Goal: Task Accomplishment & Management: Manage account settings

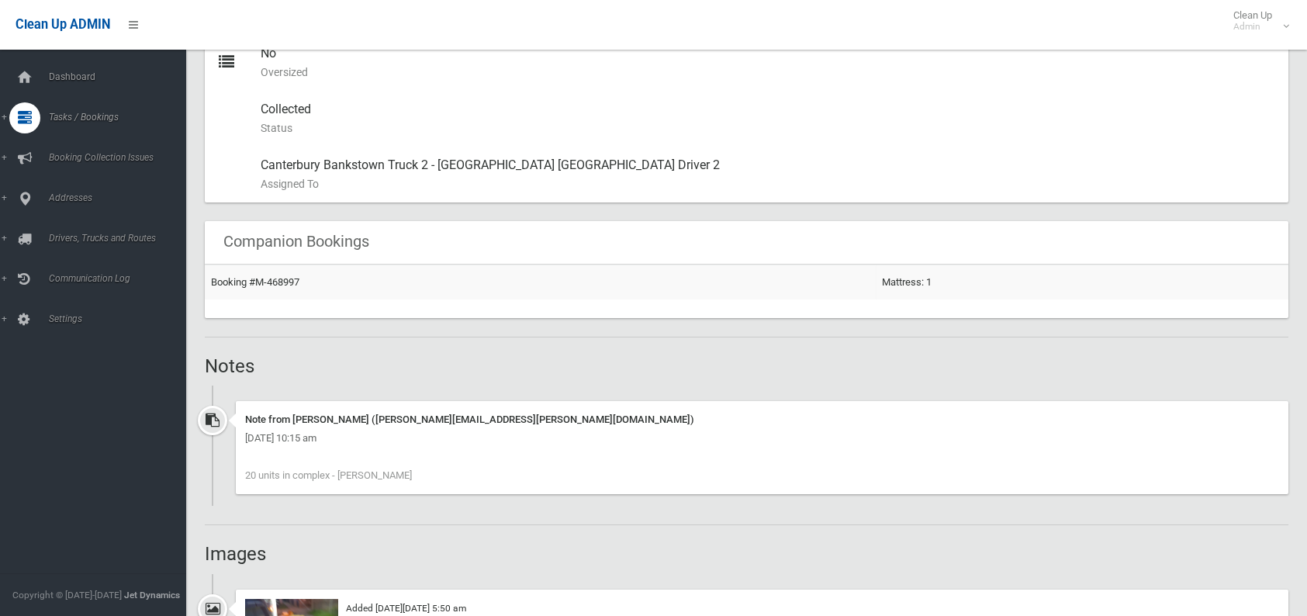
scroll to position [853, 0]
click at [71, 227] on span "Search" at bounding box center [114, 231] width 140 height 11
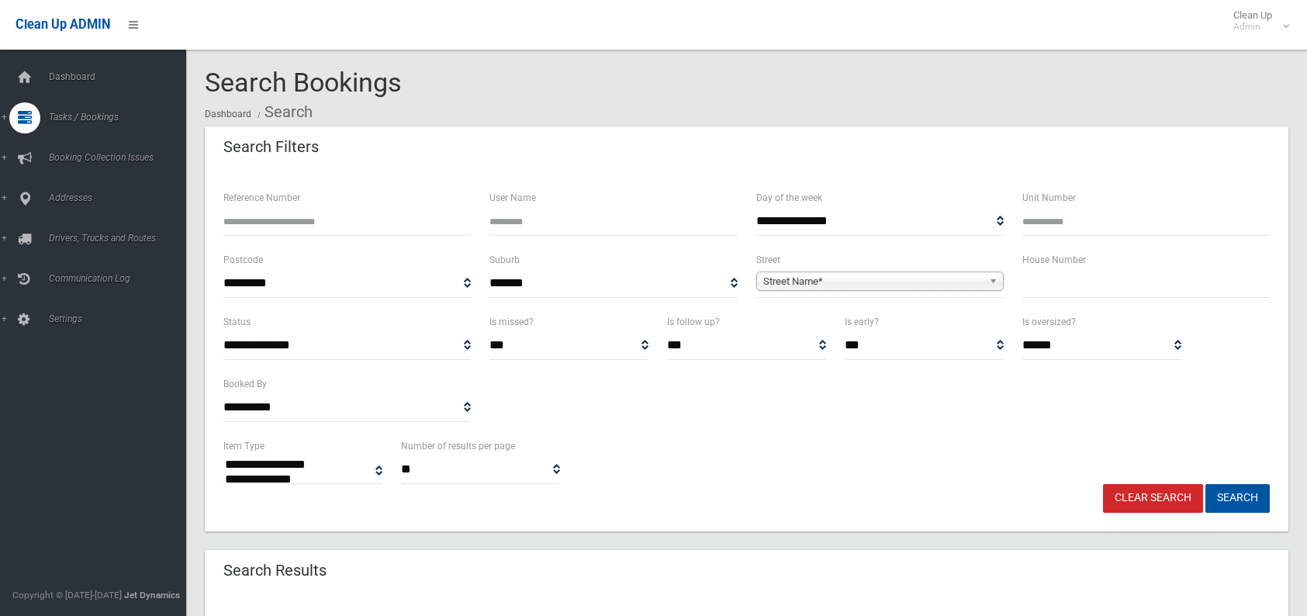
select select
click at [1035, 285] on input "text" at bounding box center [1145, 283] width 247 height 29
type input "*****"
click at [814, 278] on span "Street Name*" at bounding box center [873, 281] width 220 height 19
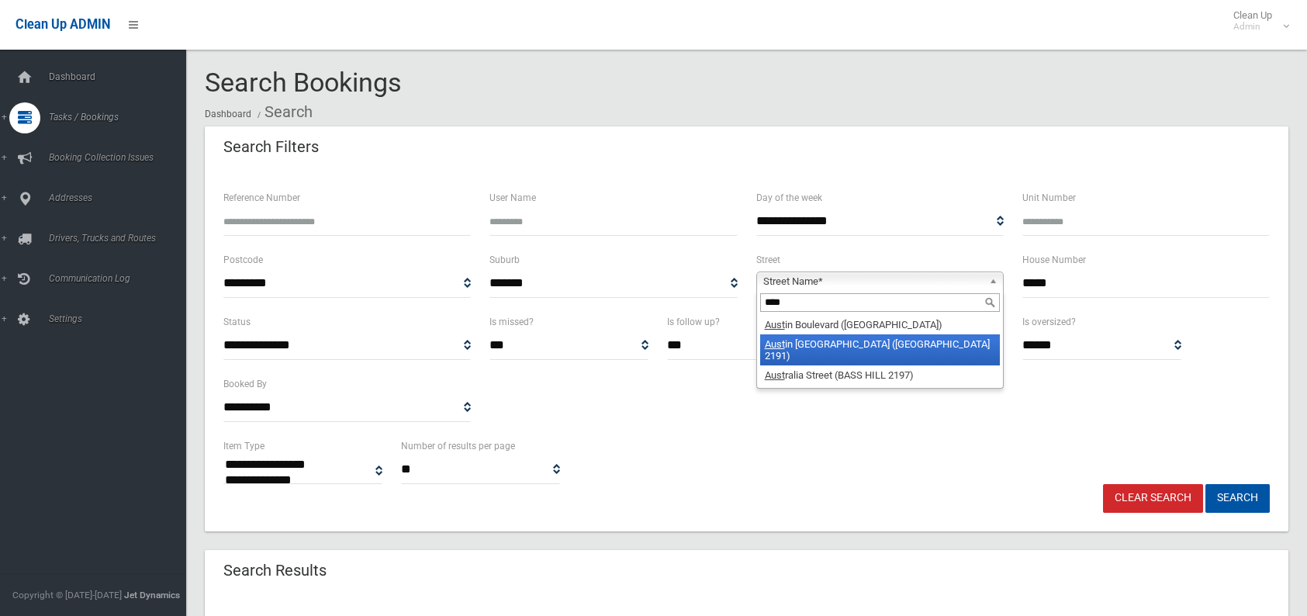
type input "****"
click at [761, 341] on li "Aust in Crescent (BELFIELD 2191)" at bounding box center [880, 349] width 240 height 31
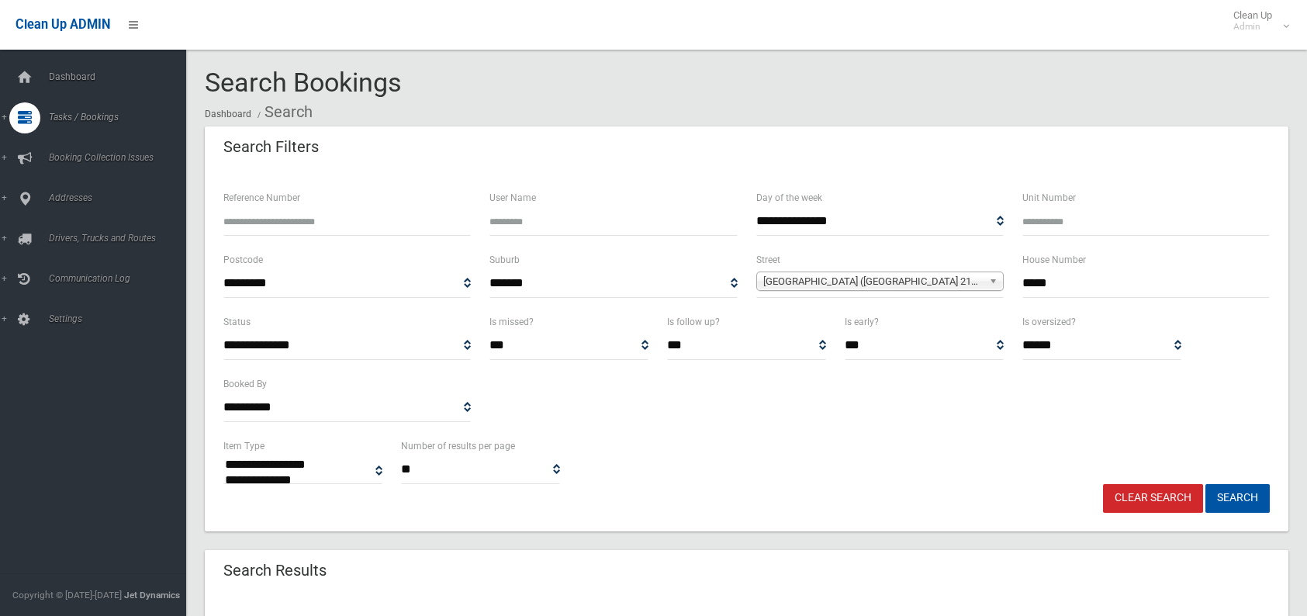
click at [1071, 223] on input "Unit Number" at bounding box center [1145, 221] width 247 height 29
type input "*"
click at [1246, 497] on button "Search" at bounding box center [1237, 498] width 64 height 29
select select
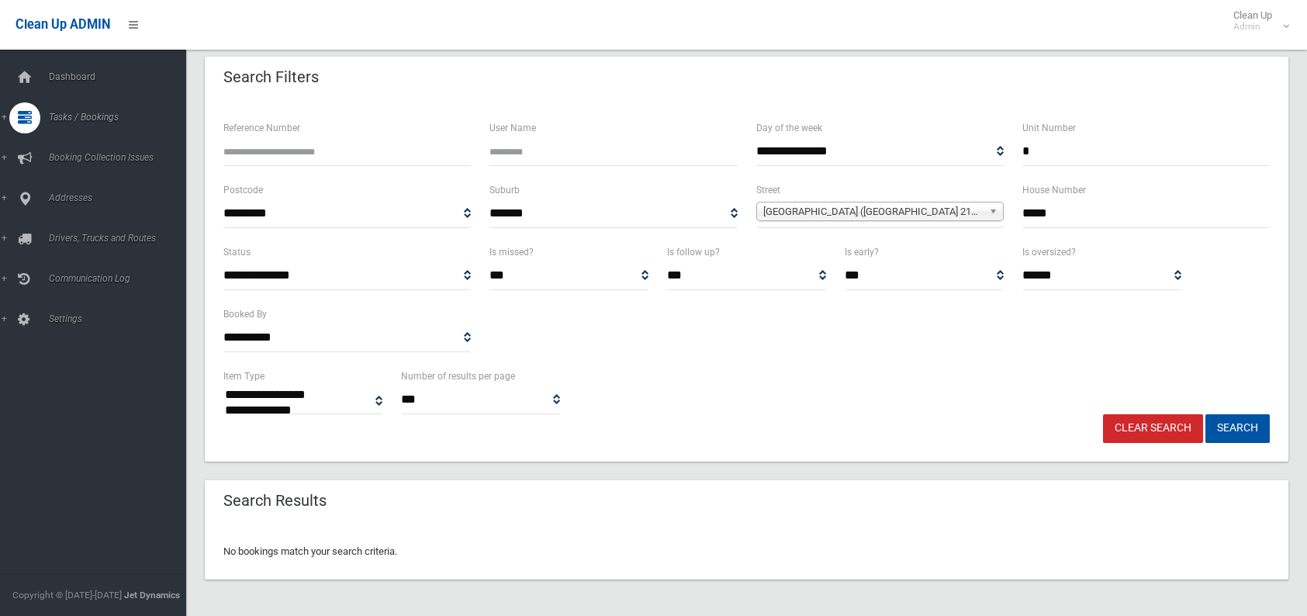
scroll to position [70, 0]
click at [1047, 147] on input "*" at bounding box center [1145, 151] width 247 height 29
click at [1205, 414] on button "Search" at bounding box center [1237, 428] width 64 height 29
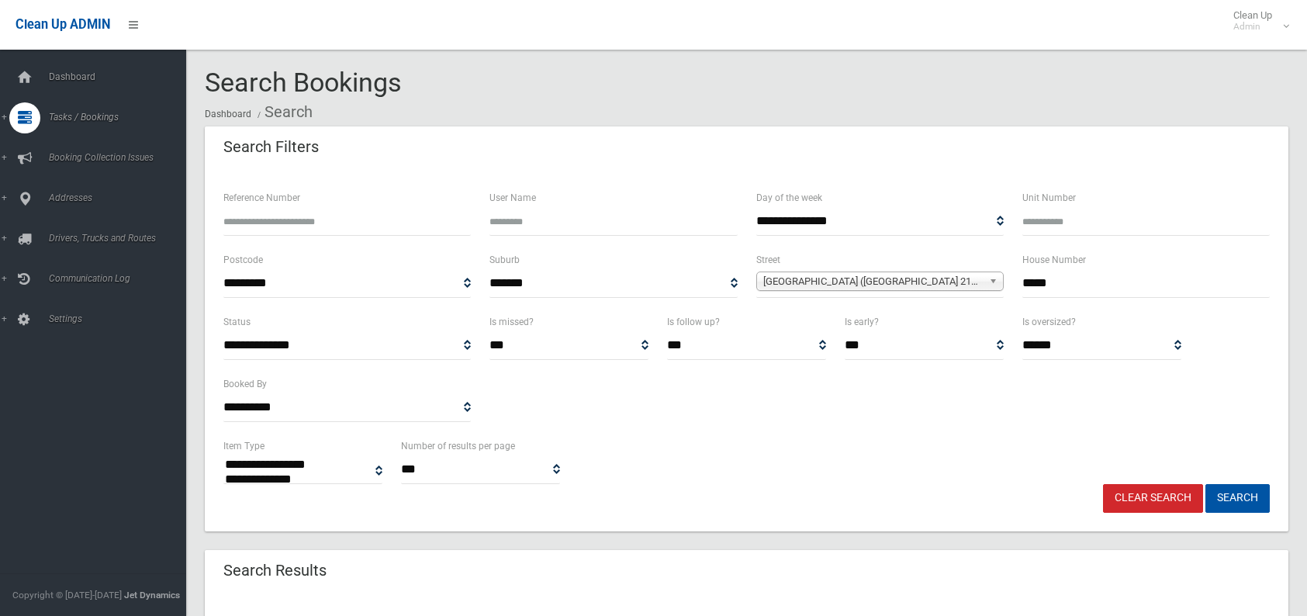
select select
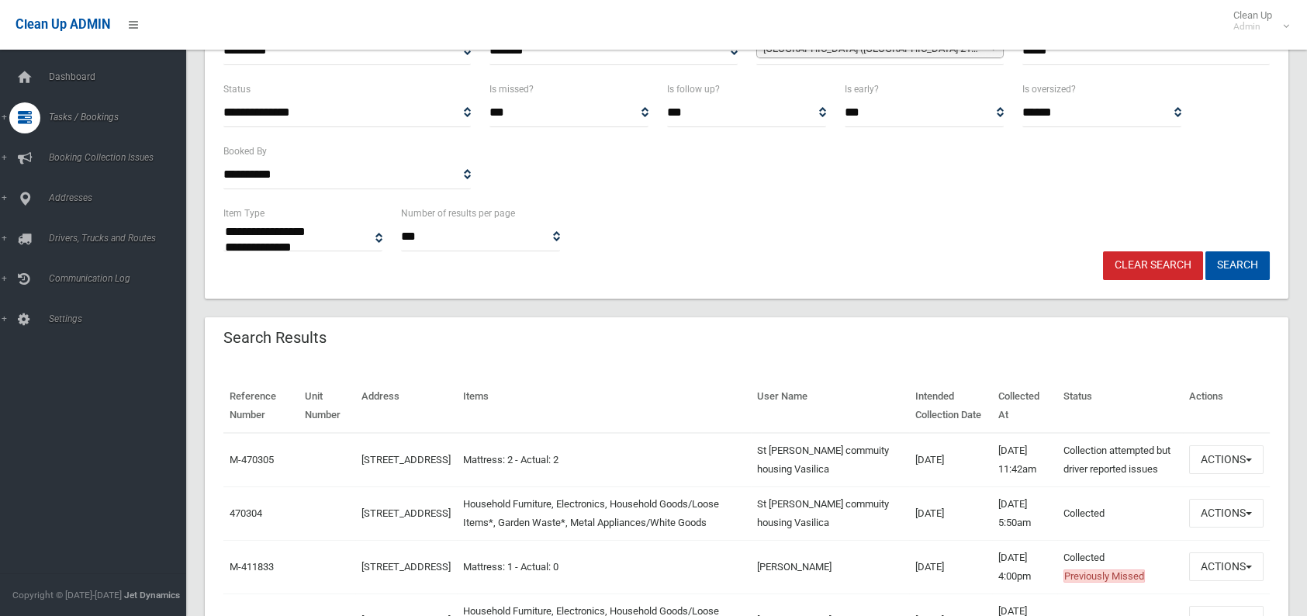
scroll to position [233, 0]
click at [1198, 507] on button "Actions" at bounding box center [1226, 513] width 74 height 29
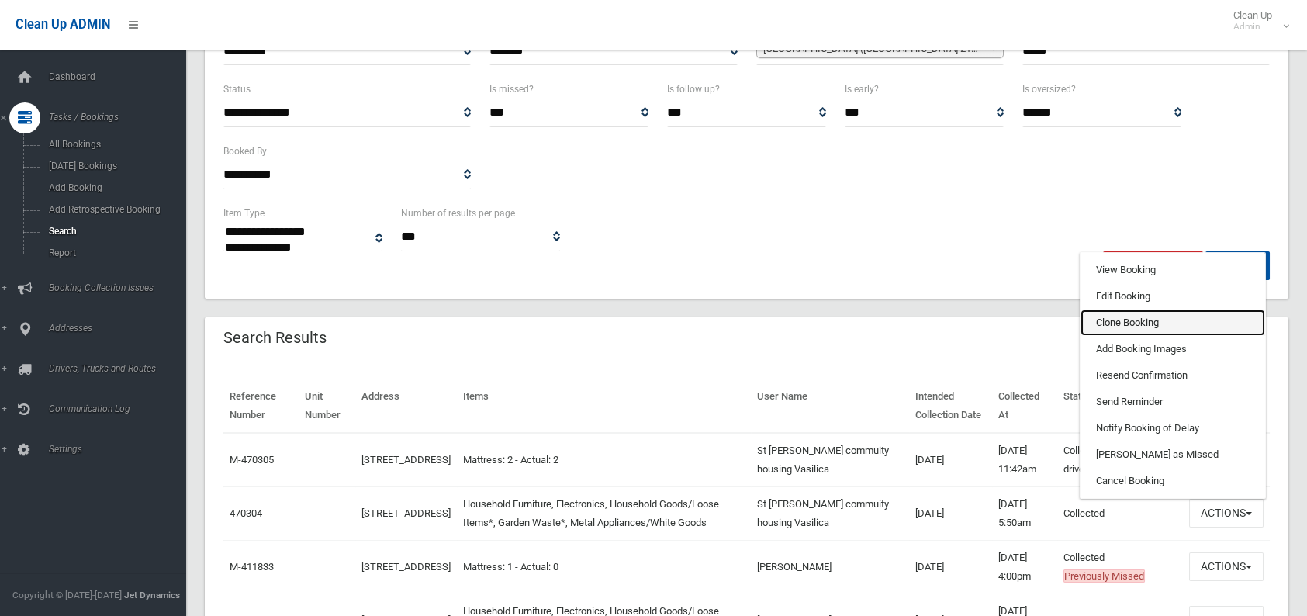
click at [1158, 314] on link "Clone Booking" at bounding box center [1172, 322] width 185 height 26
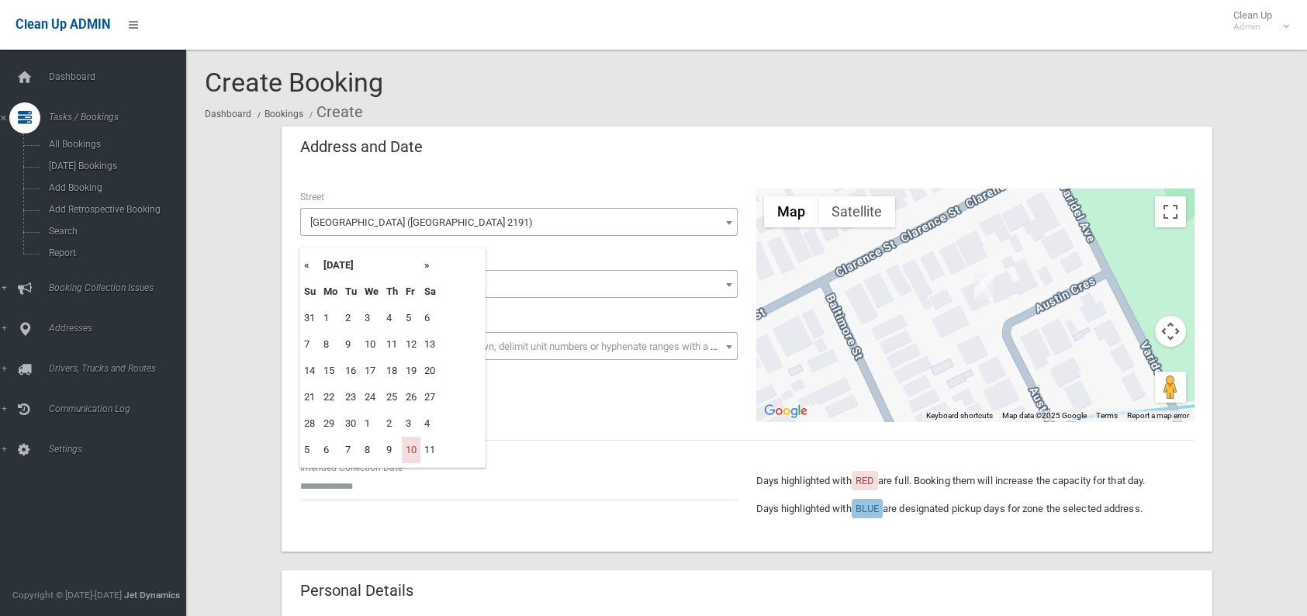
click at [433, 270] on th "»" at bounding box center [429, 265] width 19 height 26
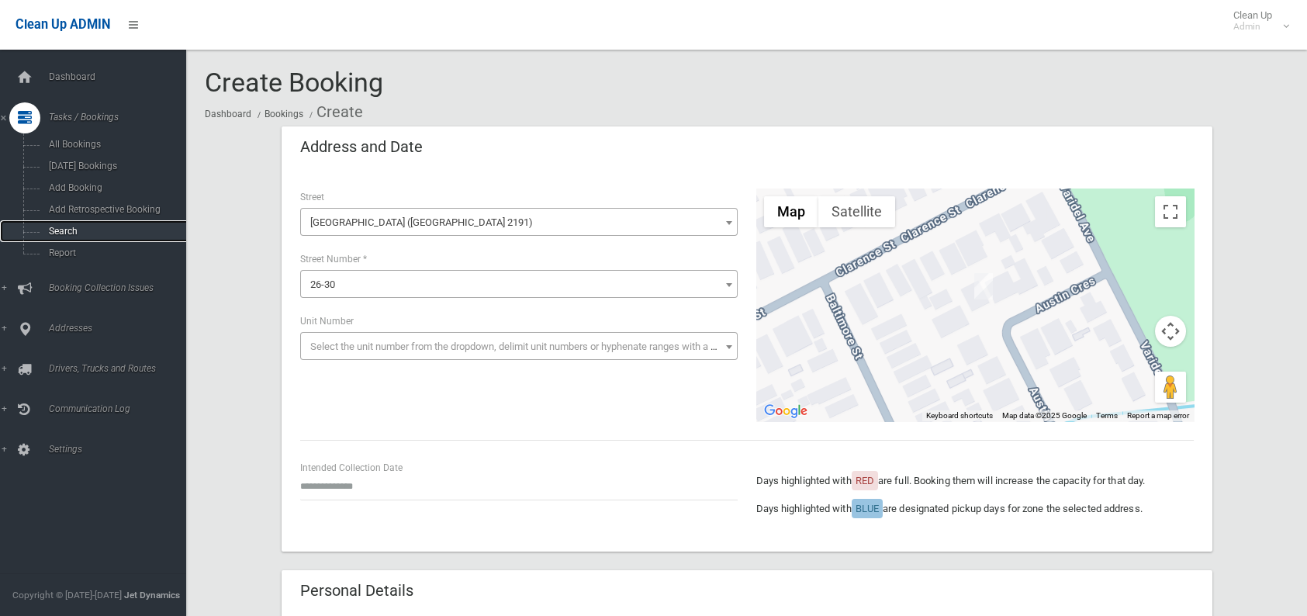
click at [76, 237] on link "Search" at bounding box center [99, 231] width 198 height 22
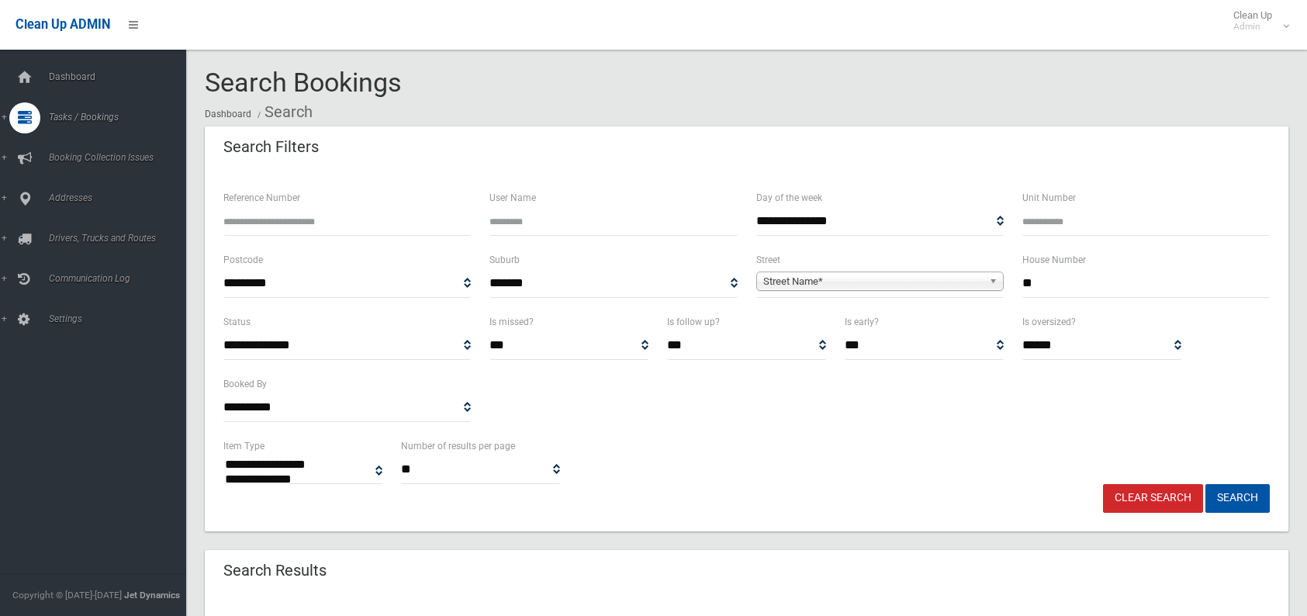
select select
type input "**"
click at [856, 279] on span "Street Name*" at bounding box center [873, 281] width 220 height 19
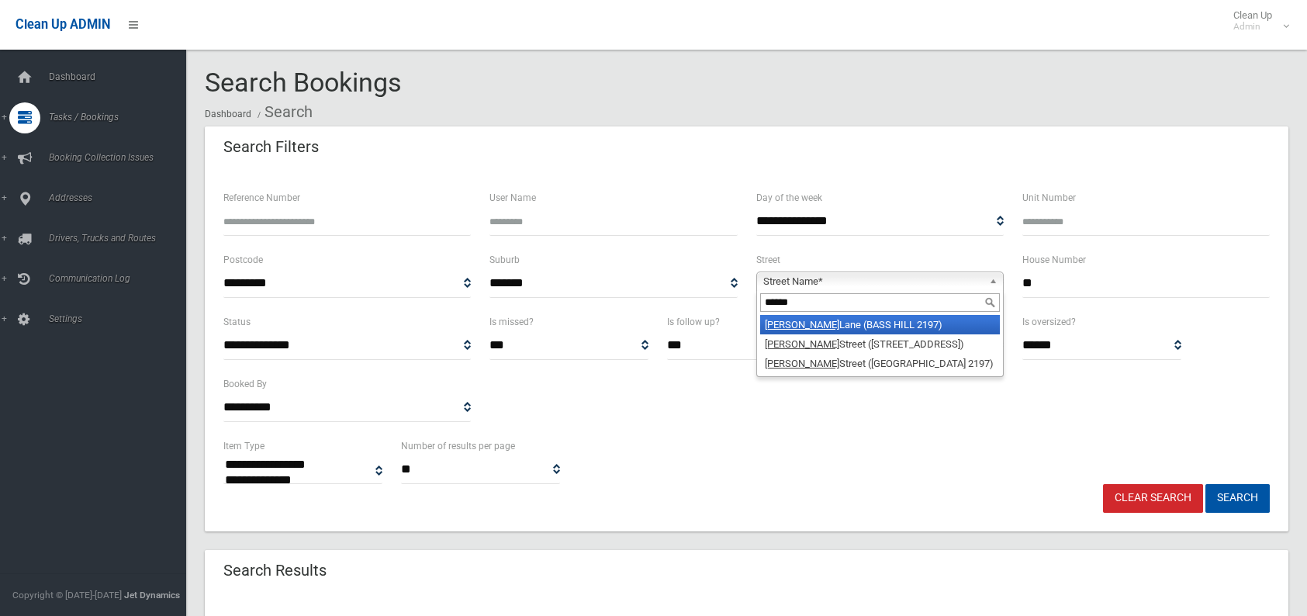
type input "******"
click at [835, 358] on li "Tucker Street (BASS HILL 2197)" at bounding box center [880, 363] width 240 height 19
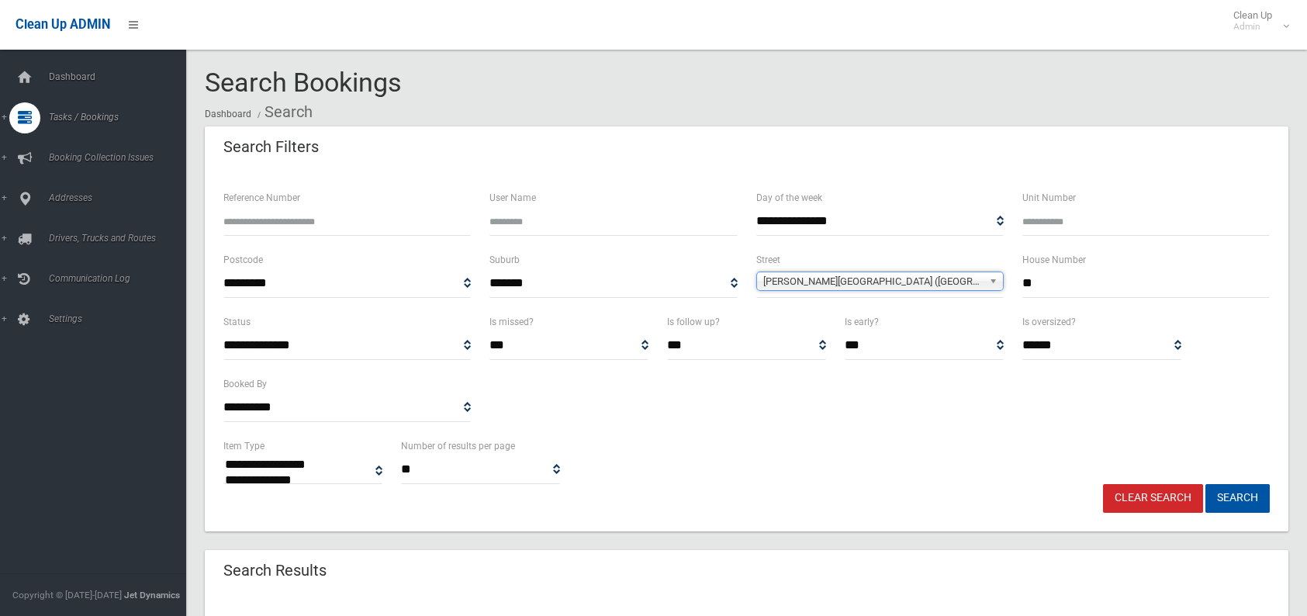
click at [797, 358] on select "**********" at bounding box center [746, 345] width 159 height 29
select select "*"
drag, startPoint x: 933, startPoint y: 388, endPoint x: 933, endPoint y: 403, distance: 15.5
click at [933, 403] on div "**********" at bounding box center [746, 375] width 1065 height 124
click at [1226, 503] on button "Search" at bounding box center [1237, 498] width 64 height 29
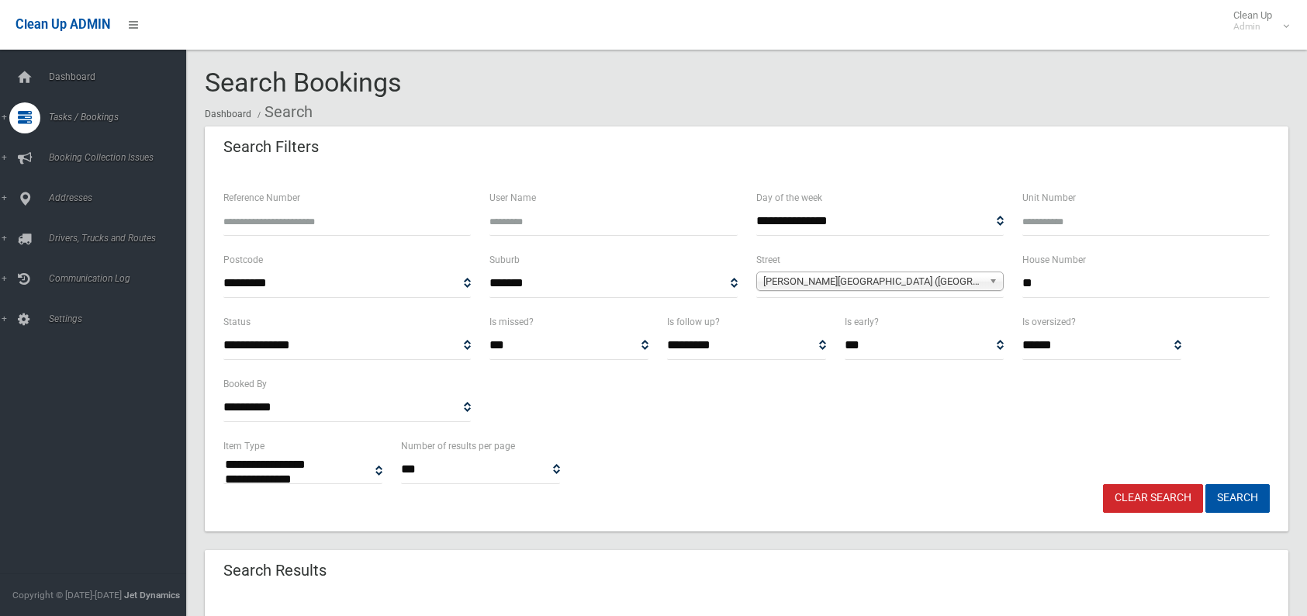
select select
click at [994, 283] on b at bounding box center [996, 281] width 14 height 18
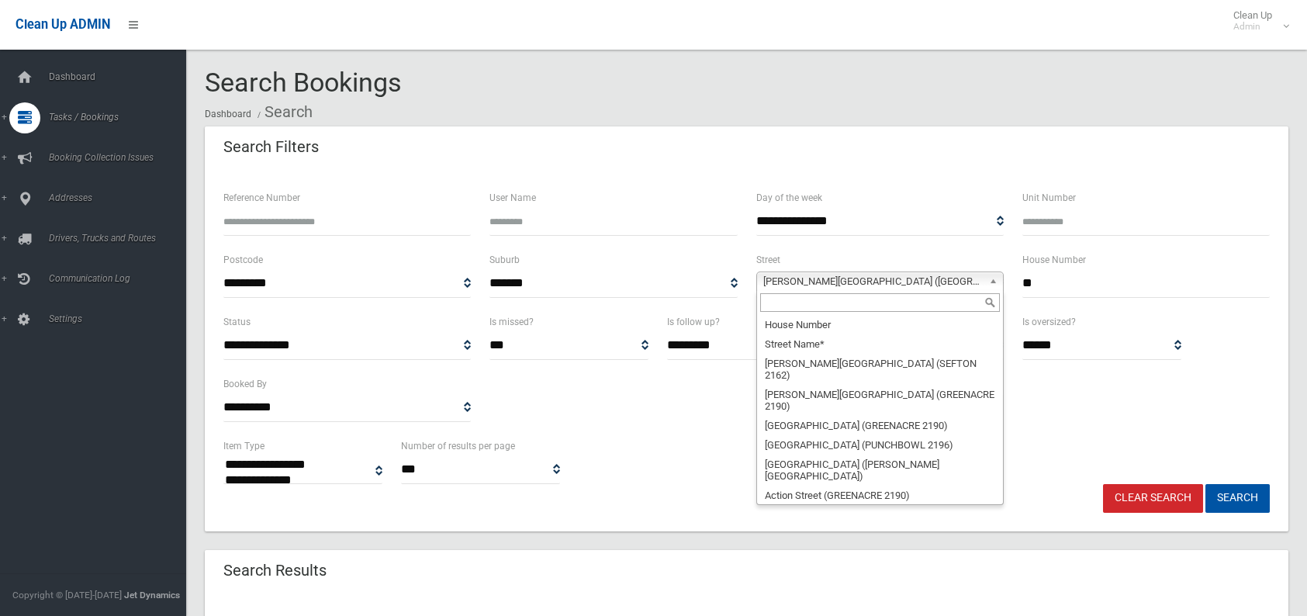
scroll to position [40547, 0]
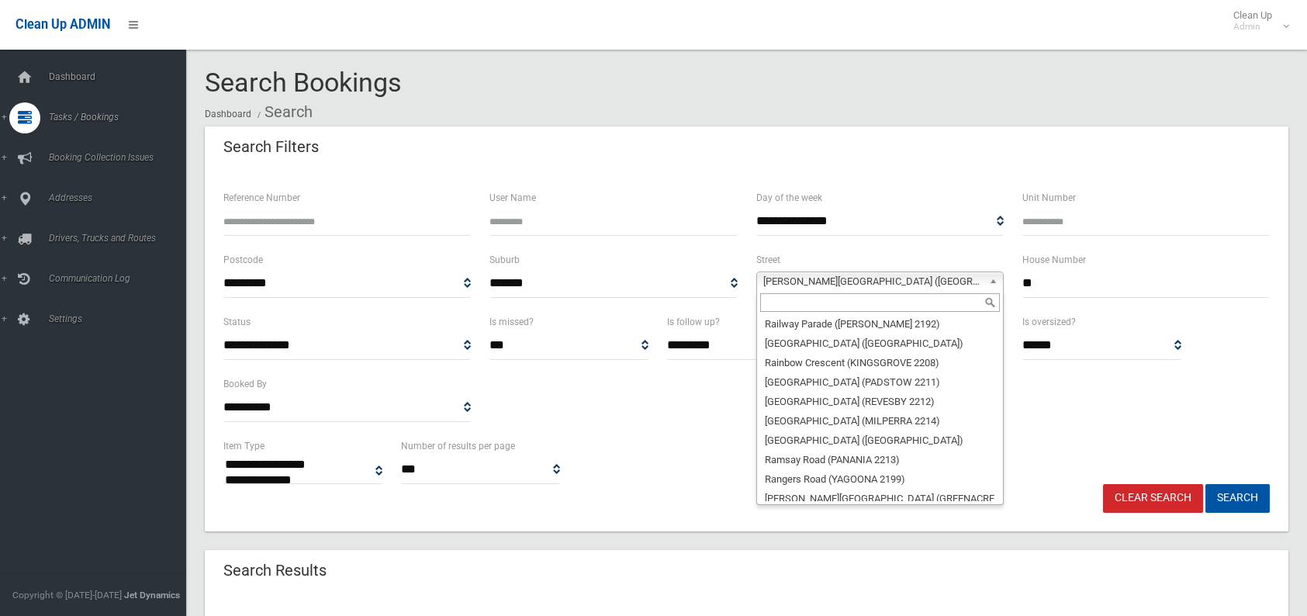
click at [994, 283] on b at bounding box center [996, 281] width 14 height 18
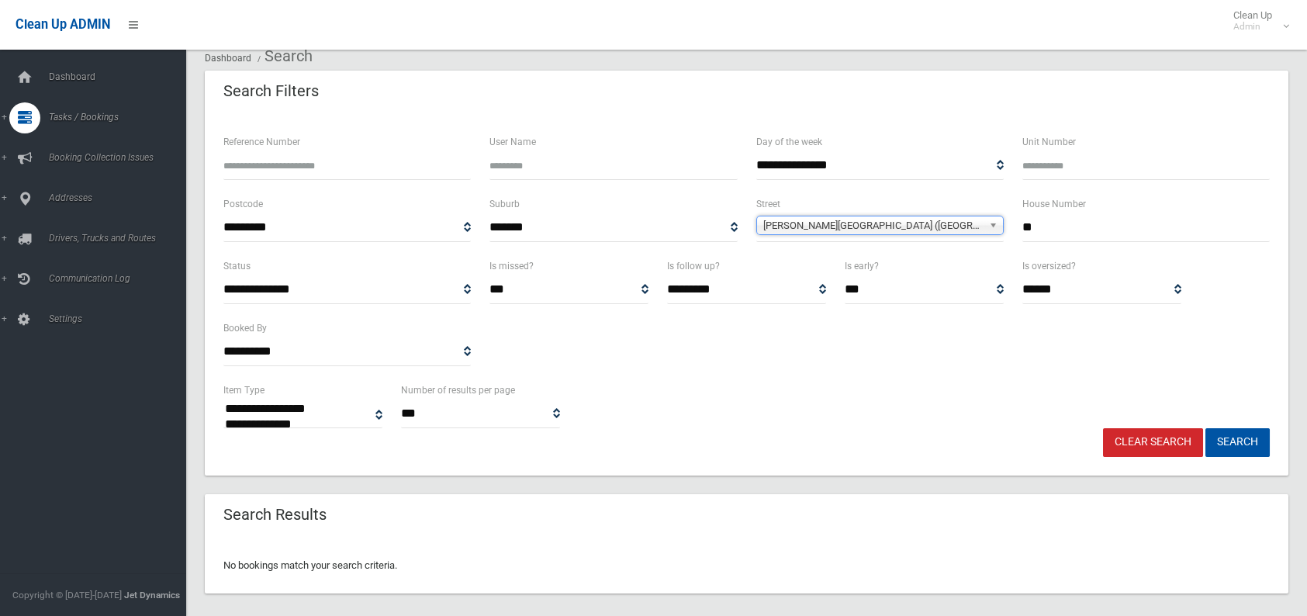
scroll to position [70, 0]
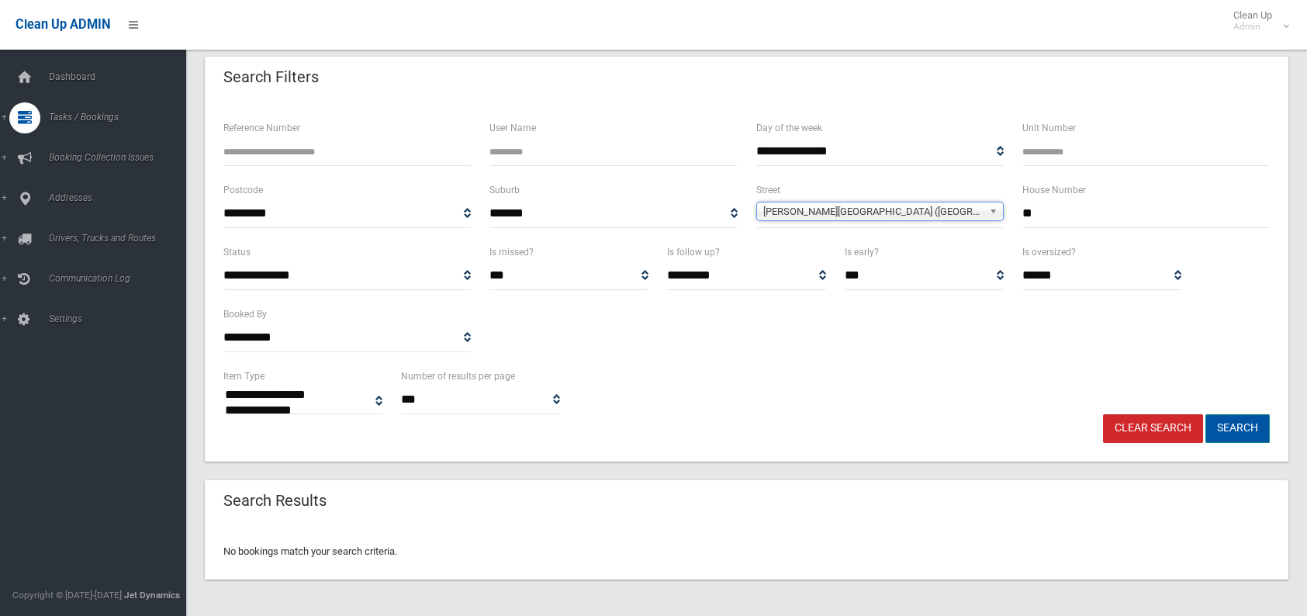
click at [1238, 428] on button "Search" at bounding box center [1237, 428] width 64 height 29
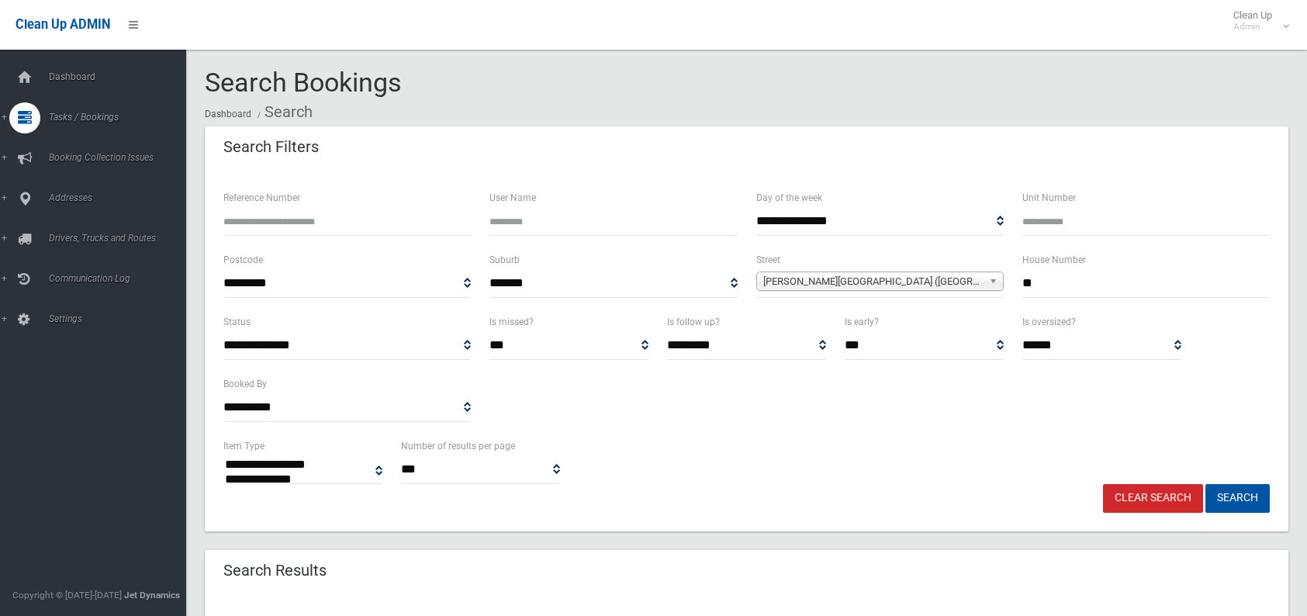
select select
click at [994, 282] on b at bounding box center [996, 281] width 14 height 18
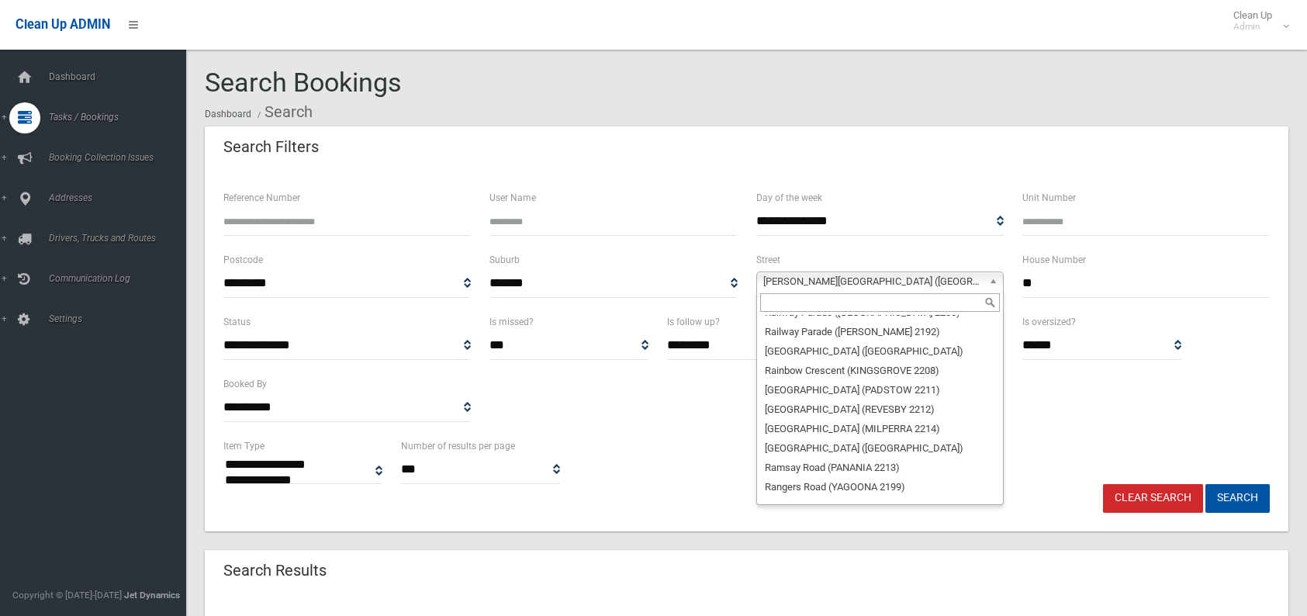
scroll to position [40617, 0]
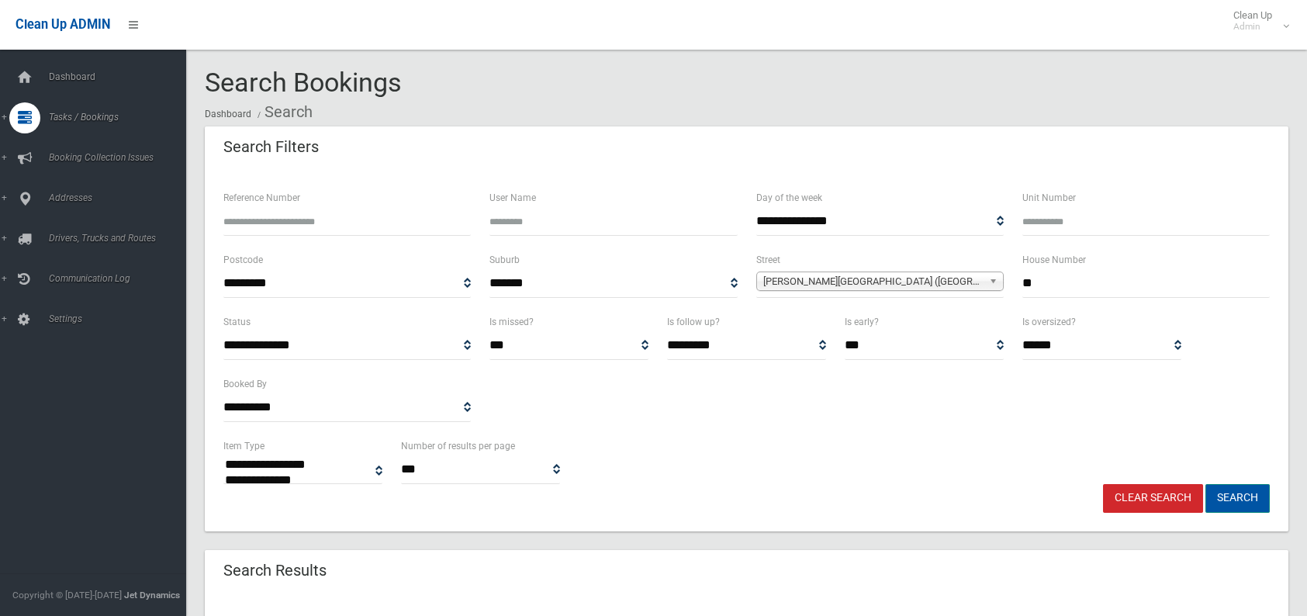
click at [1229, 506] on button "Search" at bounding box center [1237, 498] width 64 height 29
select select
click at [1181, 494] on link "Clear Search" at bounding box center [1153, 498] width 100 height 29
select select
type input "******"
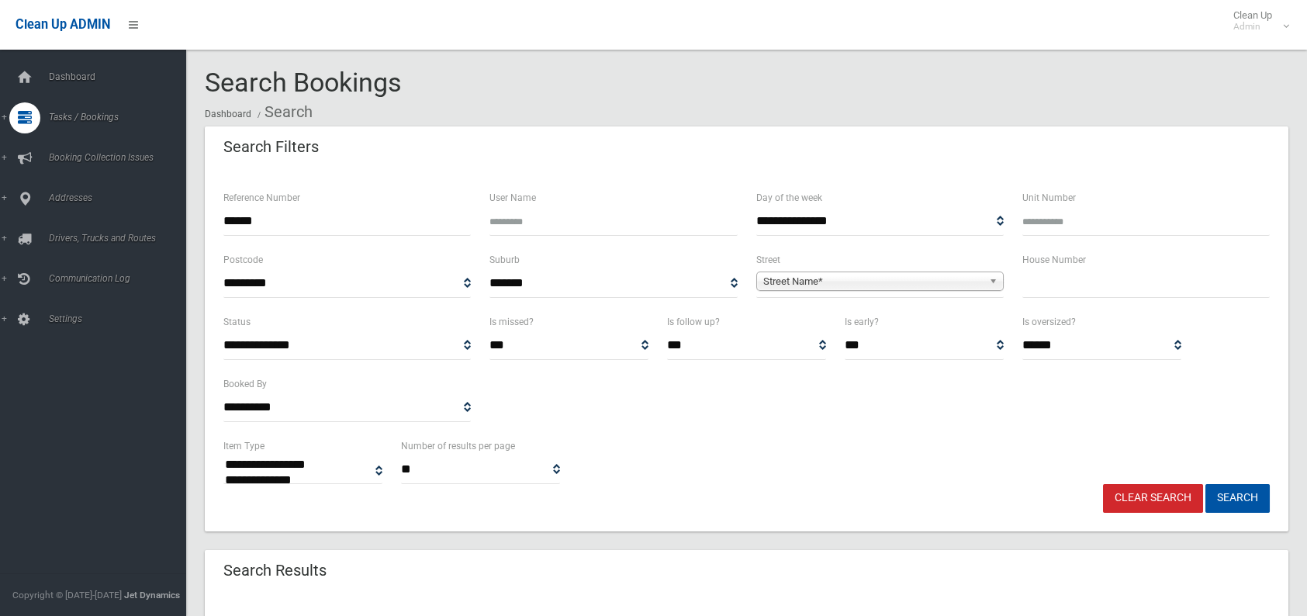
click at [1205, 484] on button "Search" at bounding box center [1237, 498] width 64 height 29
select select
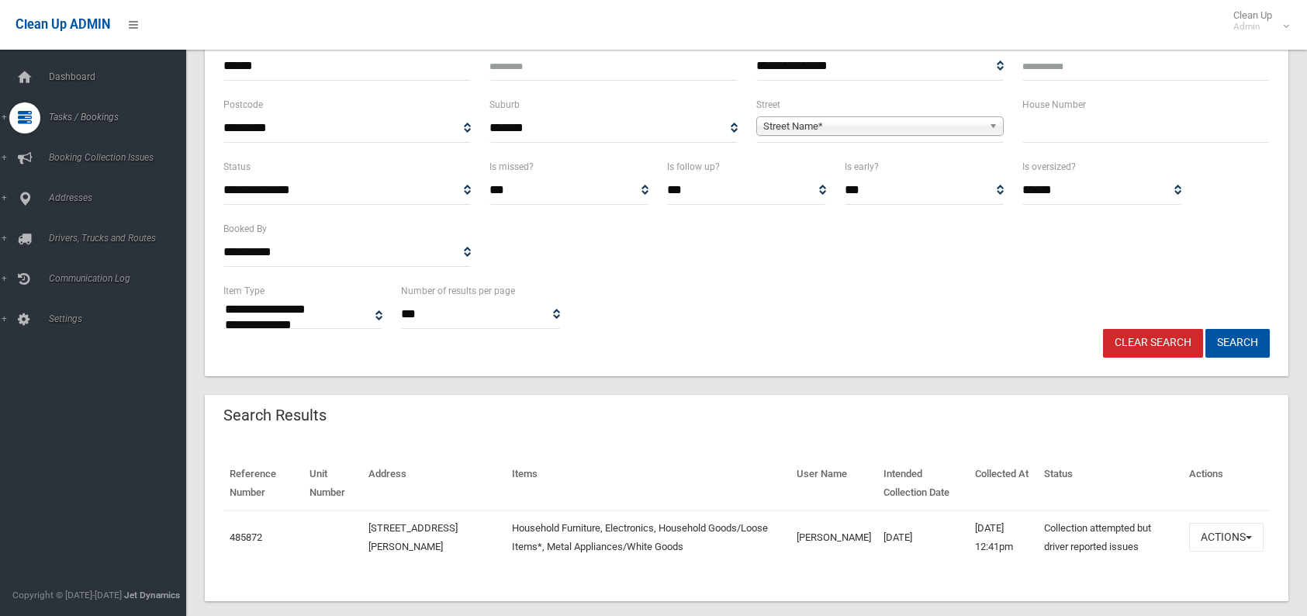
scroll to position [177, 0]
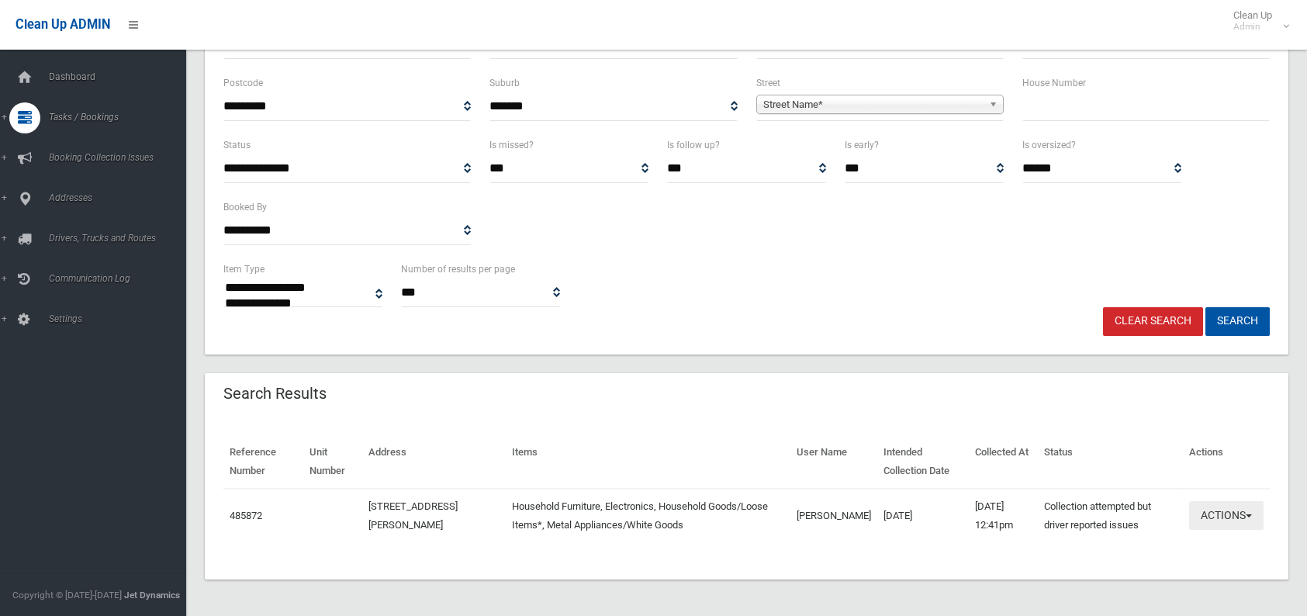
click at [1200, 517] on button "Actions" at bounding box center [1226, 515] width 74 height 29
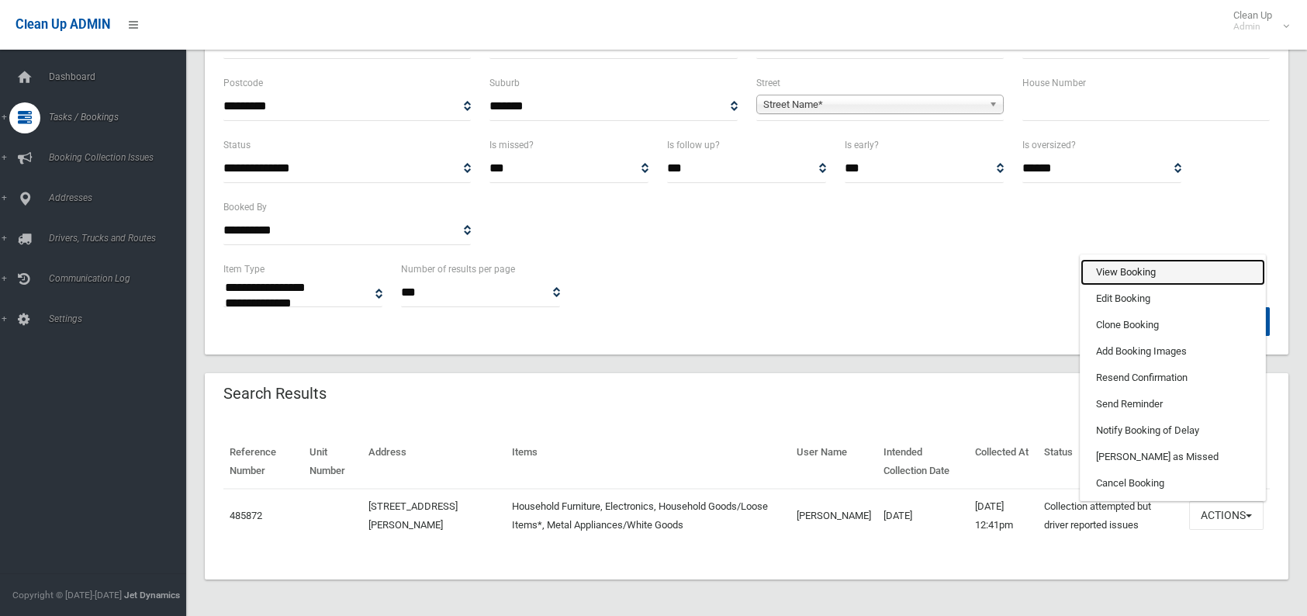
click at [1139, 268] on link "View Booking" at bounding box center [1172, 272] width 185 height 26
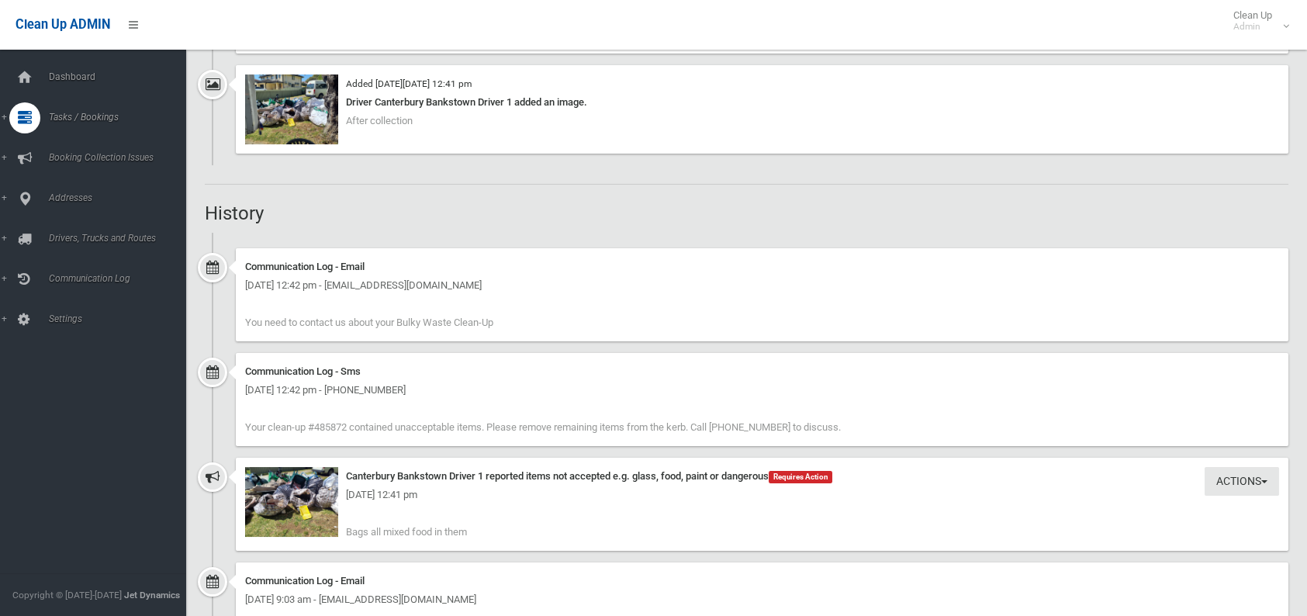
scroll to position [1474, 0]
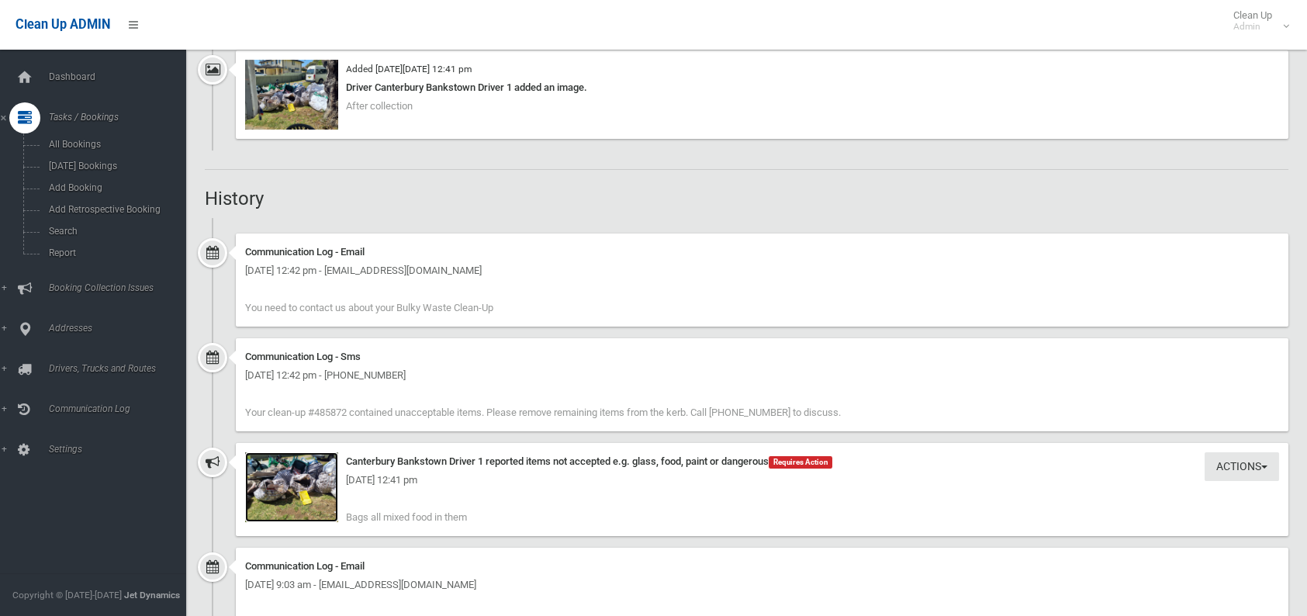
click at [308, 500] on img at bounding box center [291, 487] width 93 height 70
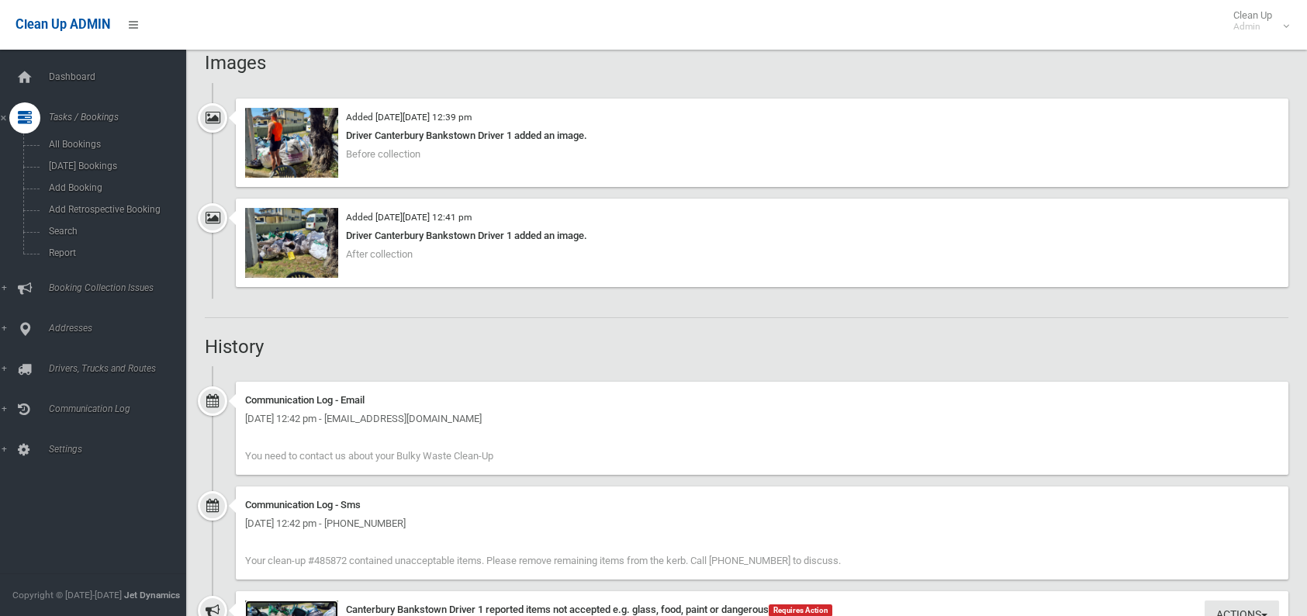
scroll to position [1319, 0]
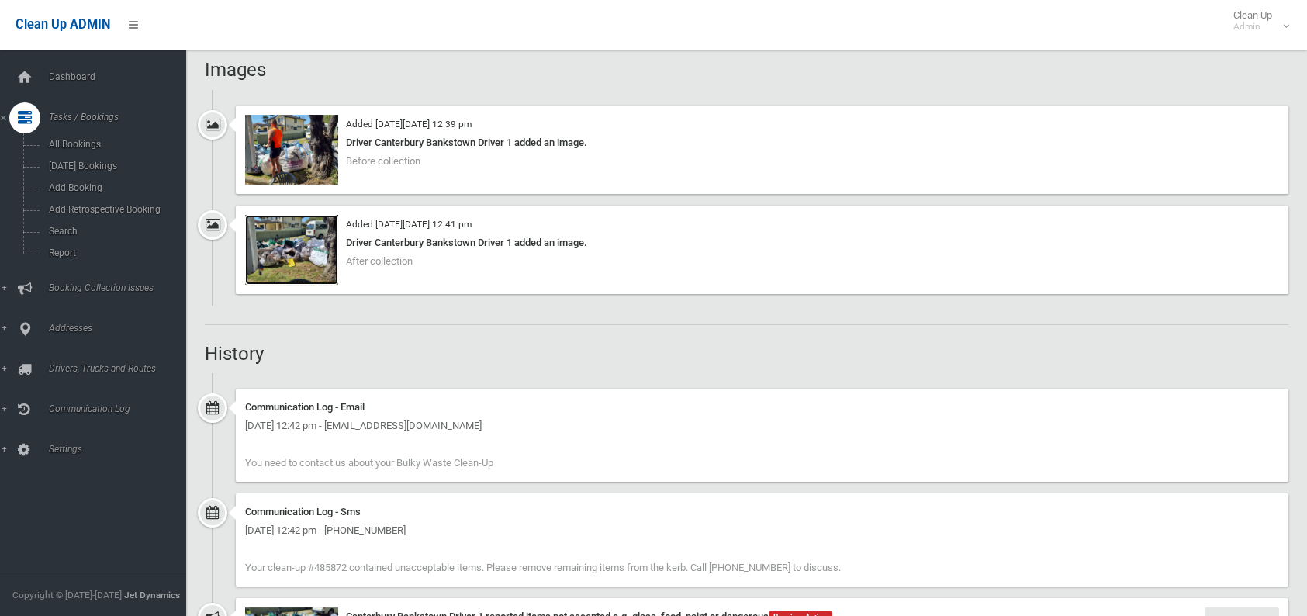
click at [277, 258] on img at bounding box center [291, 250] width 93 height 70
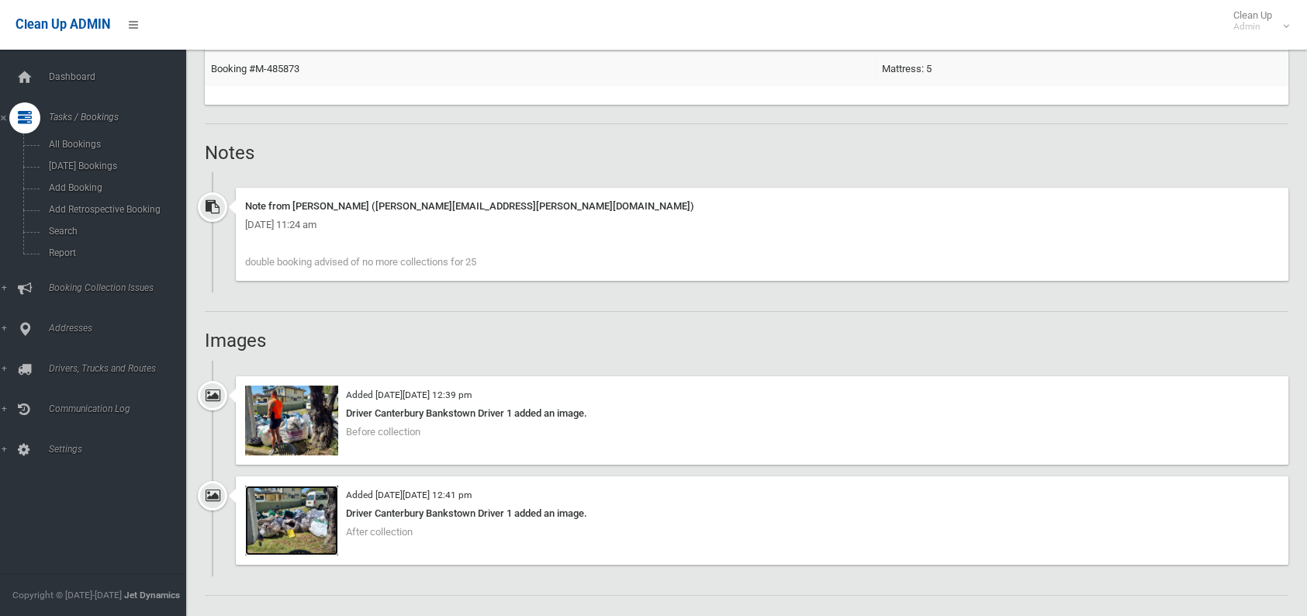
scroll to position [1056, 0]
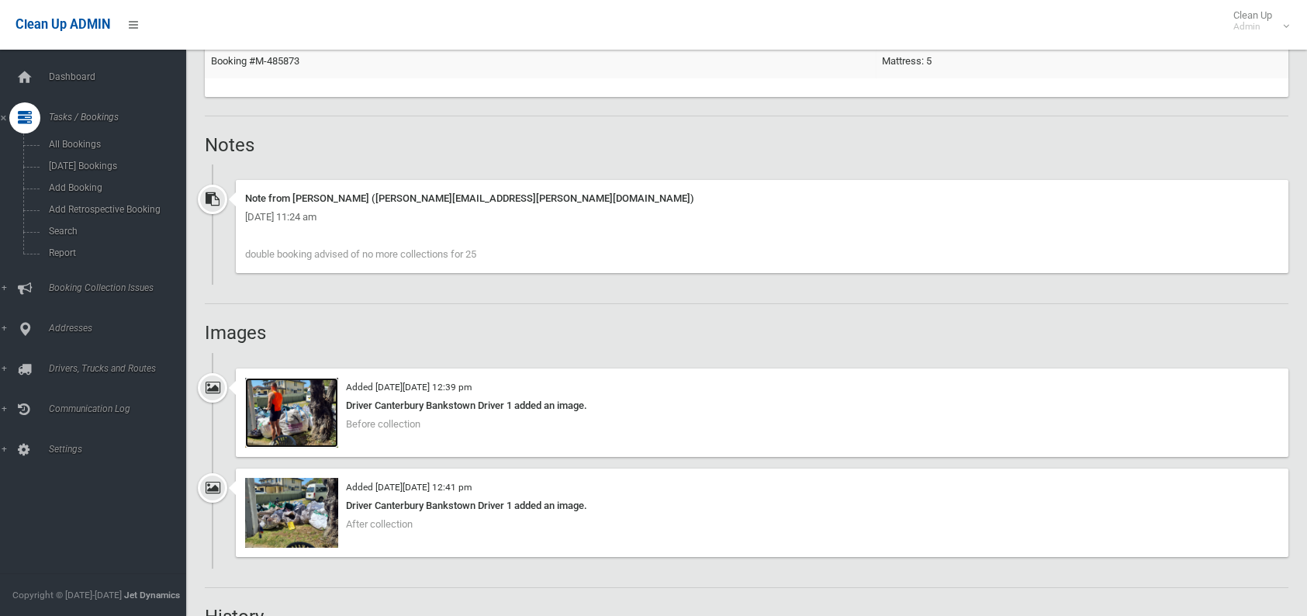
click at [271, 413] on img at bounding box center [291, 413] width 93 height 70
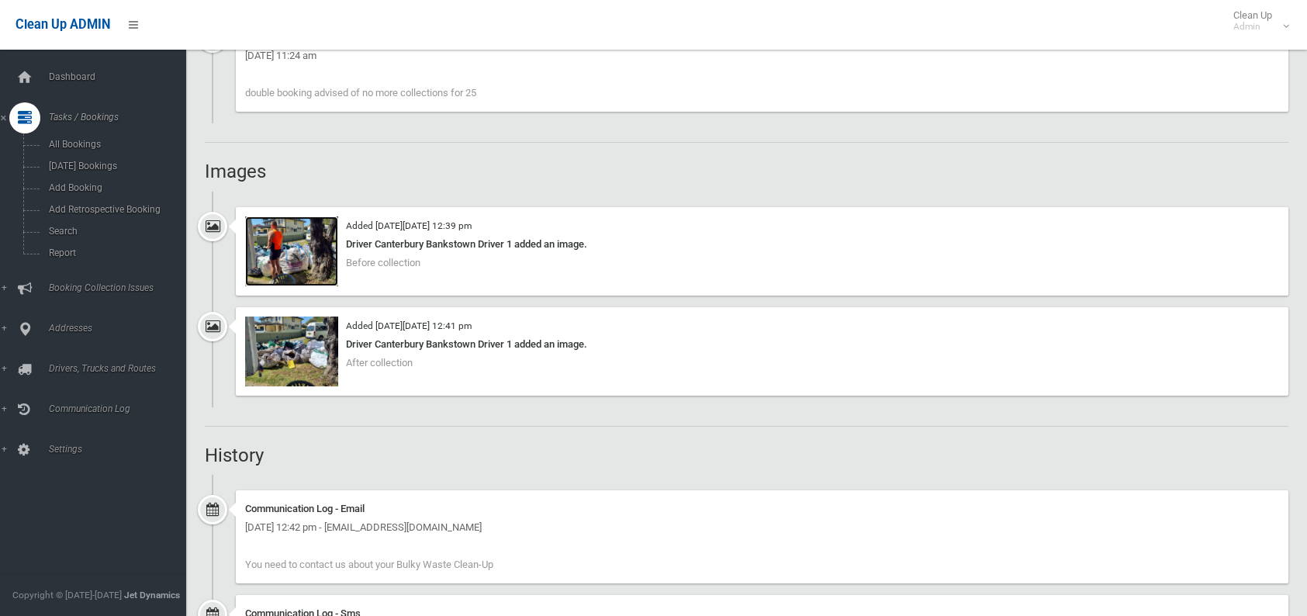
scroll to position [1241, 0]
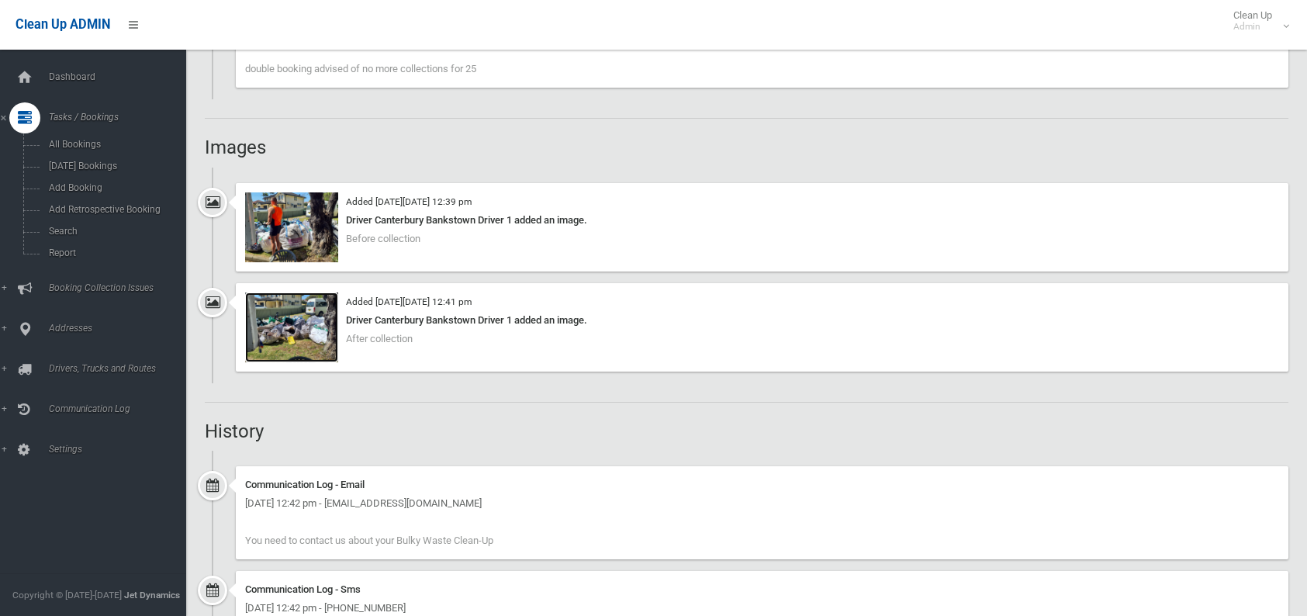
click at [286, 323] on img at bounding box center [291, 327] width 93 height 70
click at [305, 327] on img at bounding box center [291, 327] width 93 height 70
click at [316, 240] on img at bounding box center [291, 227] width 93 height 70
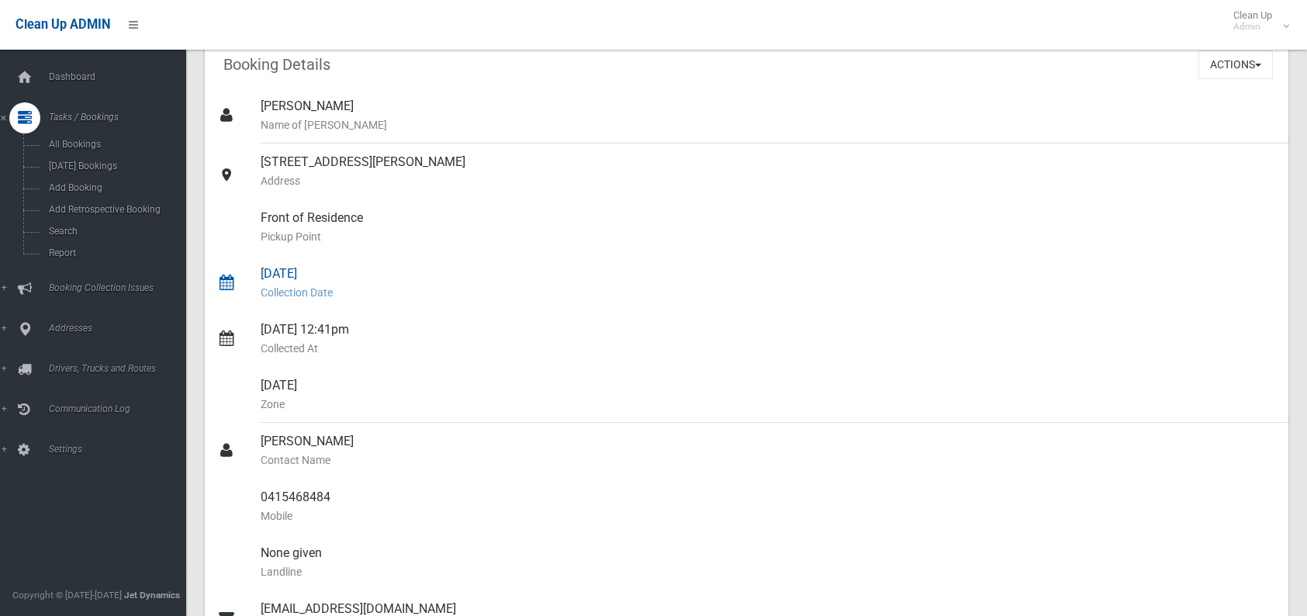
scroll to position [78, 0]
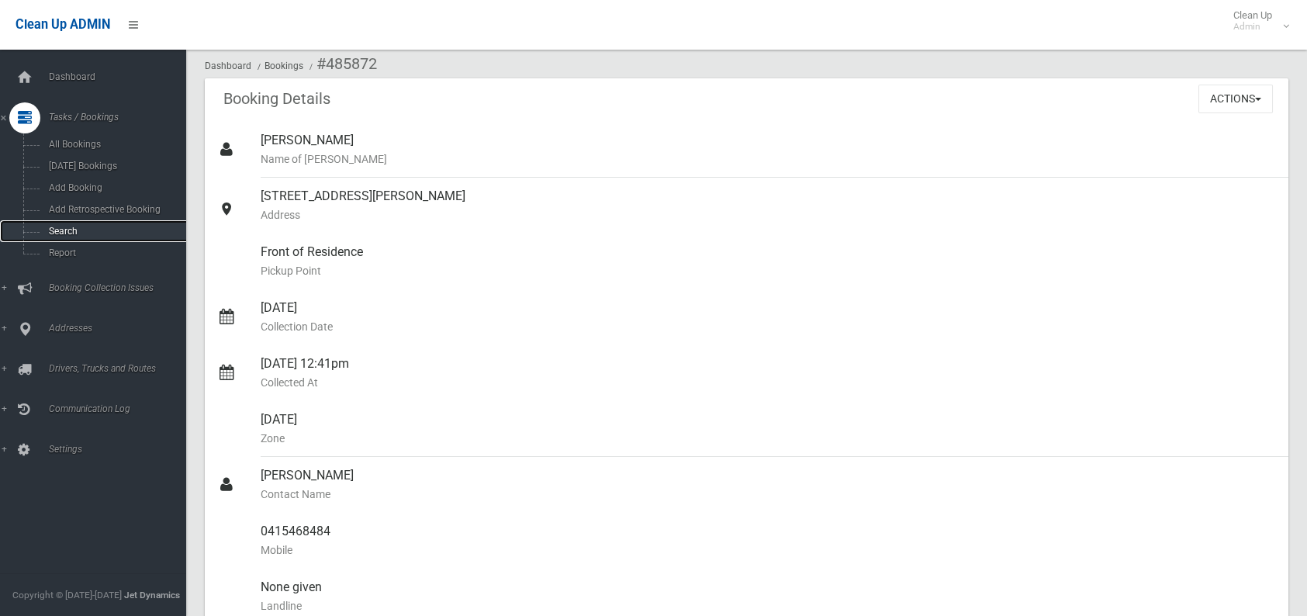
click at [54, 226] on span "Search" at bounding box center [114, 231] width 140 height 11
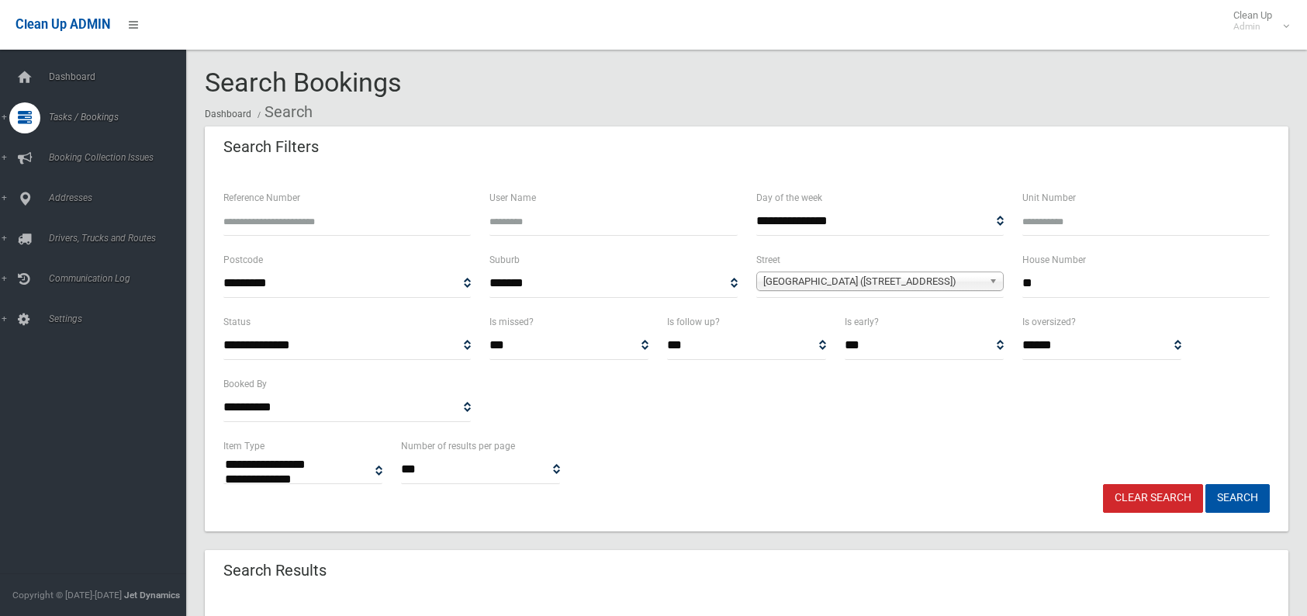
select select
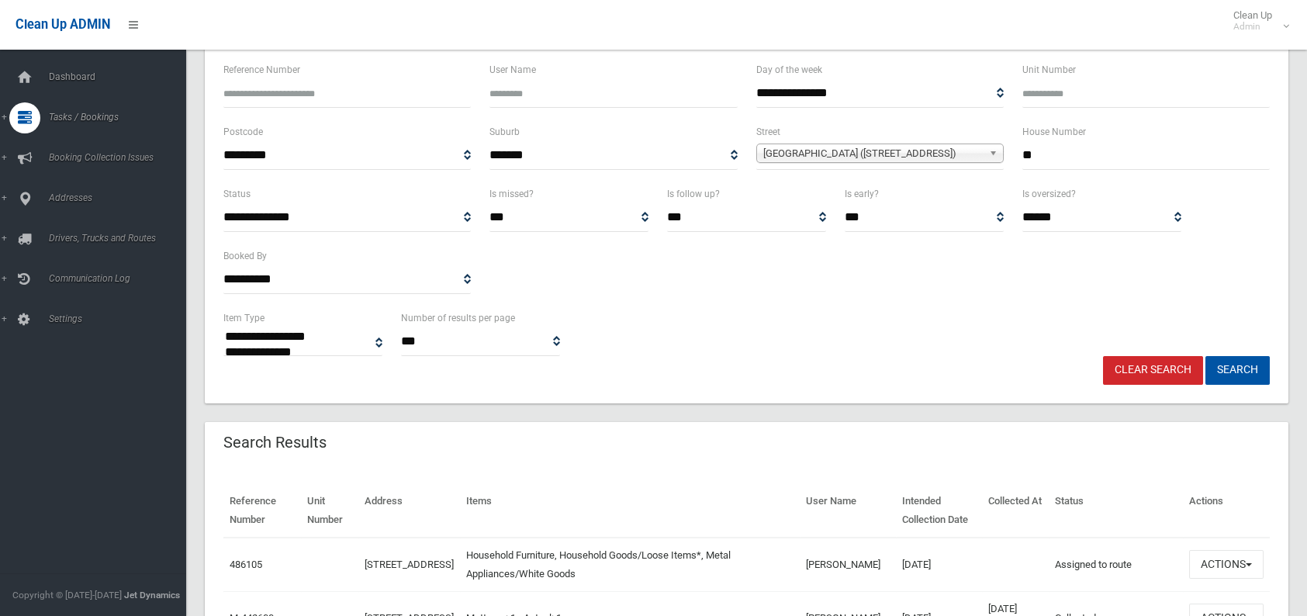
scroll to position [155, 0]
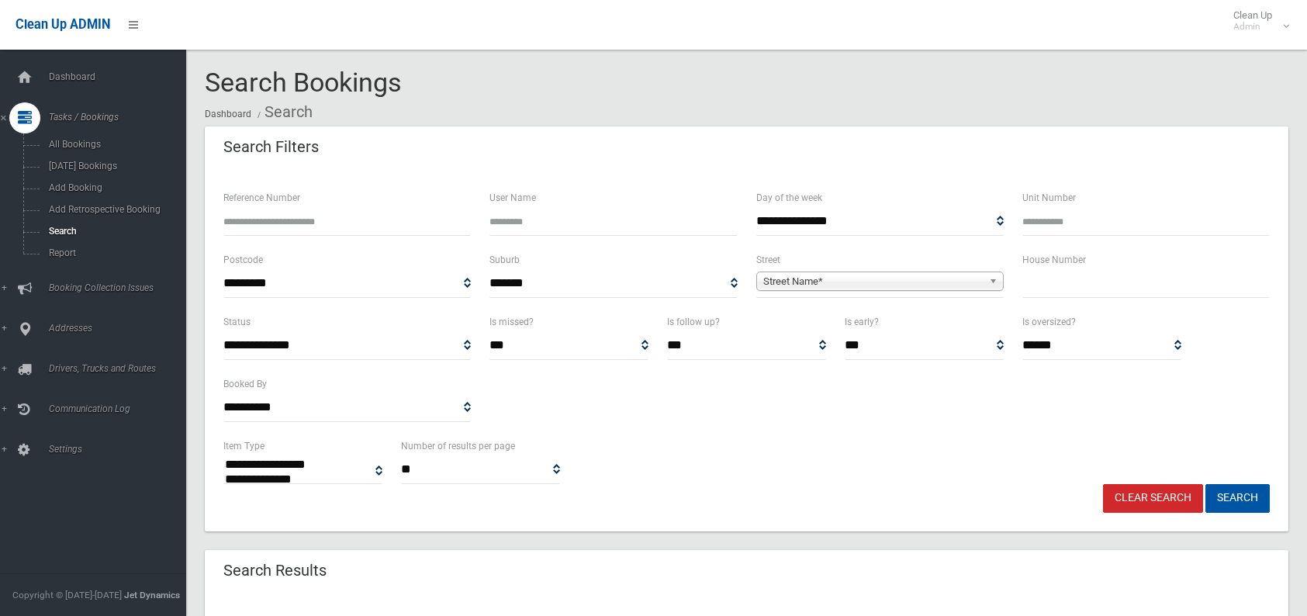
select select
click at [238, 226] on input "Reference Number" at bounding box center [346, 221] width 247 height 29
type input "******"
click at [1205, 484] on button "Search" at bounding box center [1237, 498] width 64 height 29
select select
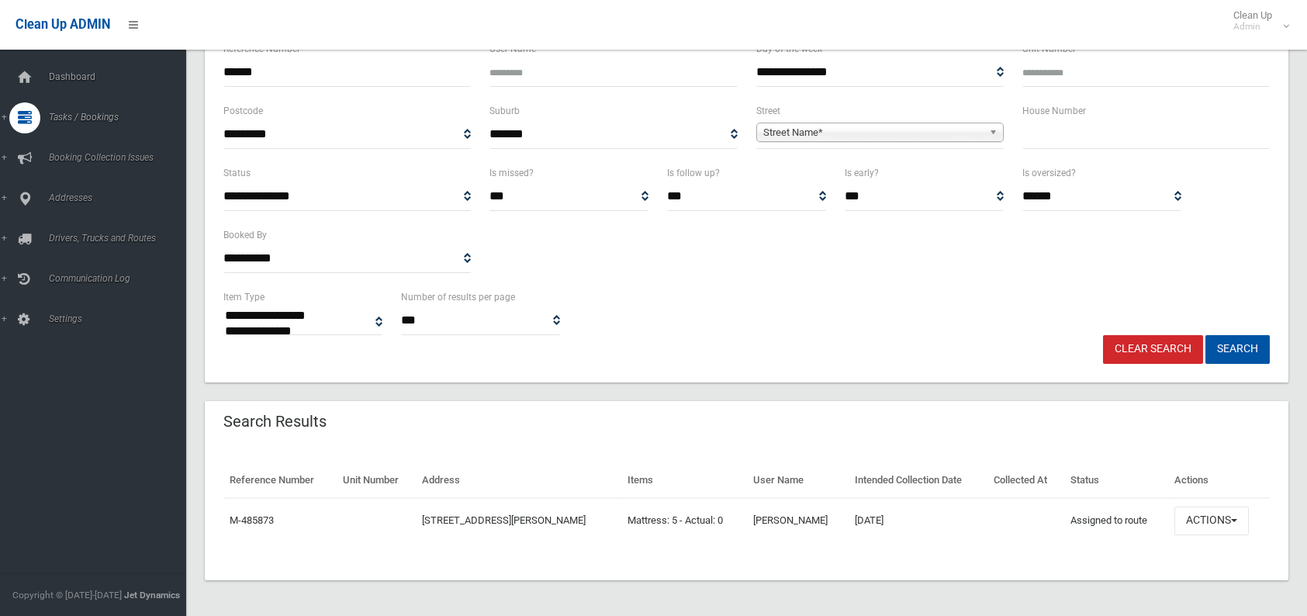
scroll to position [149, 0]
click at [1180, 518] on button "Actions" at bounding box center [1211, 520] width 74 height 29
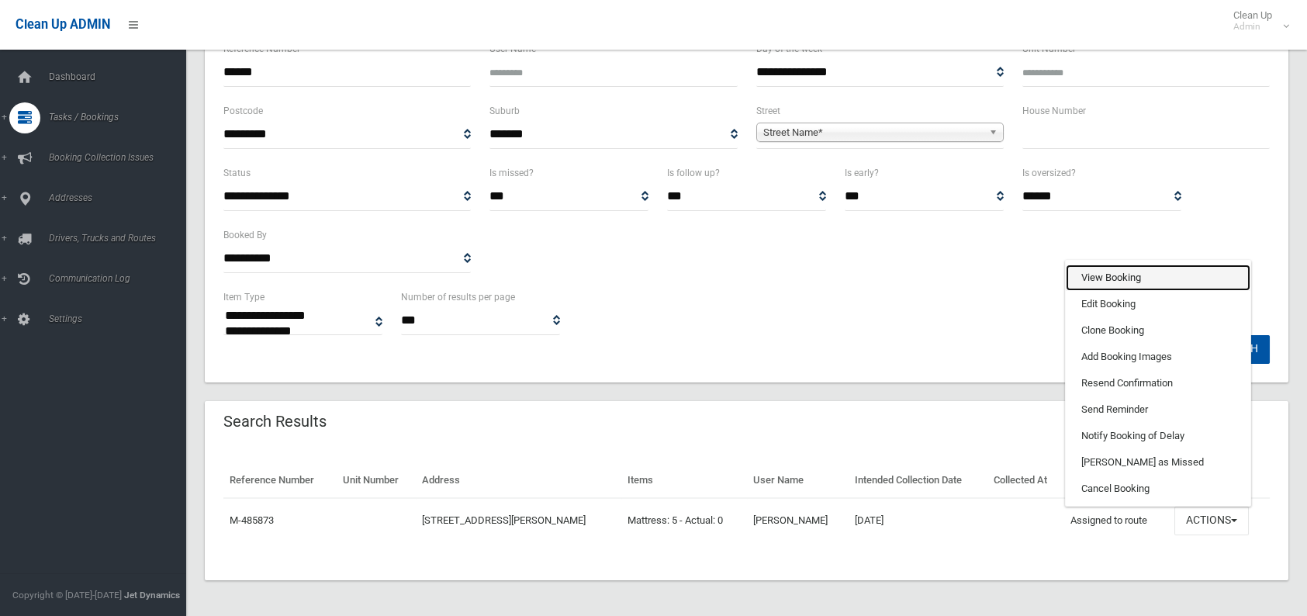
click at [1126, 274] on link "View Booking" at bounding box center [1158, 277] width 185 height 26
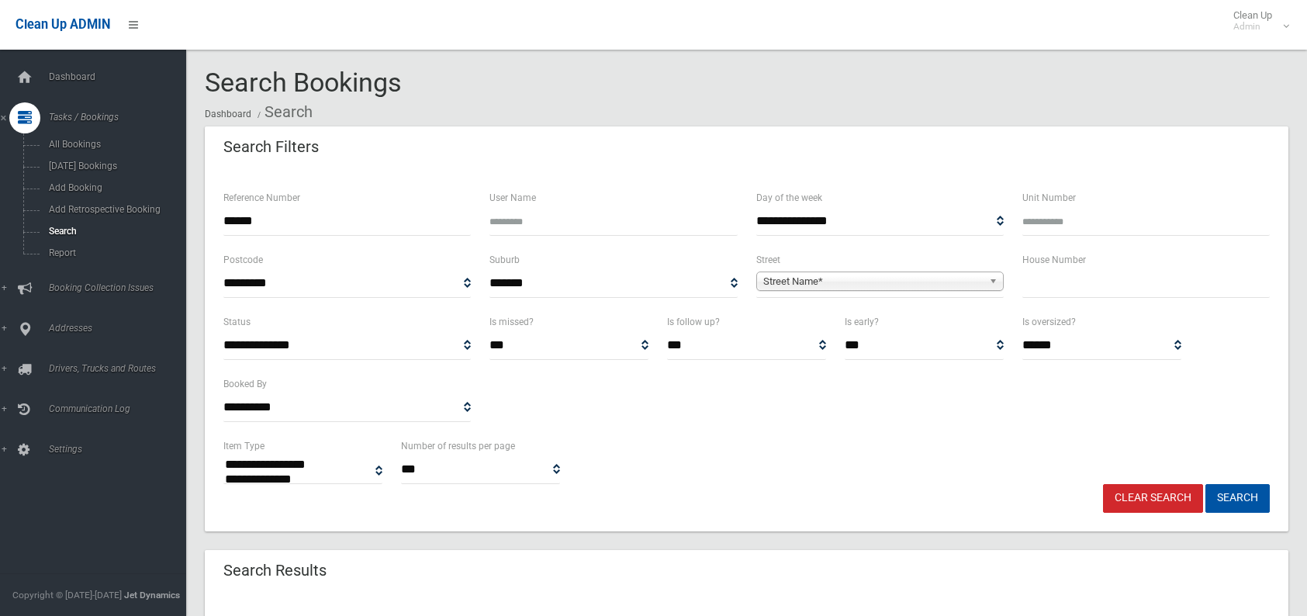
select select
click at [280, 207] on input "******" at bounding box center [346, 221] width 247 height 29
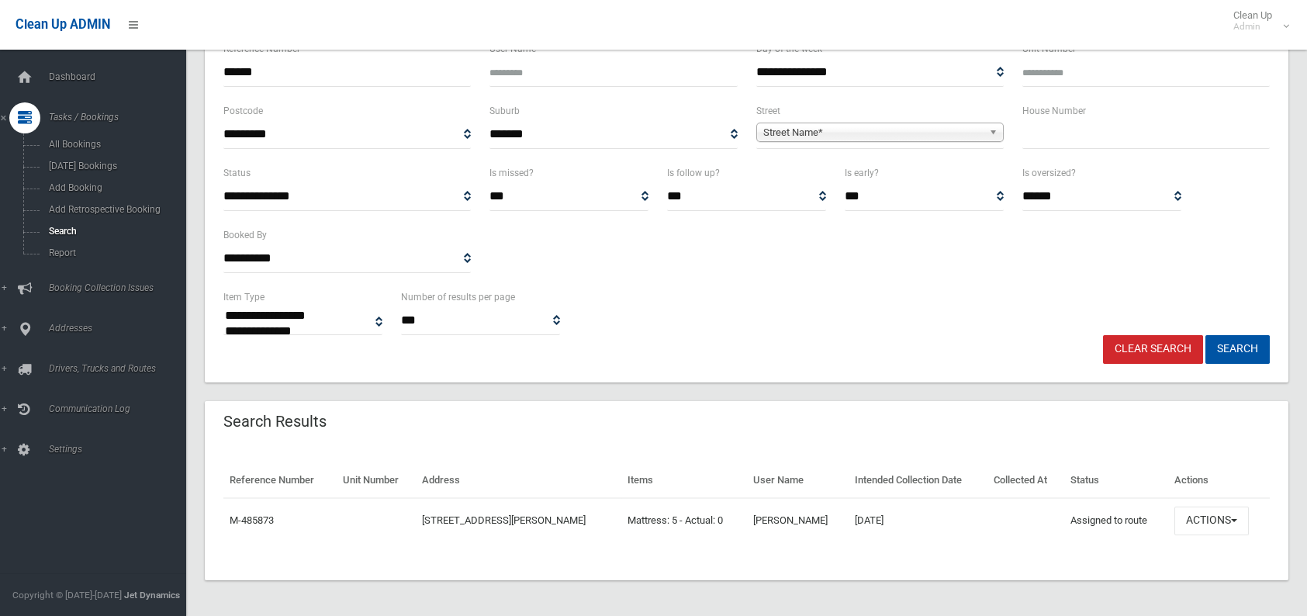
scroll to position [149, 0]
type input "******"
click at [1205, 335] on button "Search" at bounding box center [1237, 349] width 64 height 29
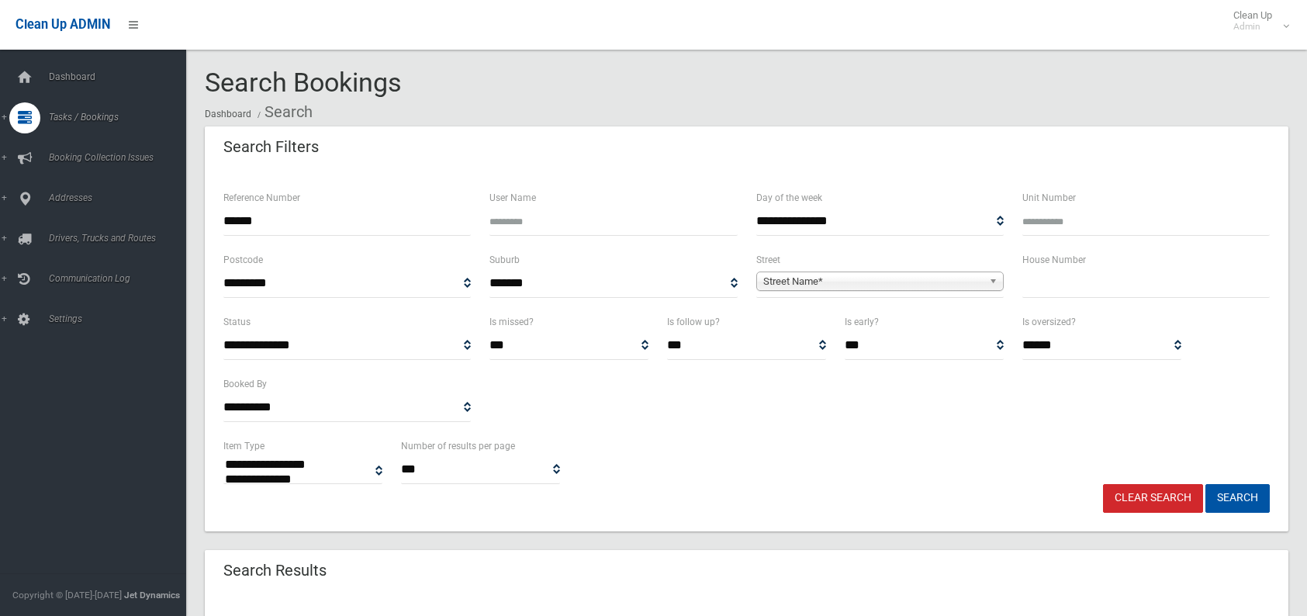
select select
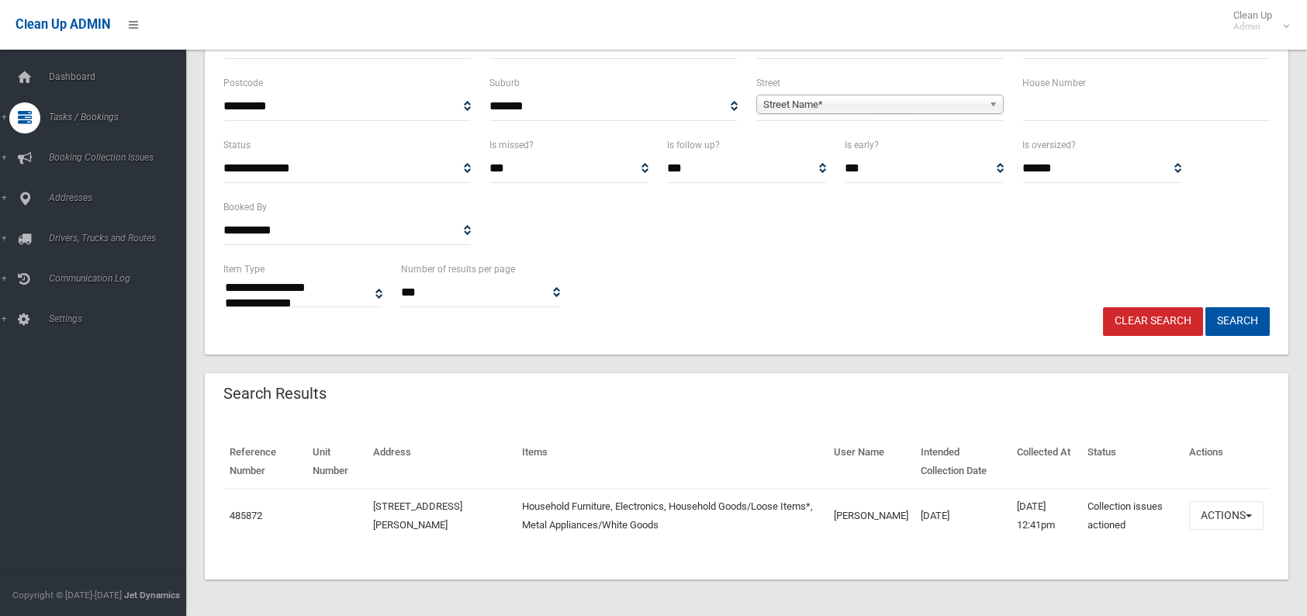
scroll to position [177, 0]
click at [1208, 514] on button "Actions" at bounding box center [1226, 515] width 74 height 29
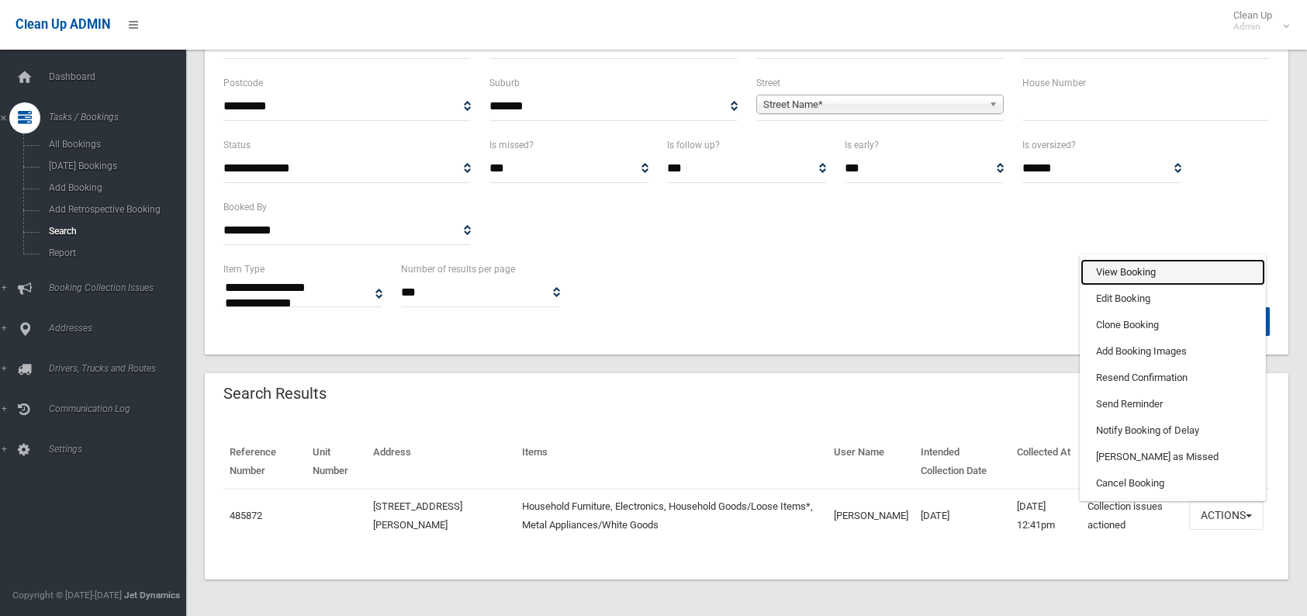
click at [1118, 275] on link "View Booking" at bounding box center [1172, 272] width 185 height 26
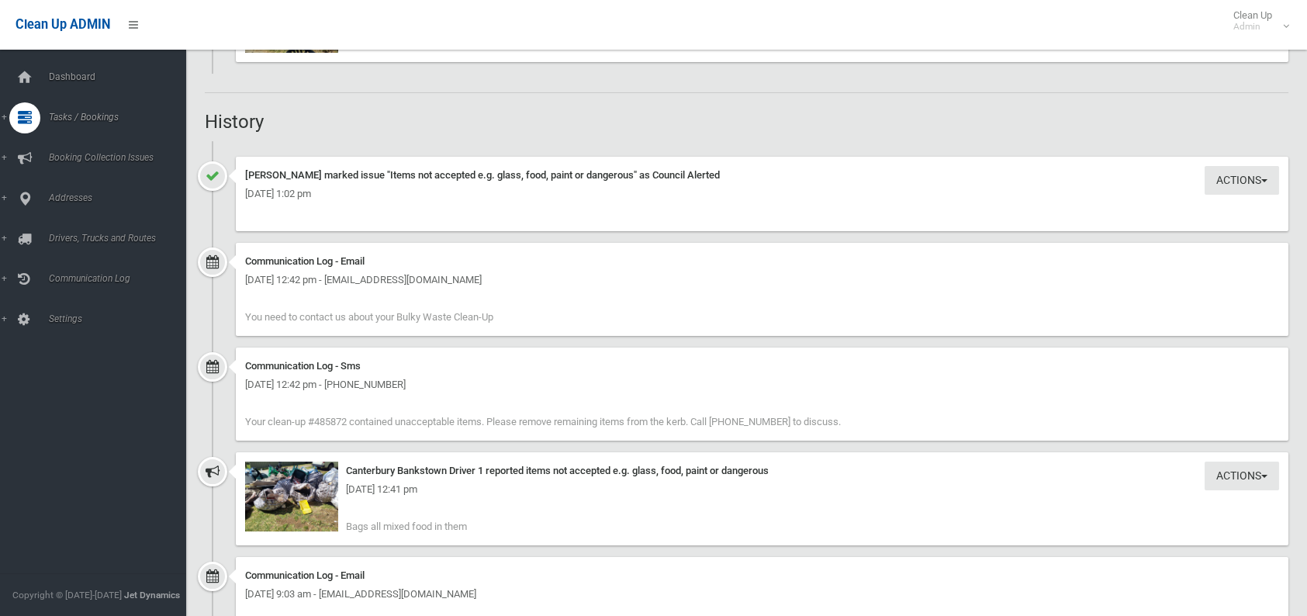
scroll to position [1551, 0]
click at [320, 503] on img at bounding box center [291, 496] width 93 height 70
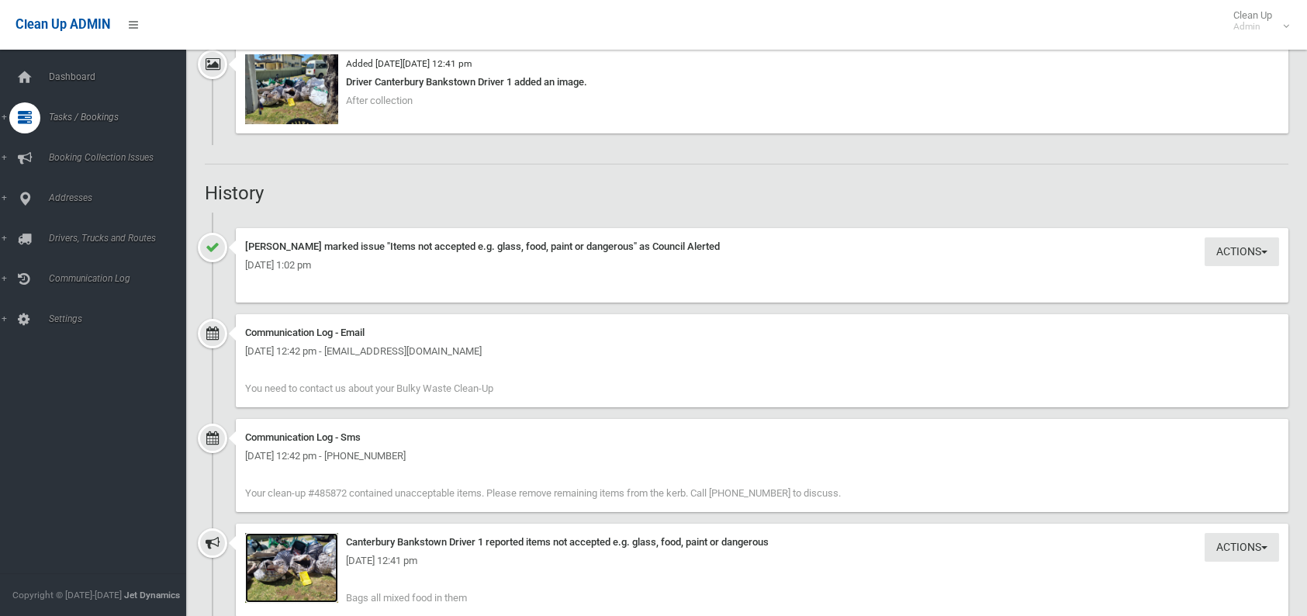
scroll to position [1452, 0]
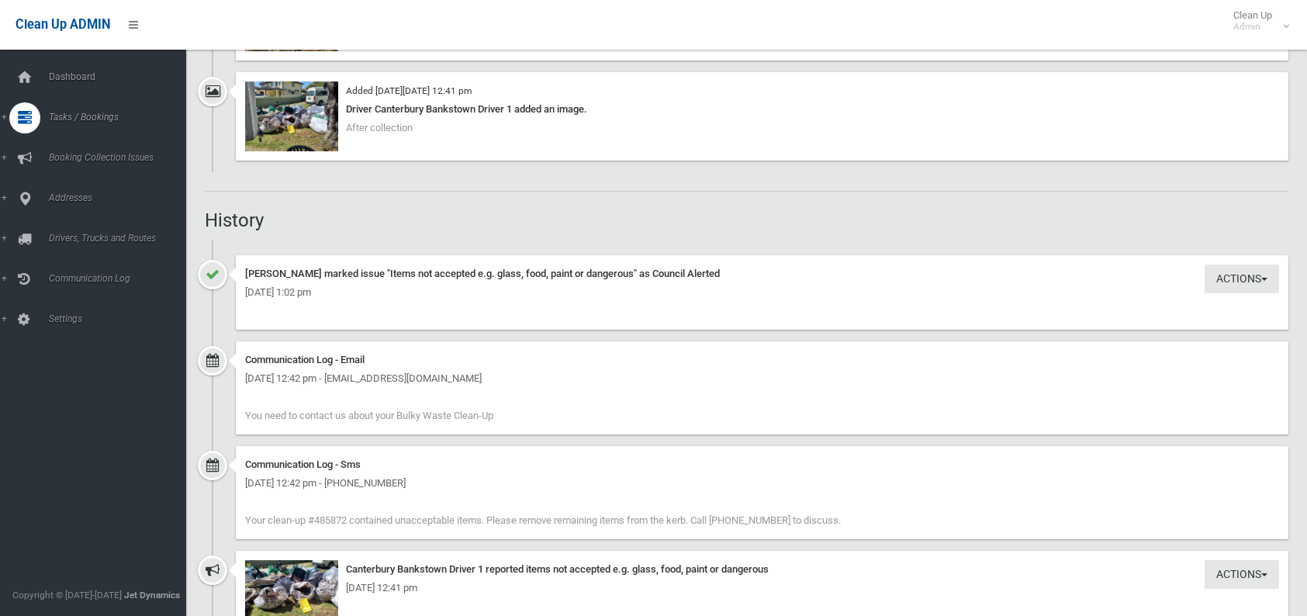
click at [1208, 289] on div "Tuesday 30th September 2025 - 1:02 pm" at bounding box center [762, 292] width 1034 height 19
click at [1219, 271] on button "Actions" at bounding box center [1242, 278] width 74 height 29
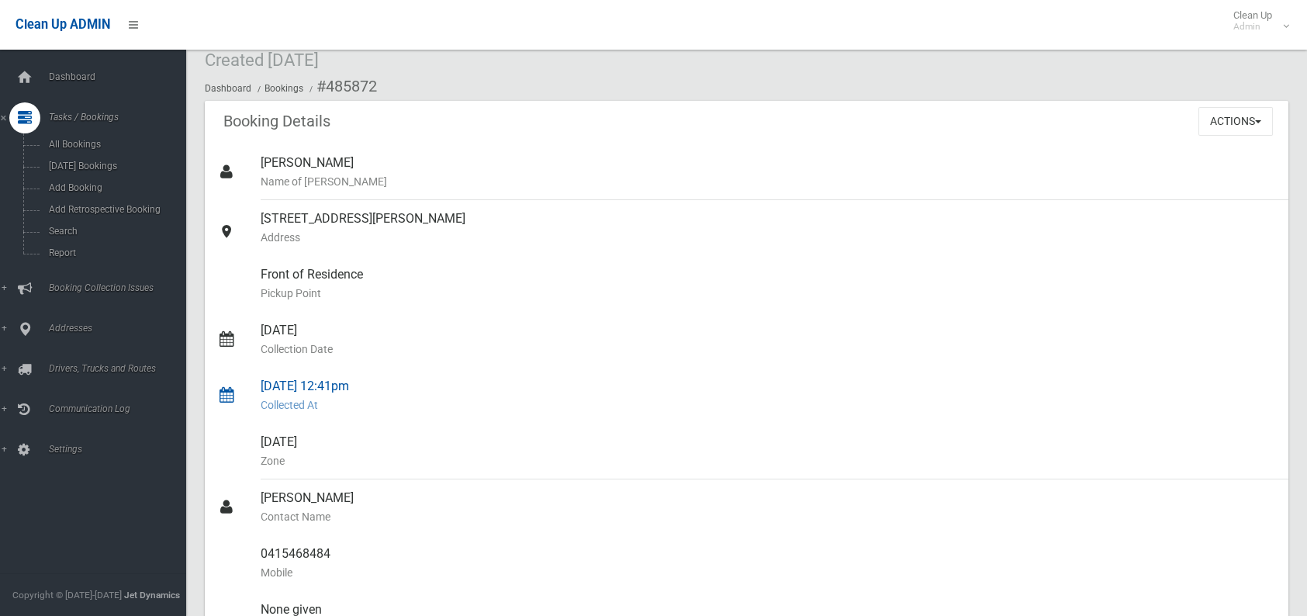
scroll to position [0, 0]
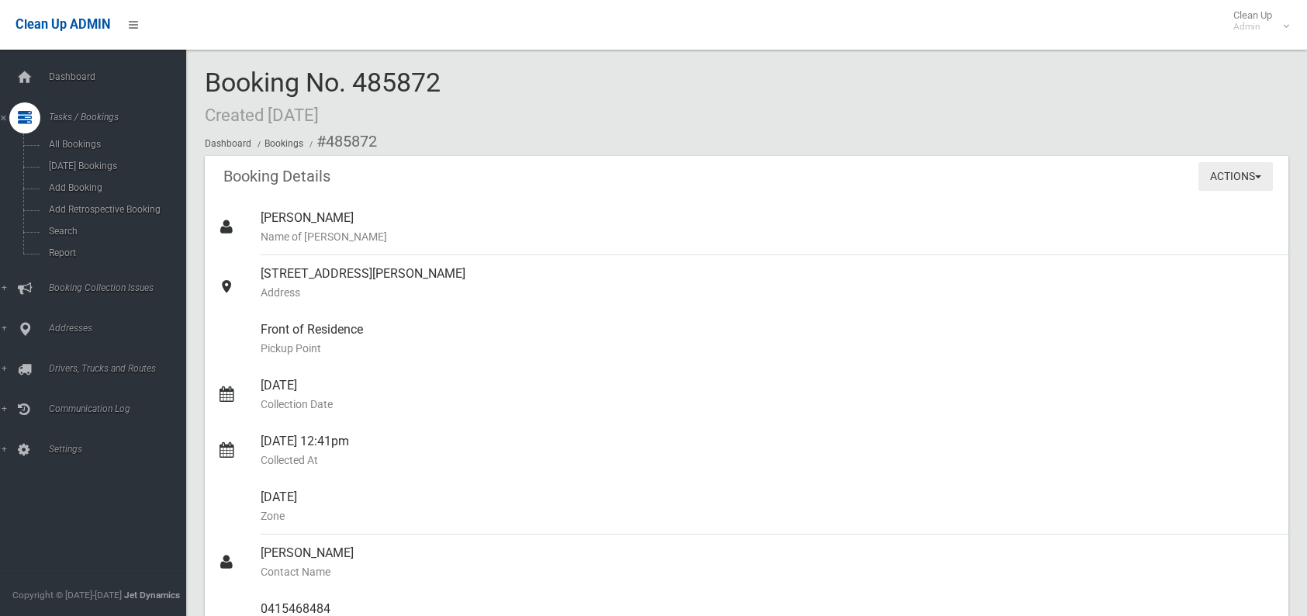
click at [1246, 178] on button "Actions" at bounding box center [1235, 176] width 74 height 29
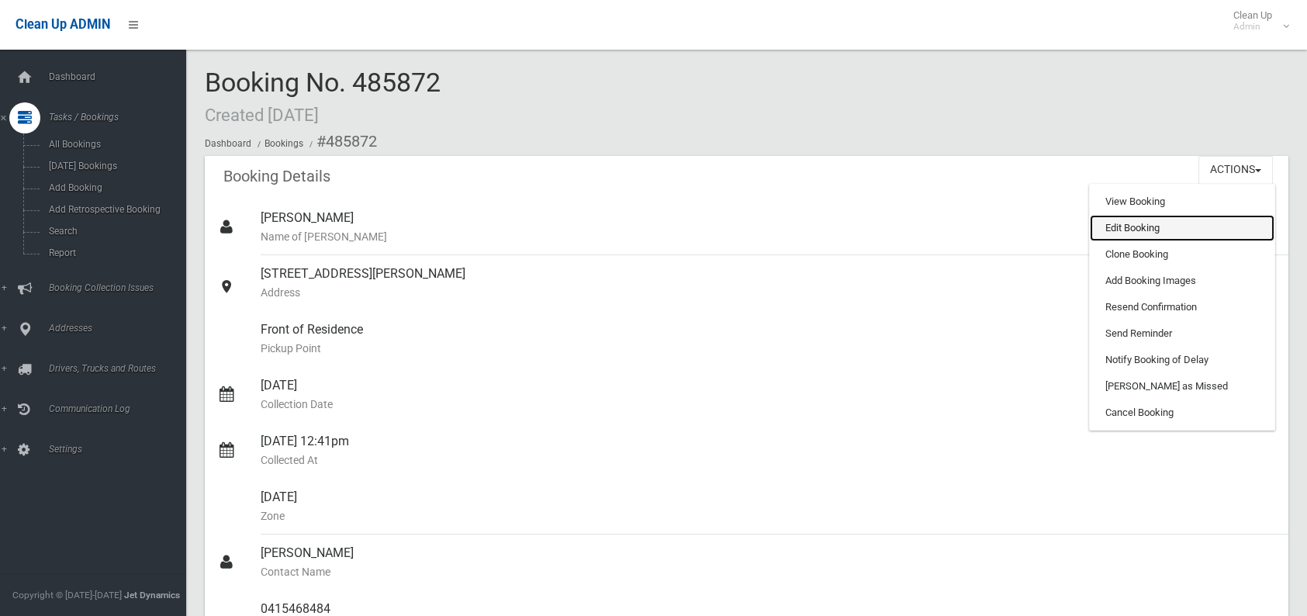
click at [1150, 230] on link "Edit Booking" at bounding box center [1182, 228] width 185 height 26
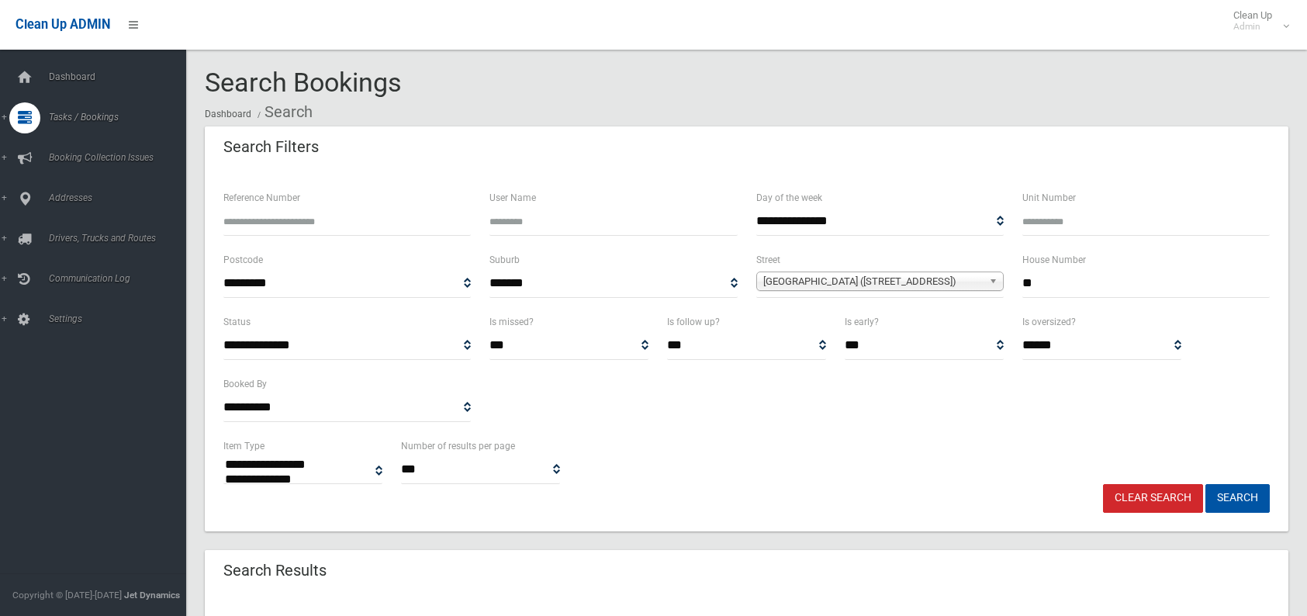
select select
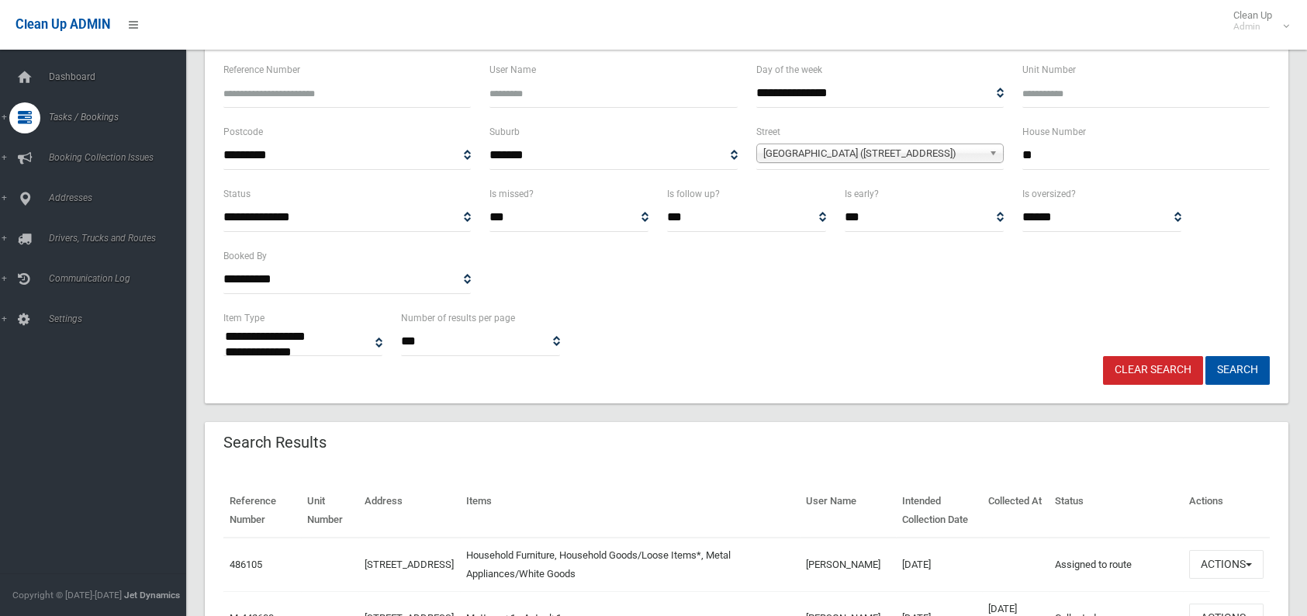
scroll to position [155, 0]
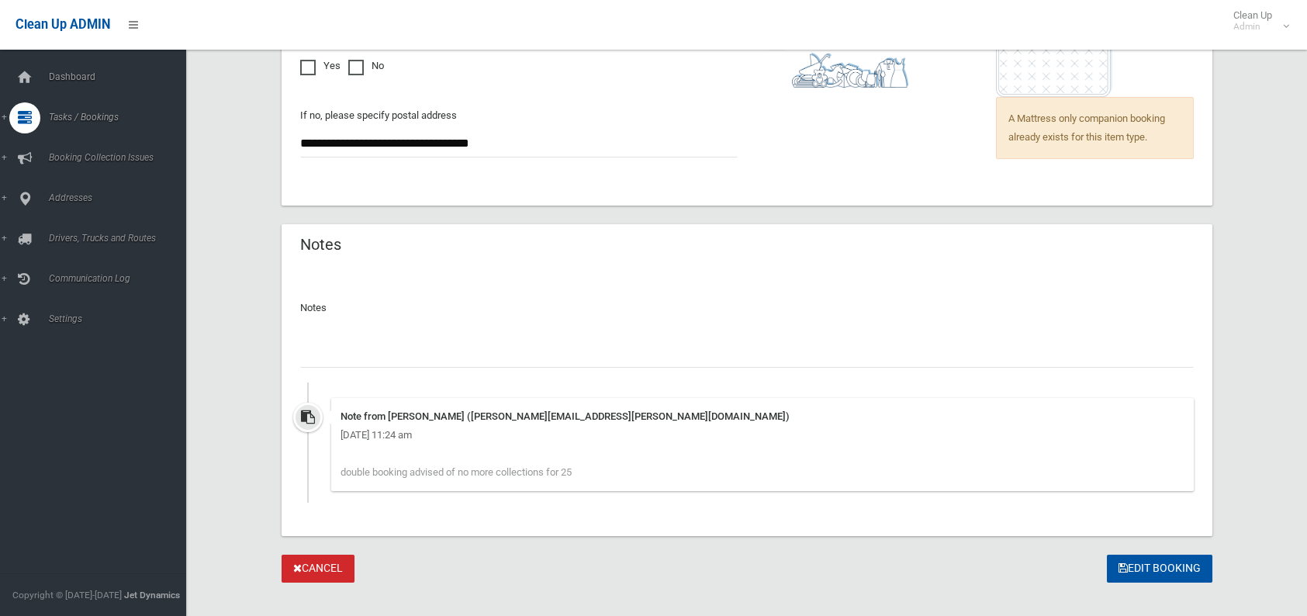
scroll to position [1302, 0]
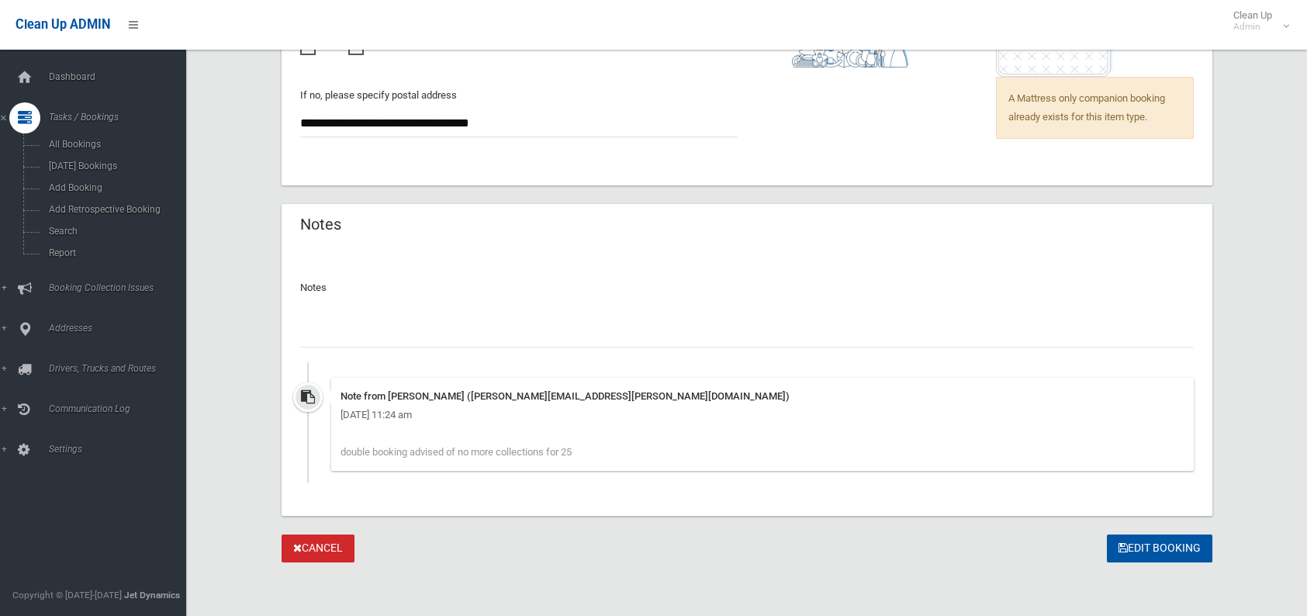
click at [335, 538] on link "Cancel" at bounding box center [318, 548] width 73 height 29
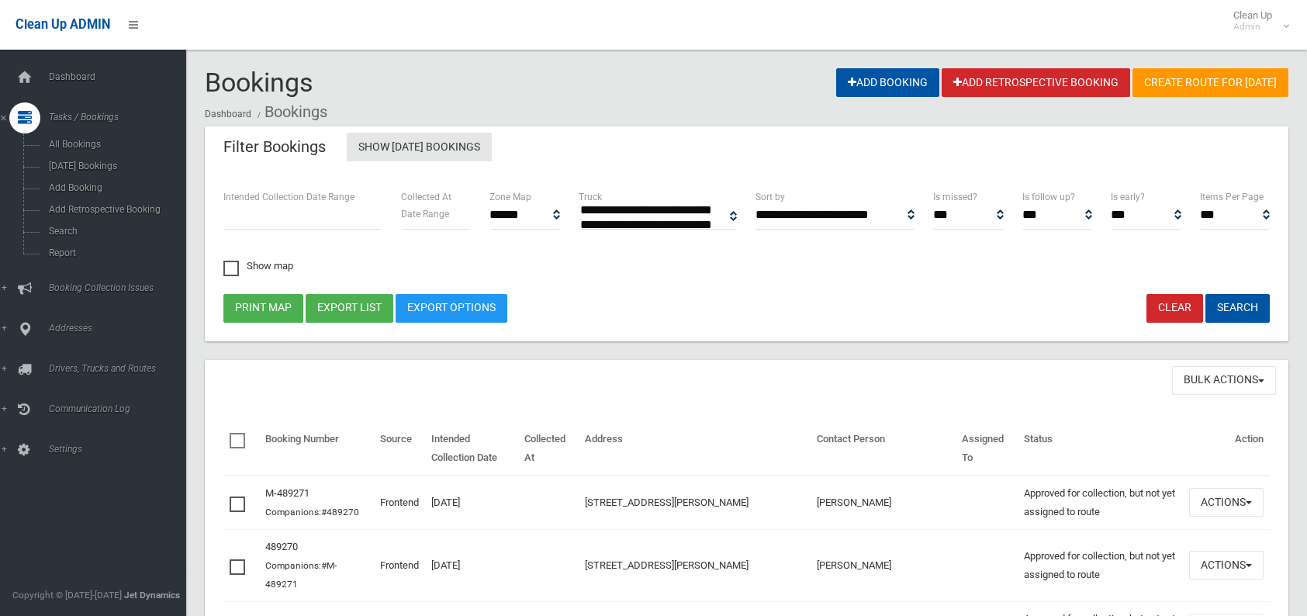
select select
click at [1238, 307] on button "Search" at bounding box center [1237, 308] width 64 height 29
select select
click at [1230, 306] on button "Search" at bounding box center [1237, 308] width 64 height 29
click at [1232, 309] on button "Search" at bounding box center [1237, 308] width 64 height 29
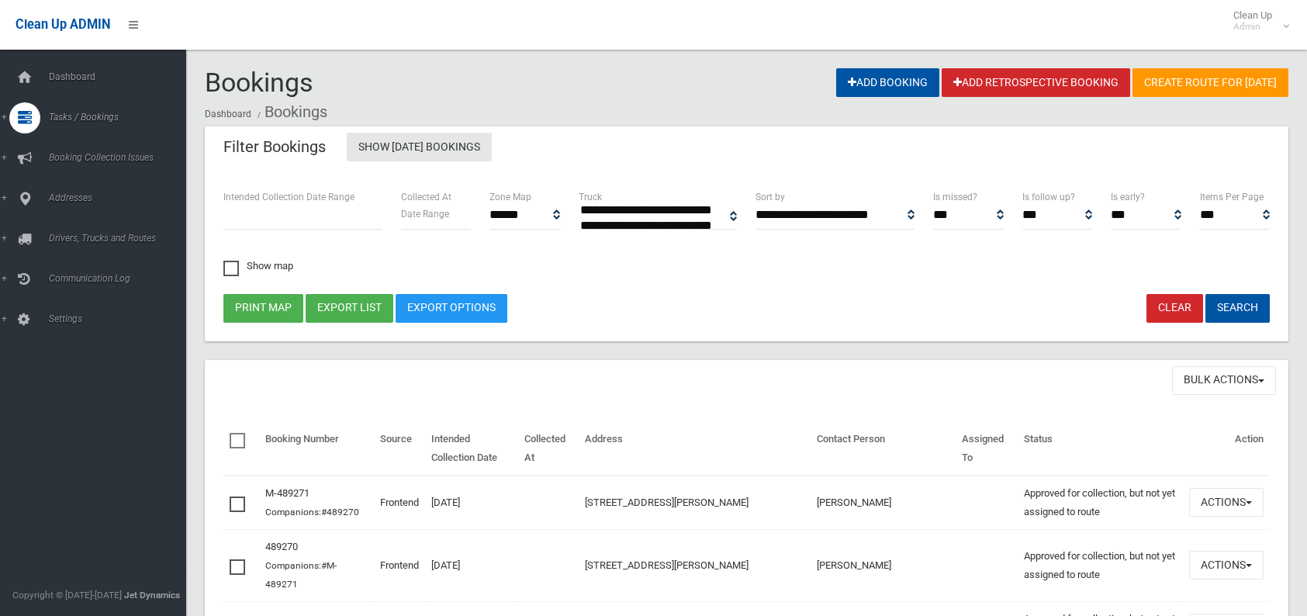
click at [83, 115] on span "Tasks / Bookings" at bounding box center [121, 117] width 154 height 11
click at [78, 112] on span "Tasks / Bookings" at bounding box center [121, 117] width 154 height 11
select select
click at [1232, 306] on button "Search" at bounding box center [1237, 308] width 64 height 29
click at [57, 228] on span "Search" at bounding box center [114, 231] width 140 height 11
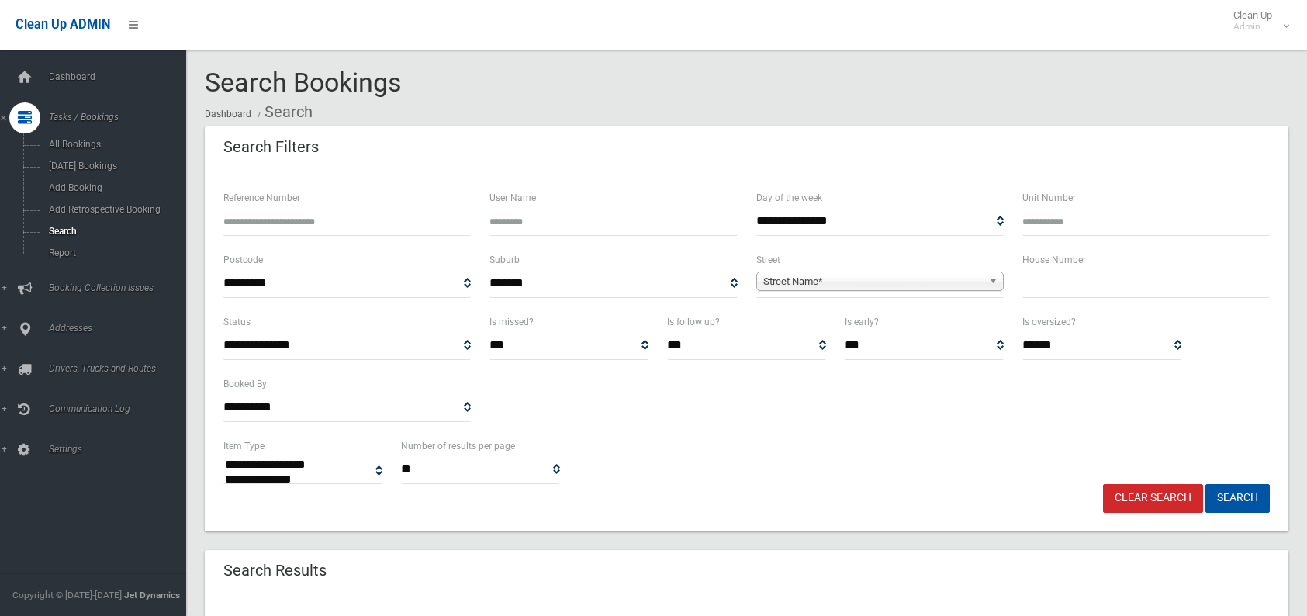
select select
click at [278, 204] on label "Reference Number" at bounding box center [261, 197] width 77 height 17
click at [283, 223] on input "Reference Number" at bounding box center [346, 221] width 247 height 29
click at [292, 218] on input "Reference Number" at bounding box center [346, 221] width 247 height 29
type input "******"
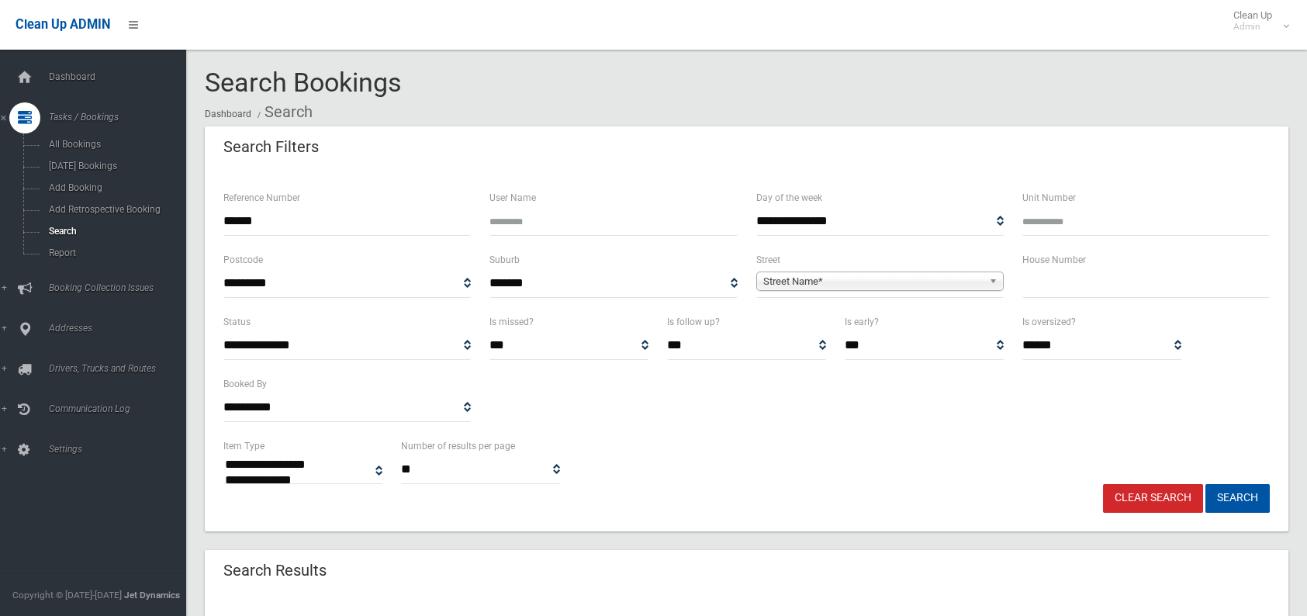
click at [1205, 484] on button "Search" at bounding box center [1237, 498] width 64 height 29
select select
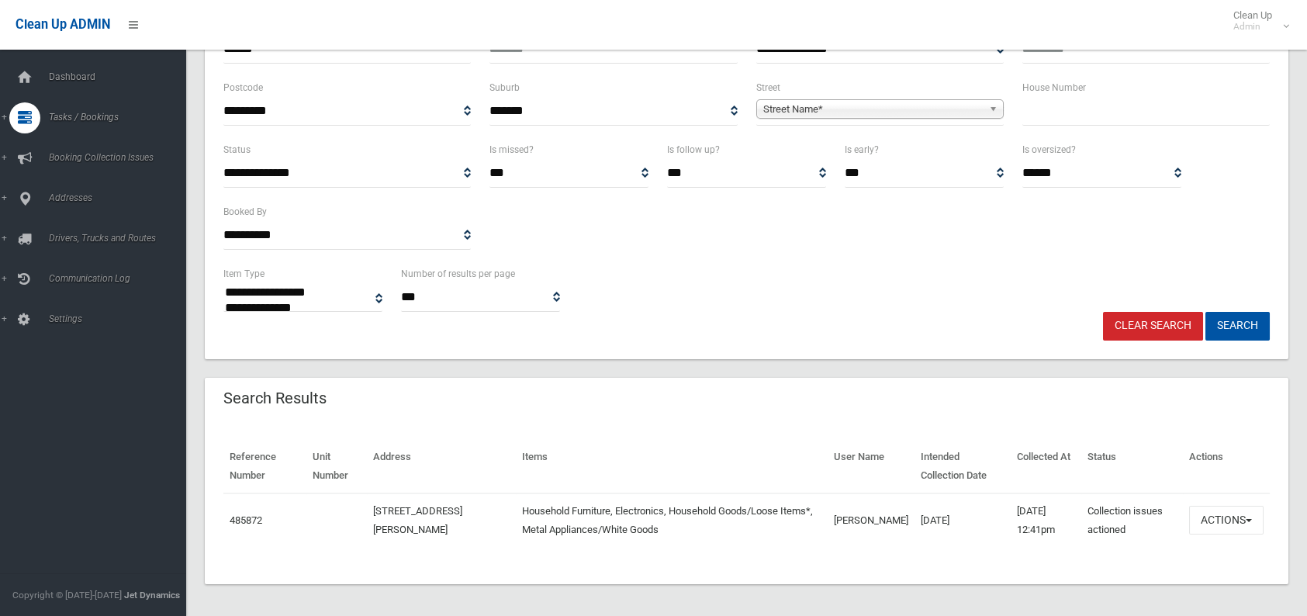
scroll to position [177, 0]
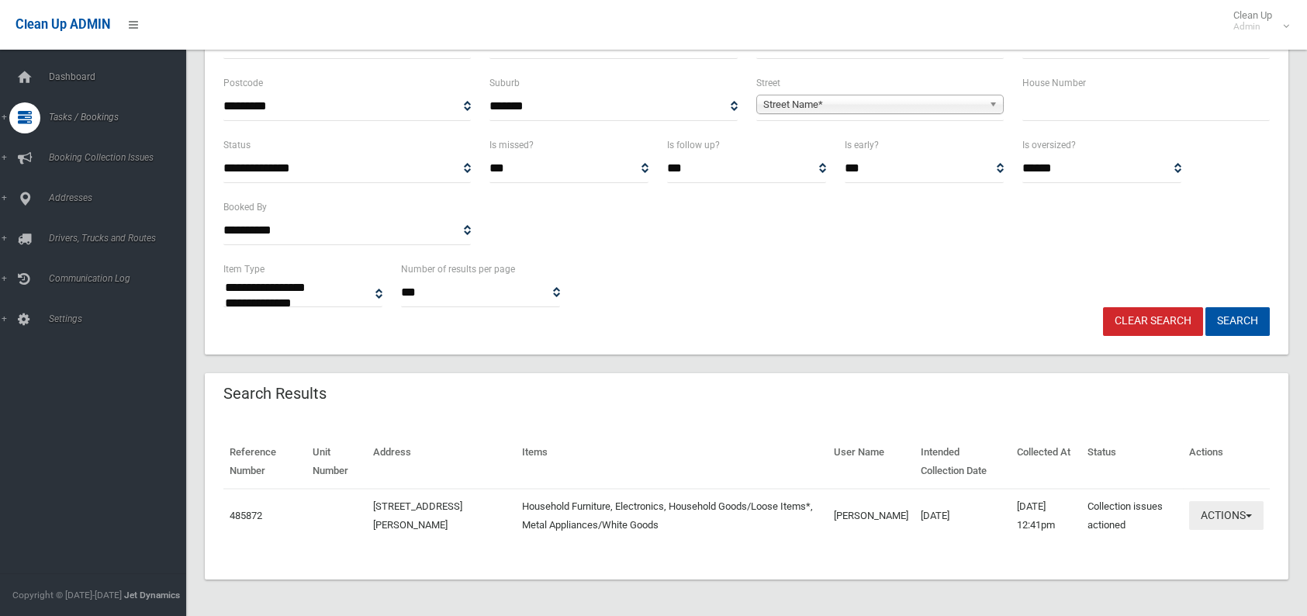
click at [1215, 515] on button "Actions" at bounding box center [1226, 515] width 74 height 29
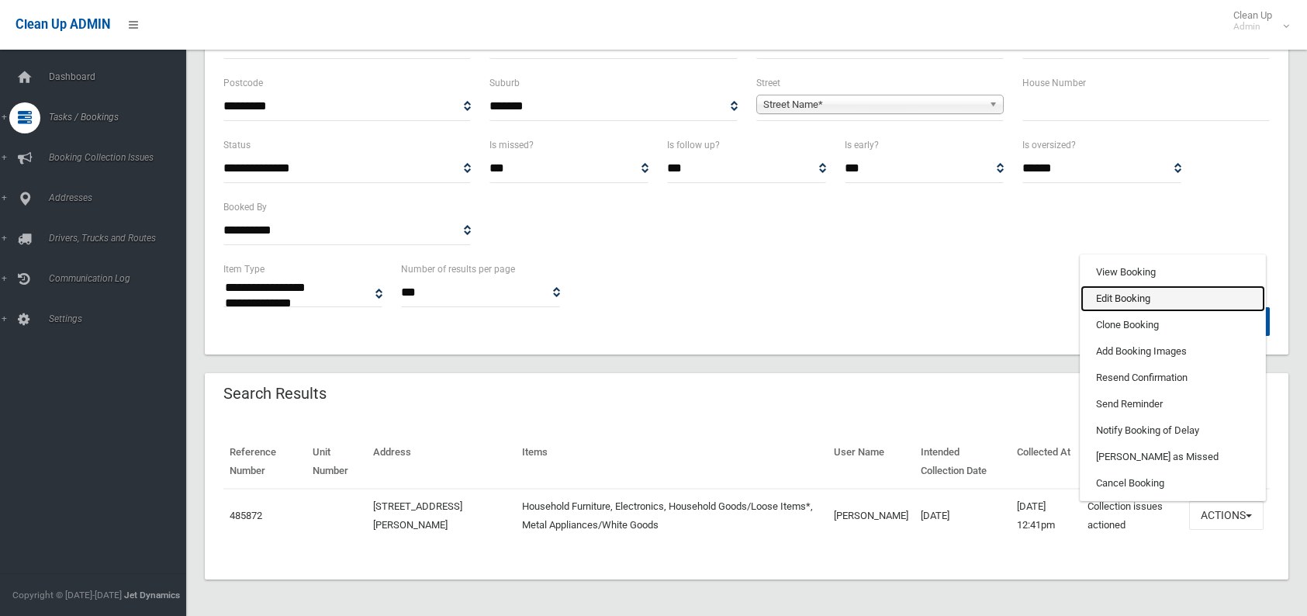
click at [1131, 294] on link "Edit Booking" at bounding box center [1172, 298] width 185 height 26
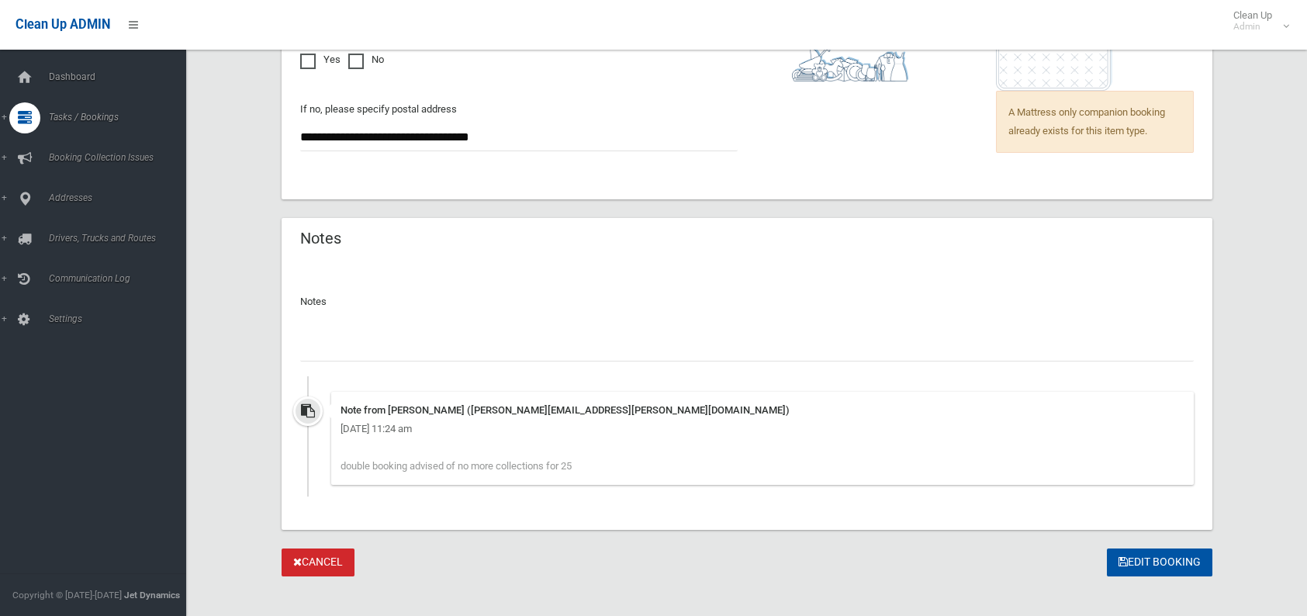
scroll to position [1302, 0]
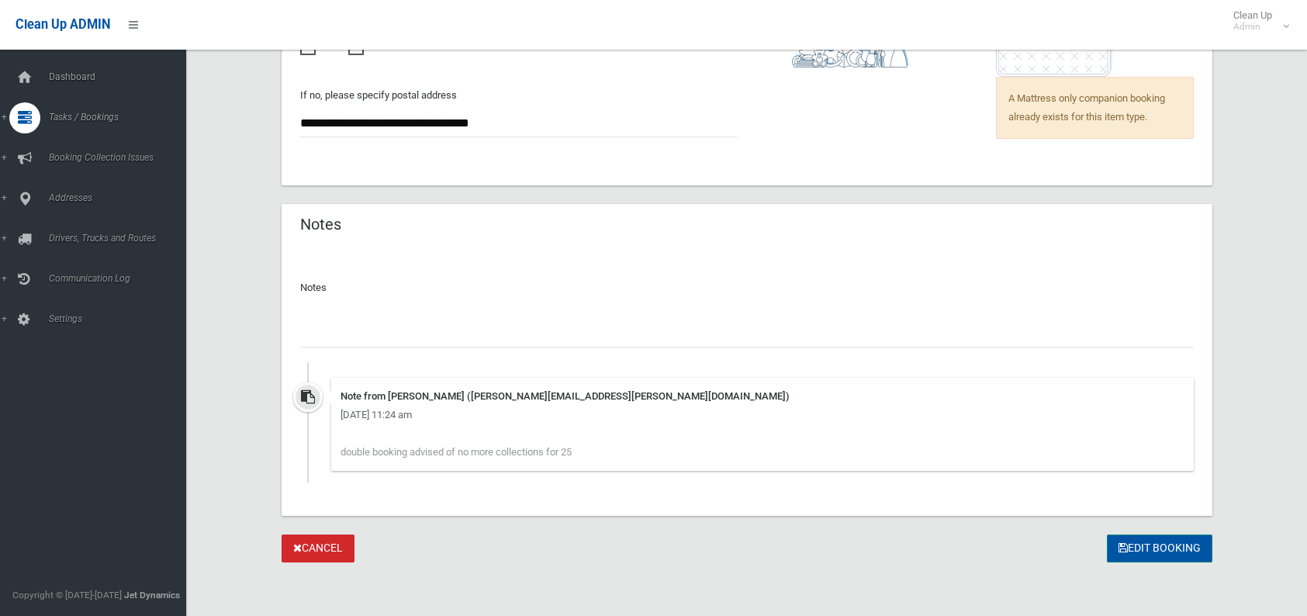
click at [1133, 541] on button "Edit Booking" at bounding box center [1159, 548] width 105 height 29
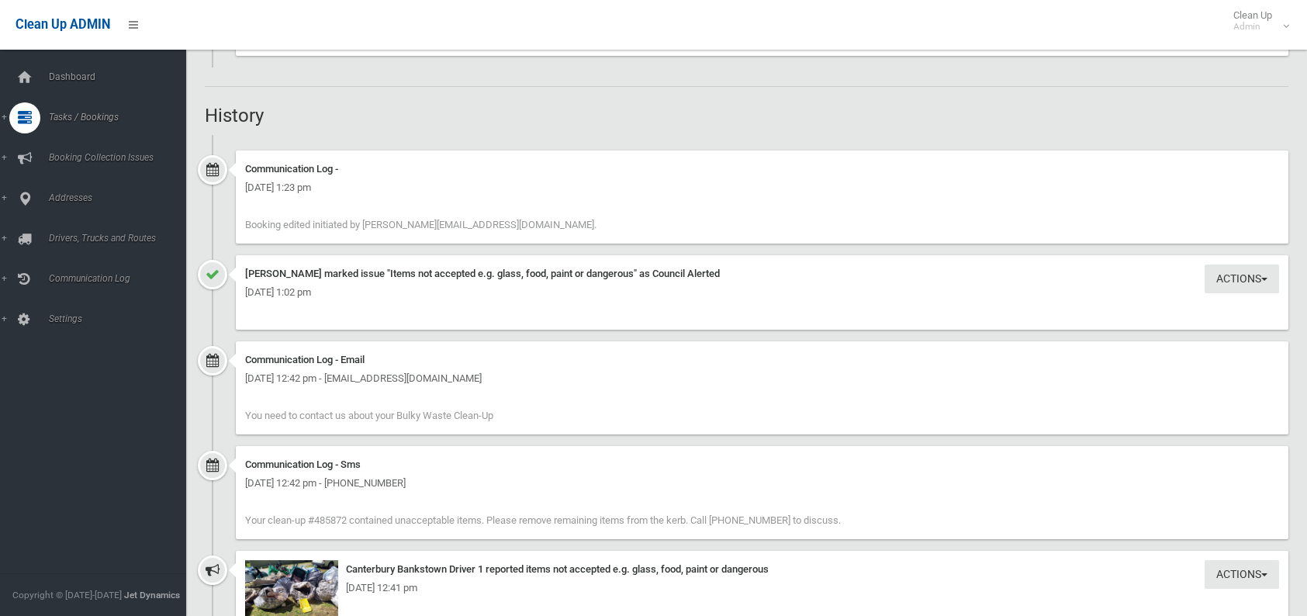
scroll to position [1402, 0]
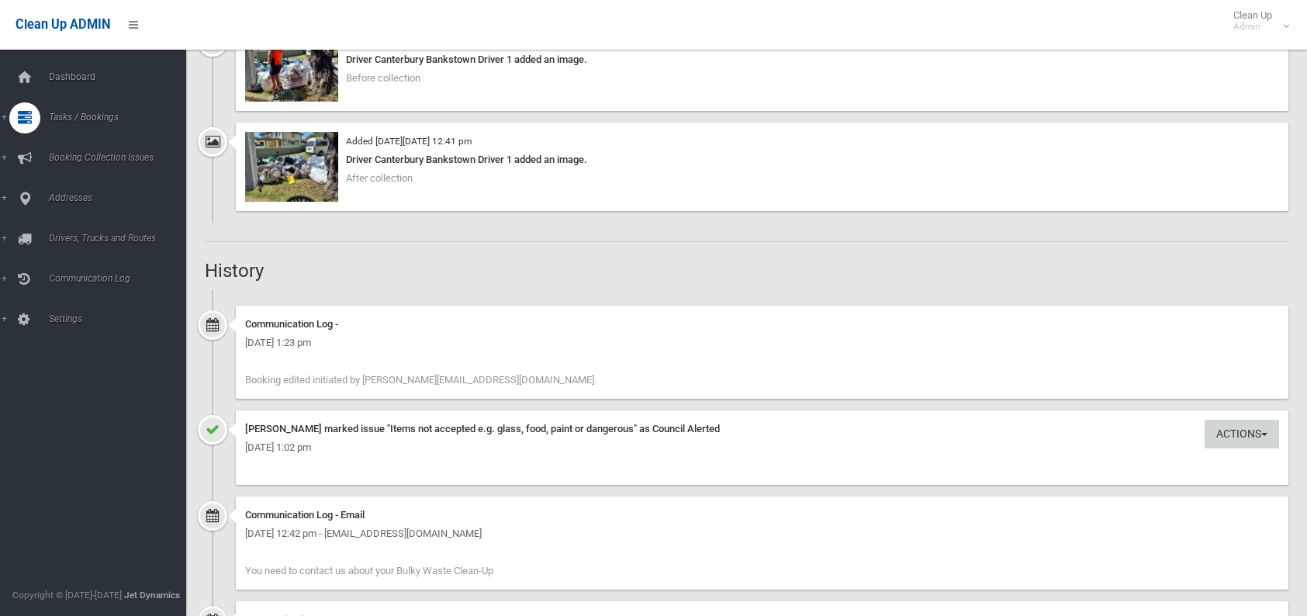
click at [1224, 435] on button "Actions" at bounding box center [1242, 434] width 74 height 29
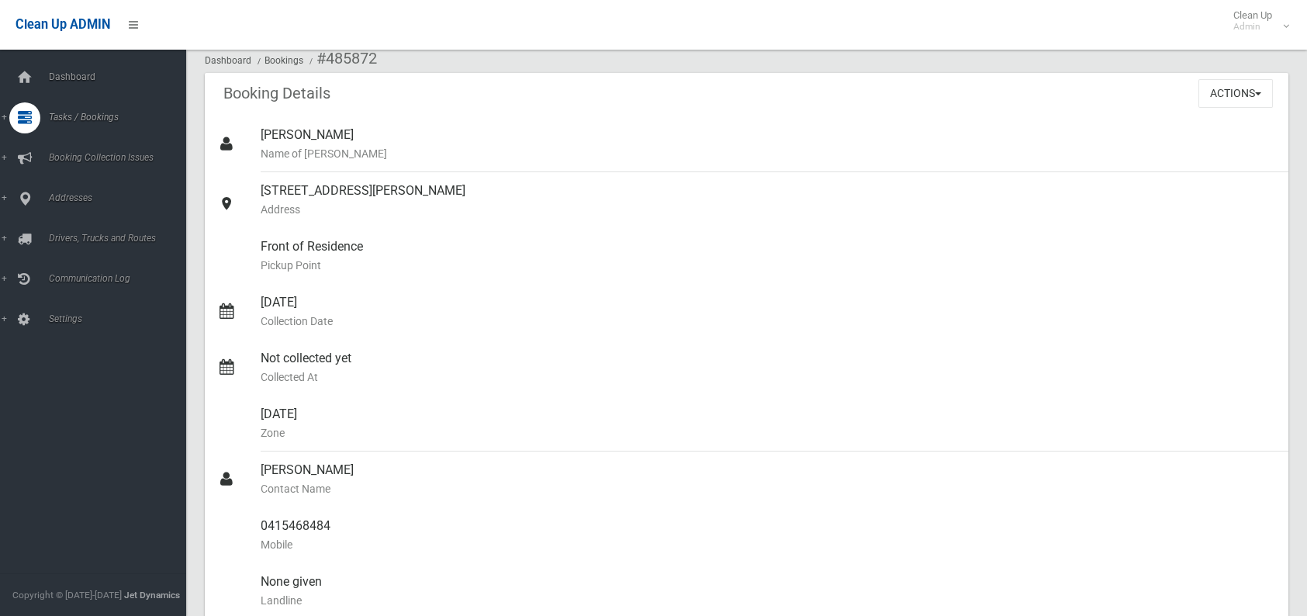
scroll to position [0, 0]
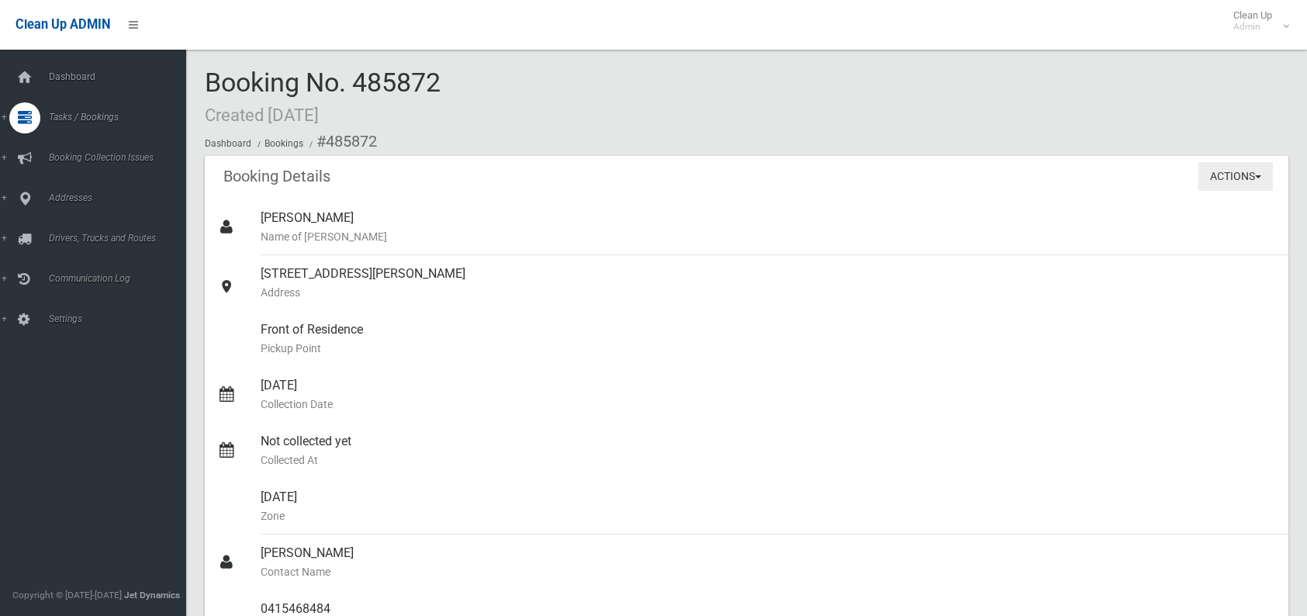
click at [1220, 175] on button "Actions" at bounding box center [1235, 176] width 74 height 29
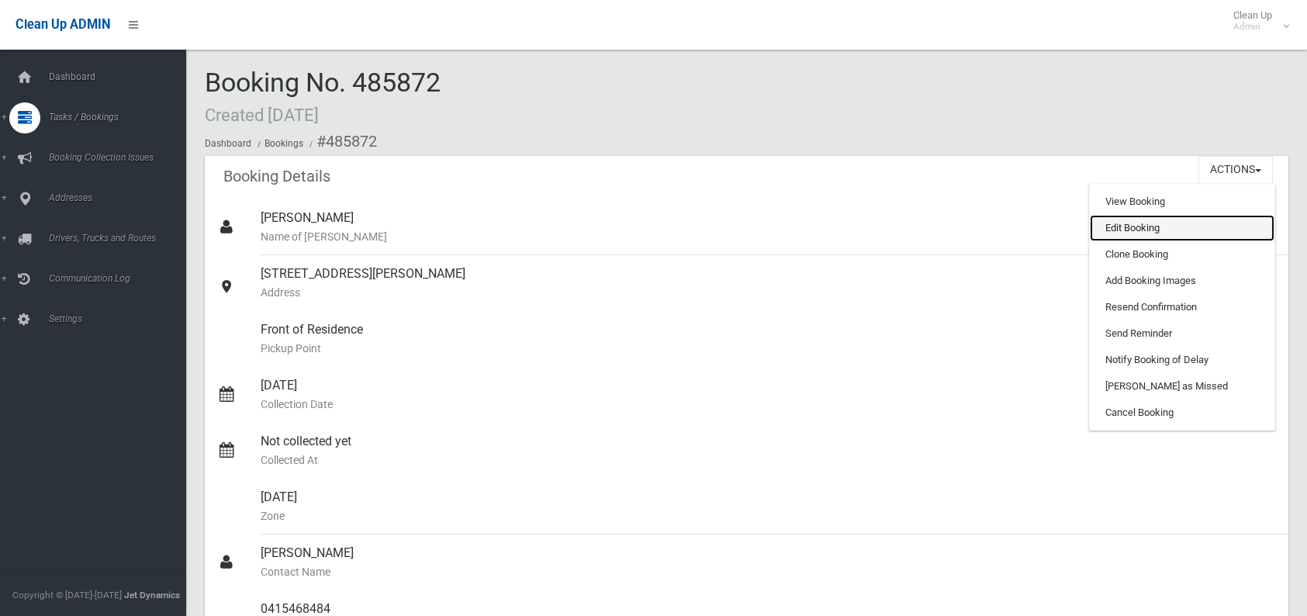
click at [1109, 226] on link "Edit Booking" at bounding box center [1182, 228] width 185 height 26
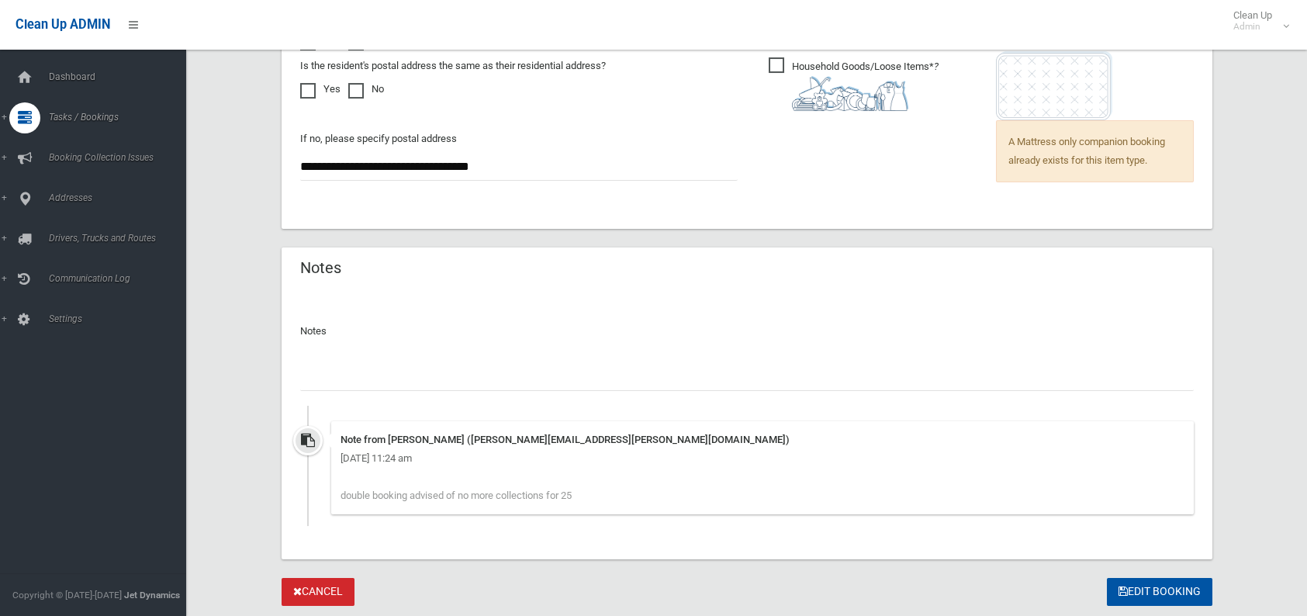
scroll to position [1259, 0]
click at [464, 387] on input "text" at bounding box center [747, 376] width 894 height 29
click at [450, 373] on input "**********" at bounding box center [747, 376] width 894 height 29
click at [714, 377] on input "**********" at bounding box center [747, 376] width 894 height 29
click at [807, 374] on input "**********" at bounding box center [747, 376] width 894 height 29
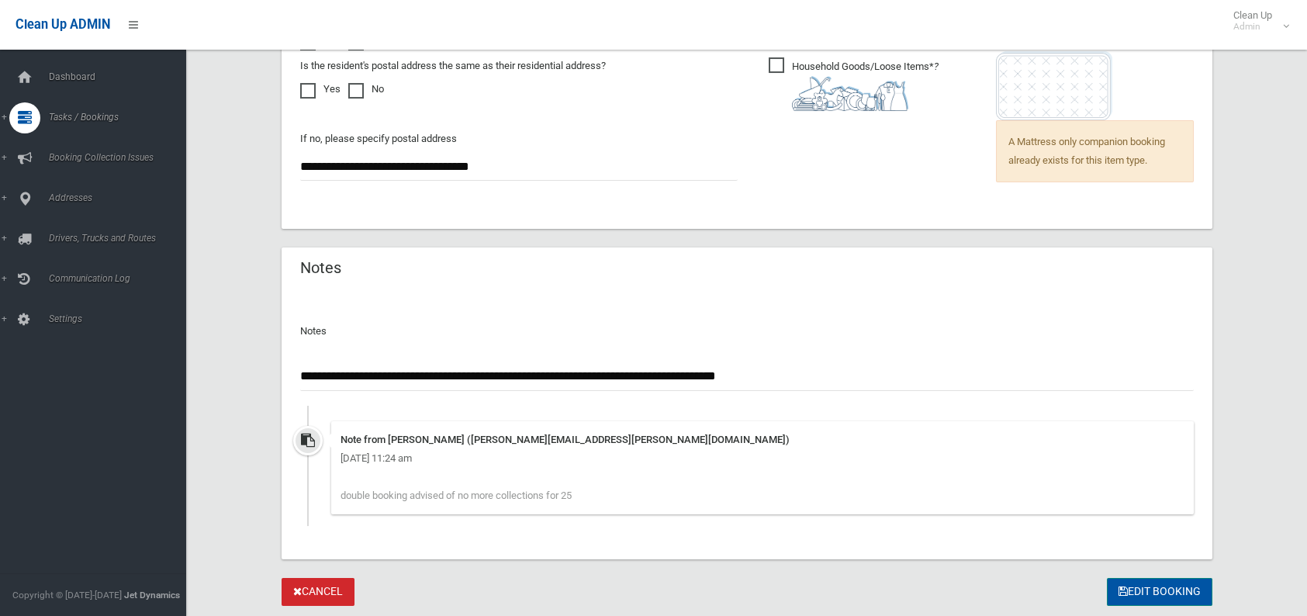
type input "**********"
click at [1170, 588] on button "Edit Booking" at bounding box center [1159, 592] width 105 height 29
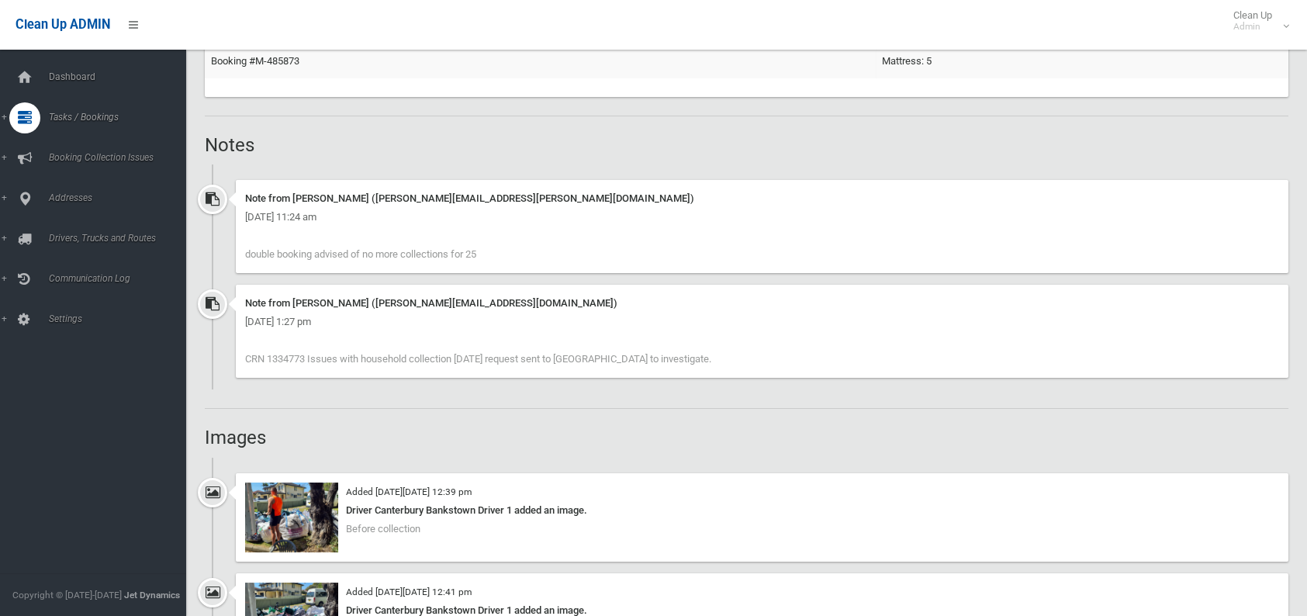
scroll to position [1086, 0]
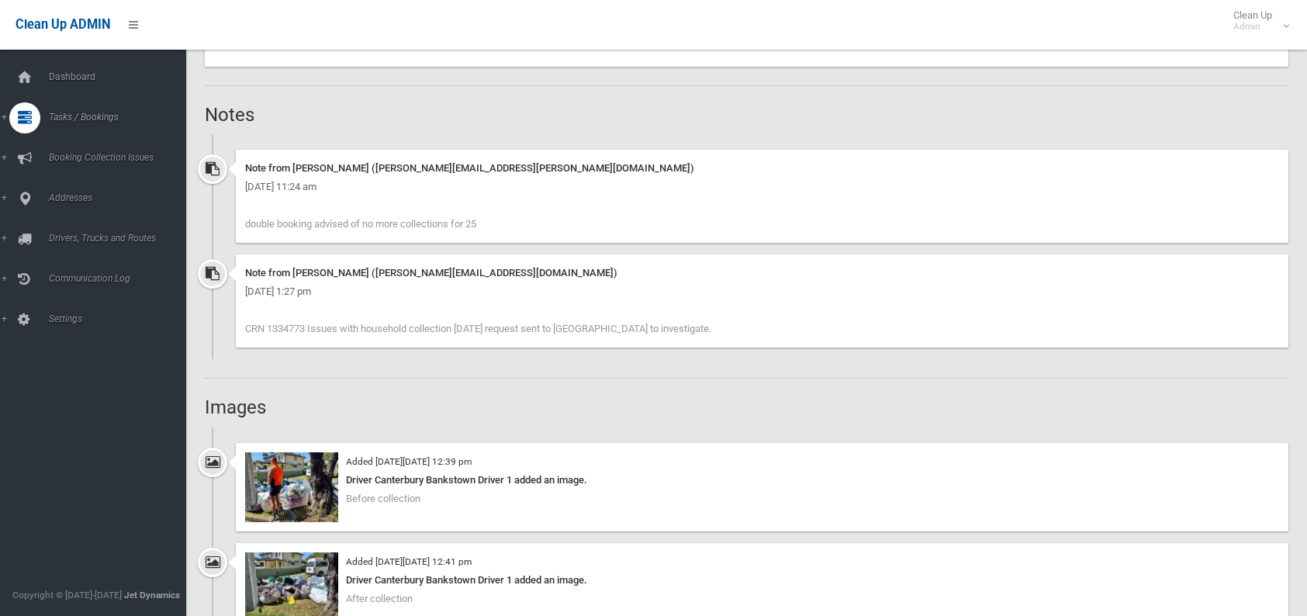
click at [799, 178] on div "Tuesday 16th September 2025 - 11:24 am" at bounding box center [762, 187] width 1034 height 19
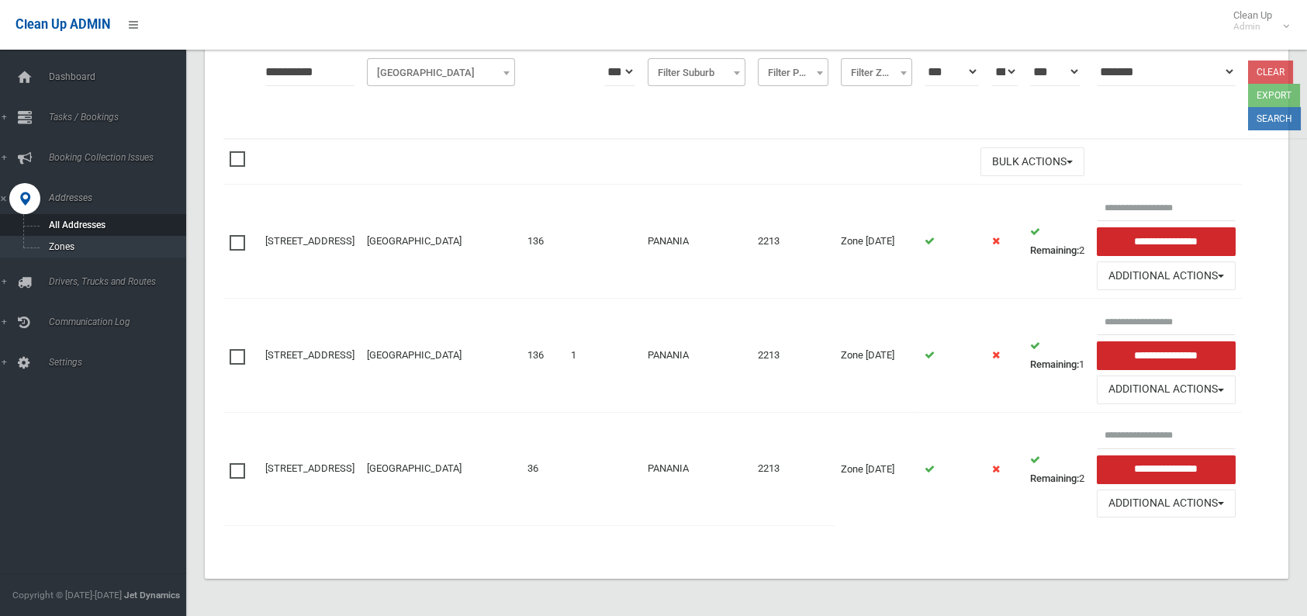
scroll to position [306, 0]
click at [72, 116] on span "Tasks / Bookings" at bounding box center [121, 117] width 154 height 11
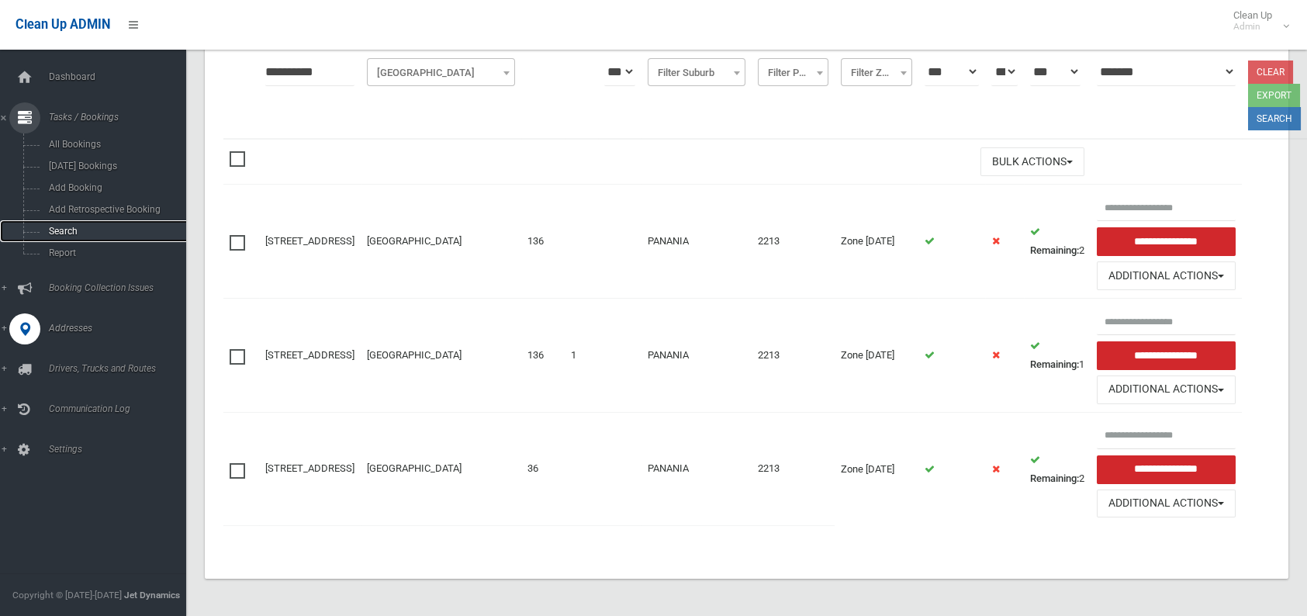
click at [76, 228] on span "Search" at bounding box center [114, 231] width 140 height 11
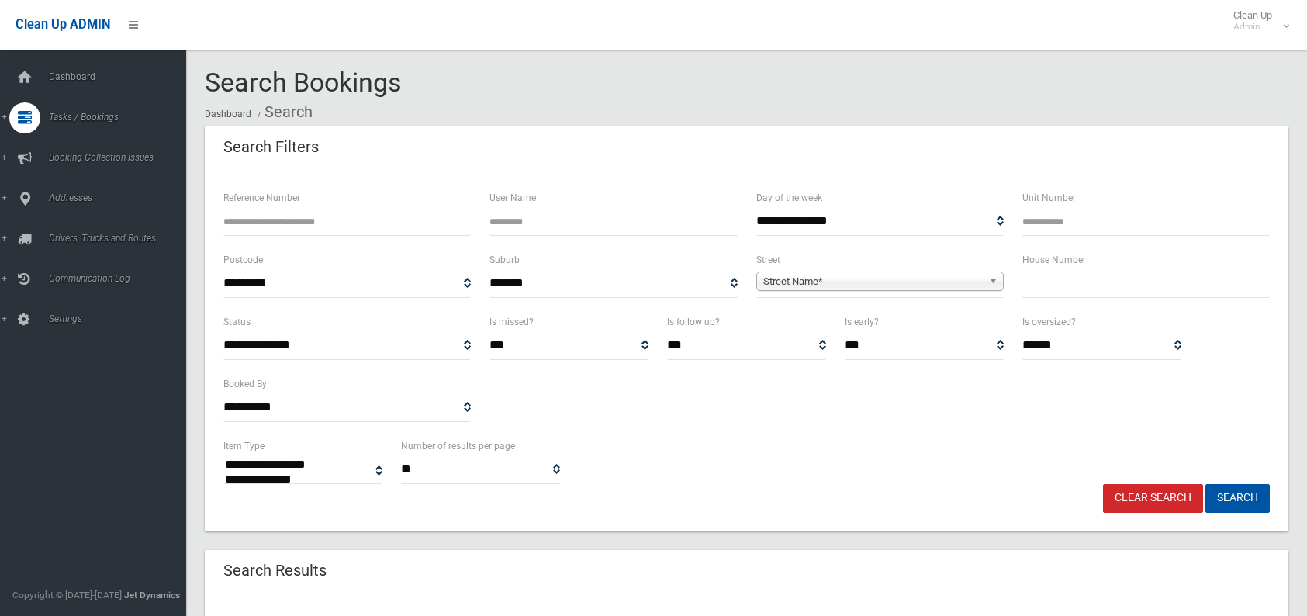
select select
click at [1042, 285] on input "text" at bounding box center [1145, 283] width 247 height 29
type input "**"
click at [835, 281] on span "Street Name*" at bounding box center [873, 281] width 220 height 19
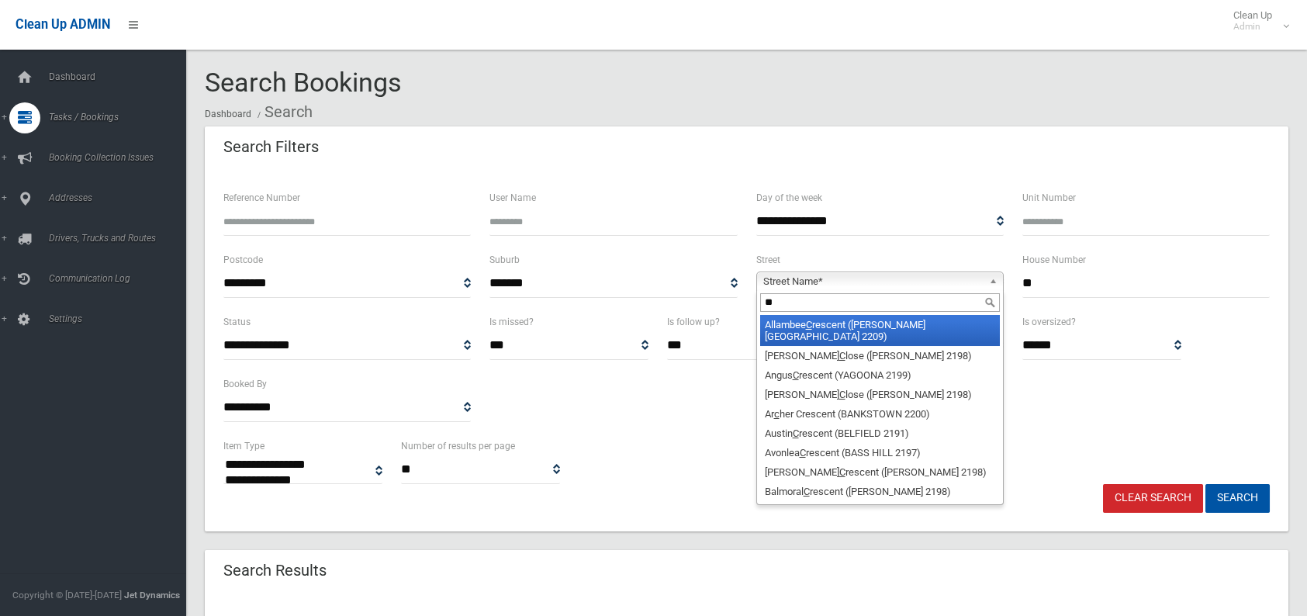
click at [863, 301] on input "**" at bounding box center [880, 302] width 240 height 19
click at [782, 308] on input "**" at bounding box center [880, 302] width 240 height 19
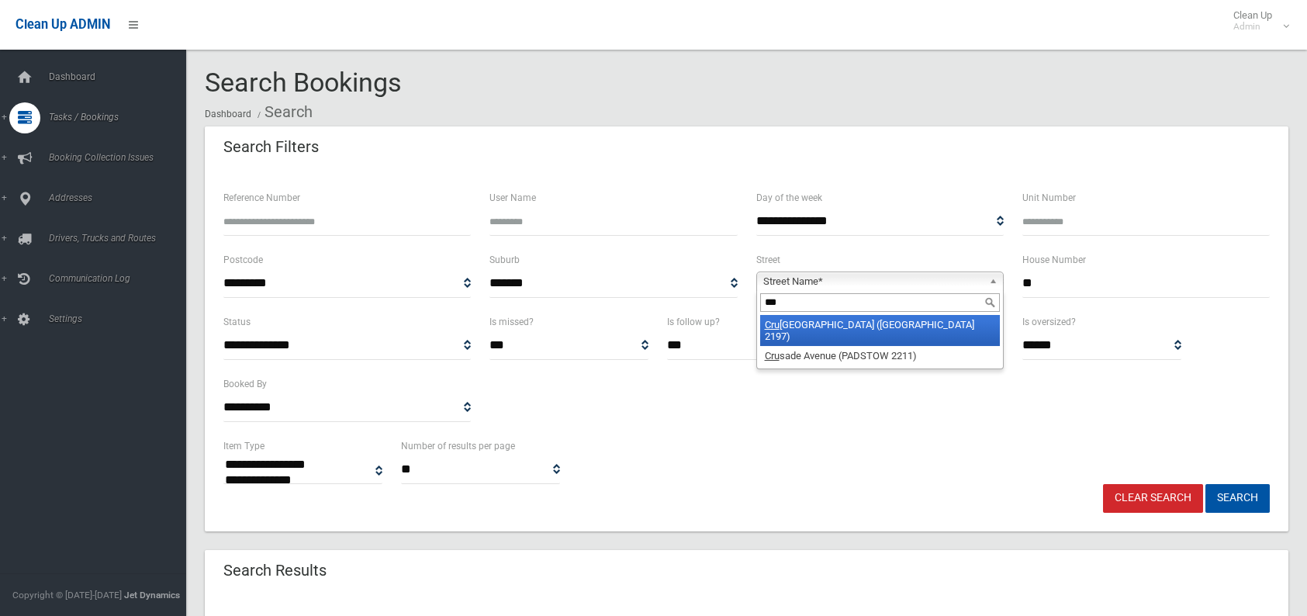
type input "***"
click at [791, 324] on li "[GEOGRAPHIC_DATA] ([GEOGRAPHIC_DATA])" at bounding box center [880, 330] width 240 height 31
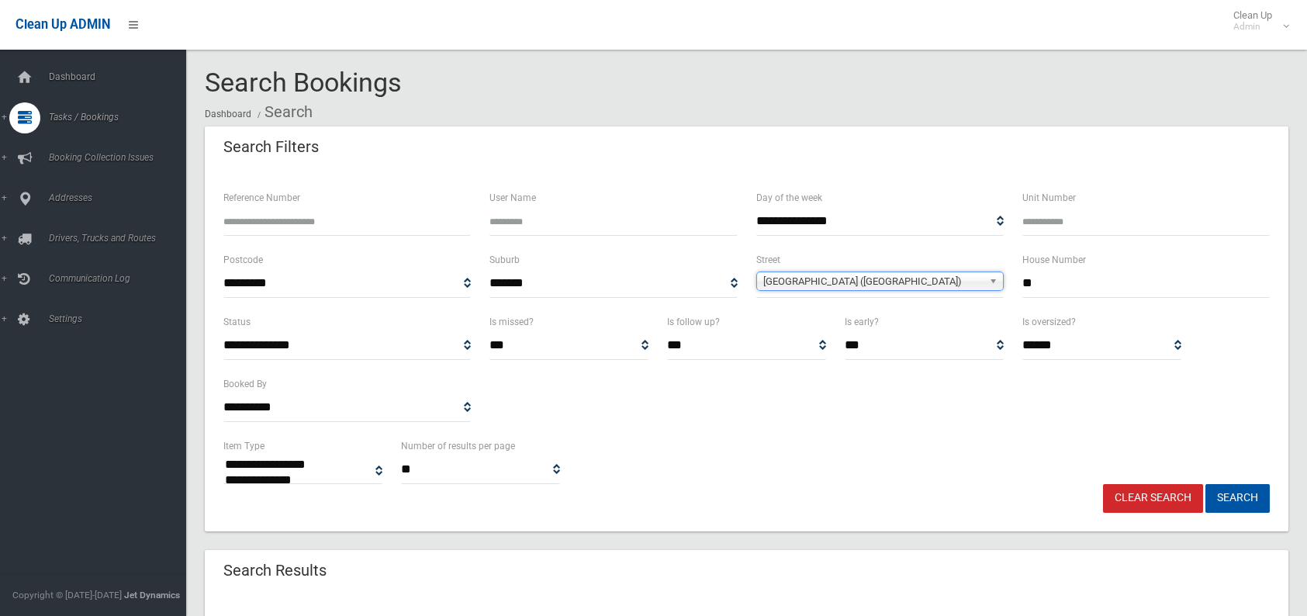
click at [1074, 283] on input "**" at bounding box center [1145, 283] width 247 height 29
type input "***"
click at [1231, 500] on button "Search" at bounding box center [1237, 498] width 64 height 29
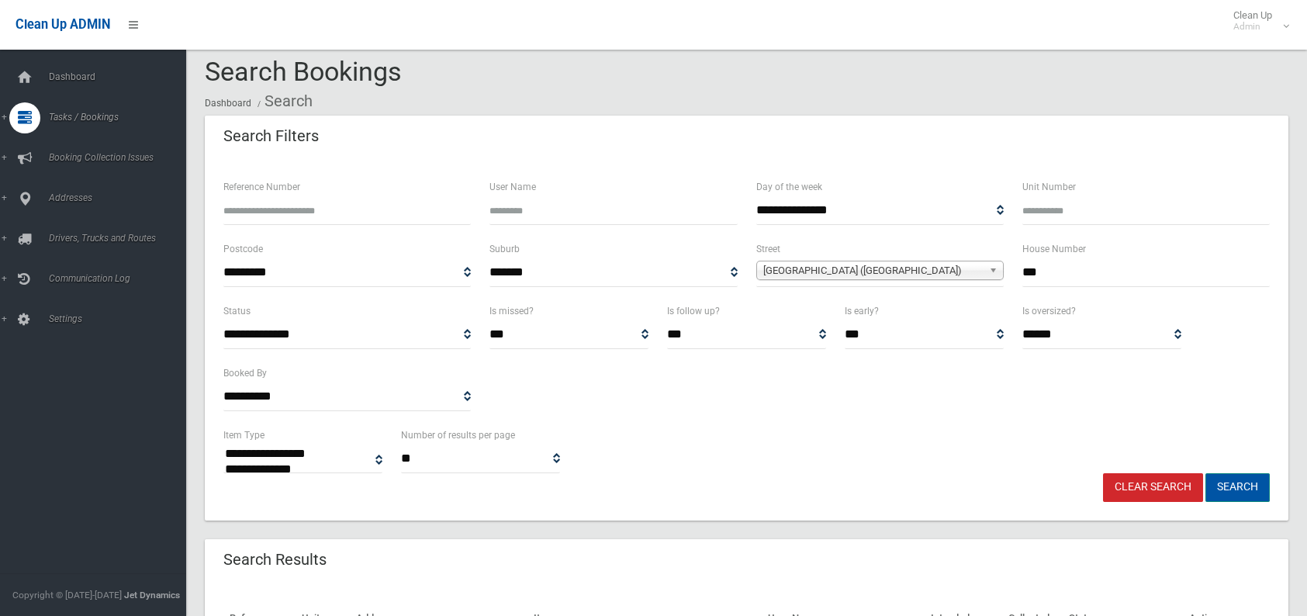
scroll to position [155, 0]
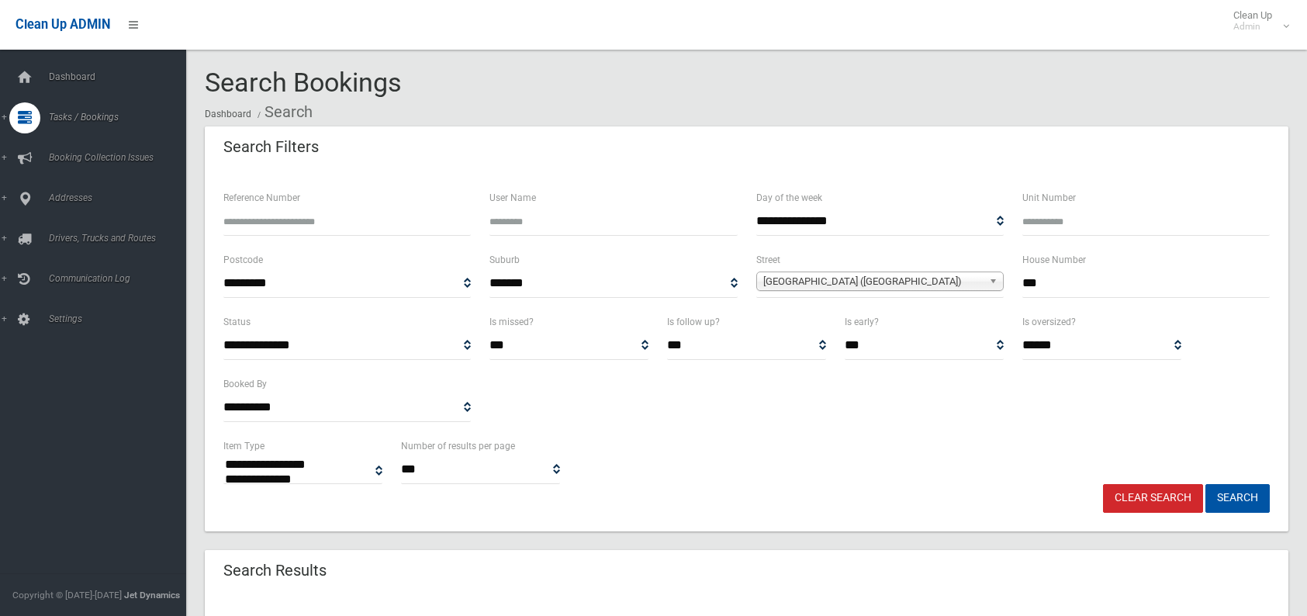
select select
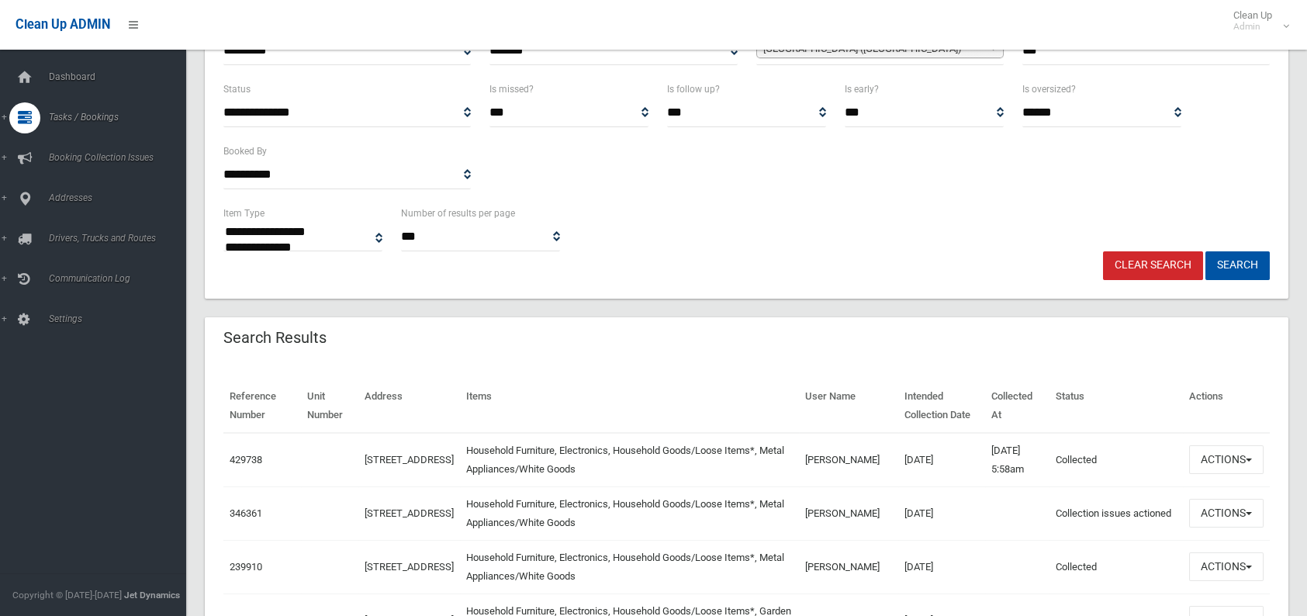
scroll to position [233, 0]
click at [1208, 458] on button "Actions" at bounding box center [1226, 459] width 74 height 29
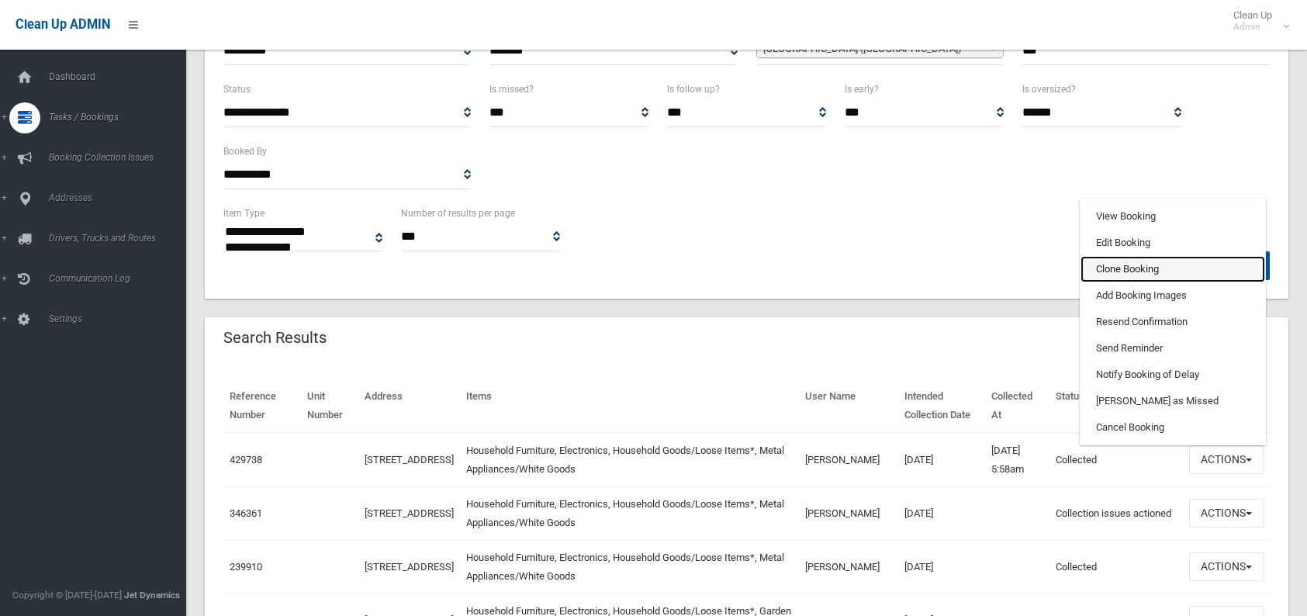
click at [1133, 271] on link "Clone Booking" at bounding box center [1172, 269] width 185 height 26
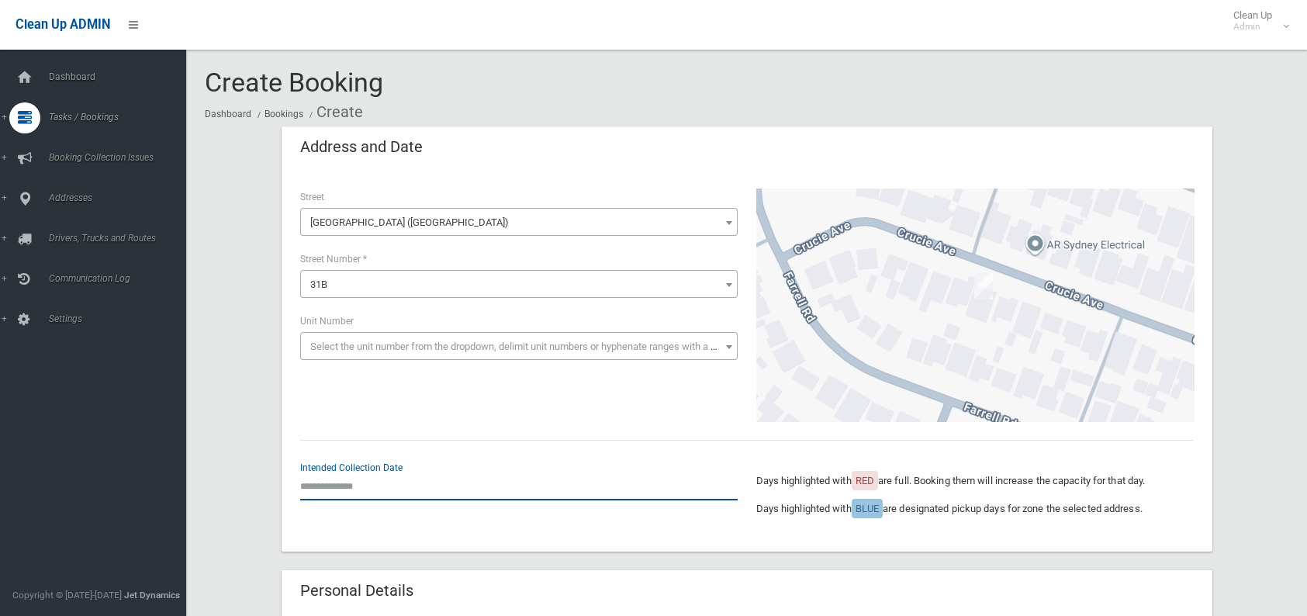
click at [389, 480] on input "text" at bounding box center [518, 486] width 437 height 29
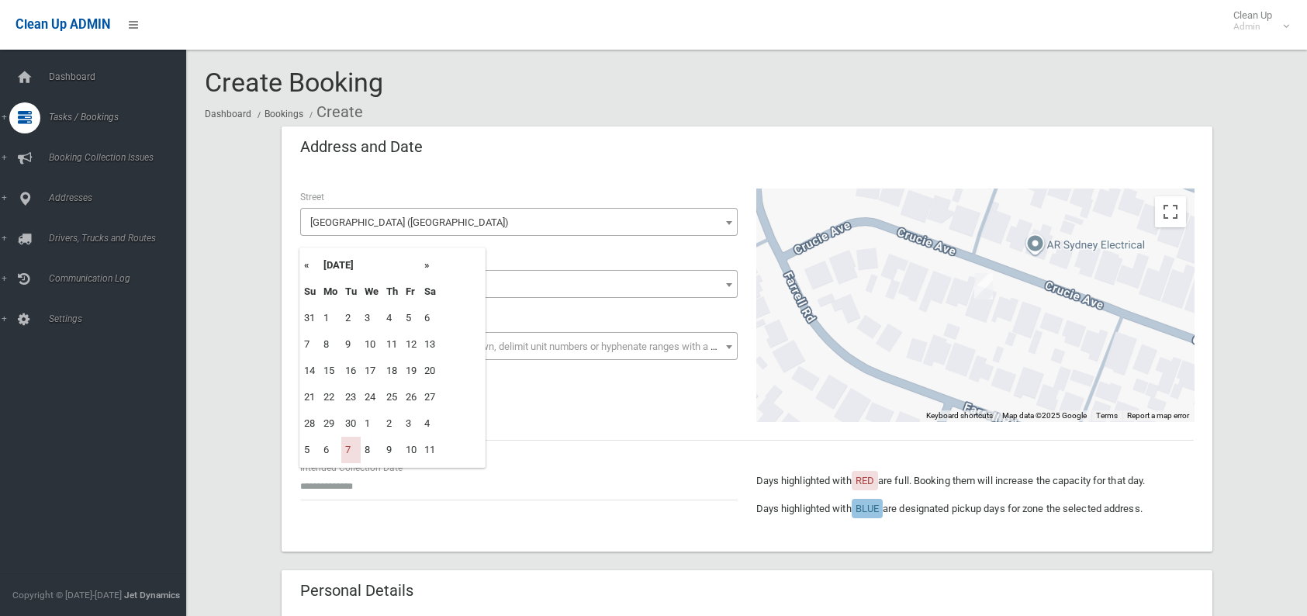
click at [427, 266] on th "»" at bounding box center [429, 265] width 19 height 26
click at [354, 361] on td "14" at bounding box center [350, 371] width 19 height 26
type input "**********"
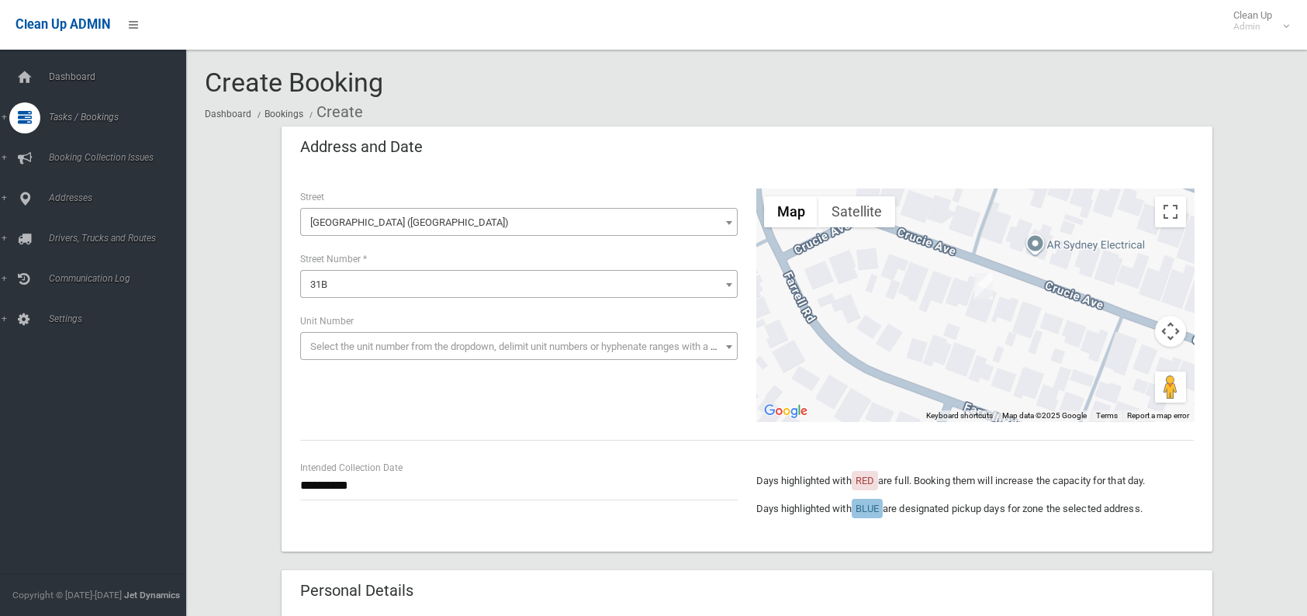
scroll to position [155, 0]
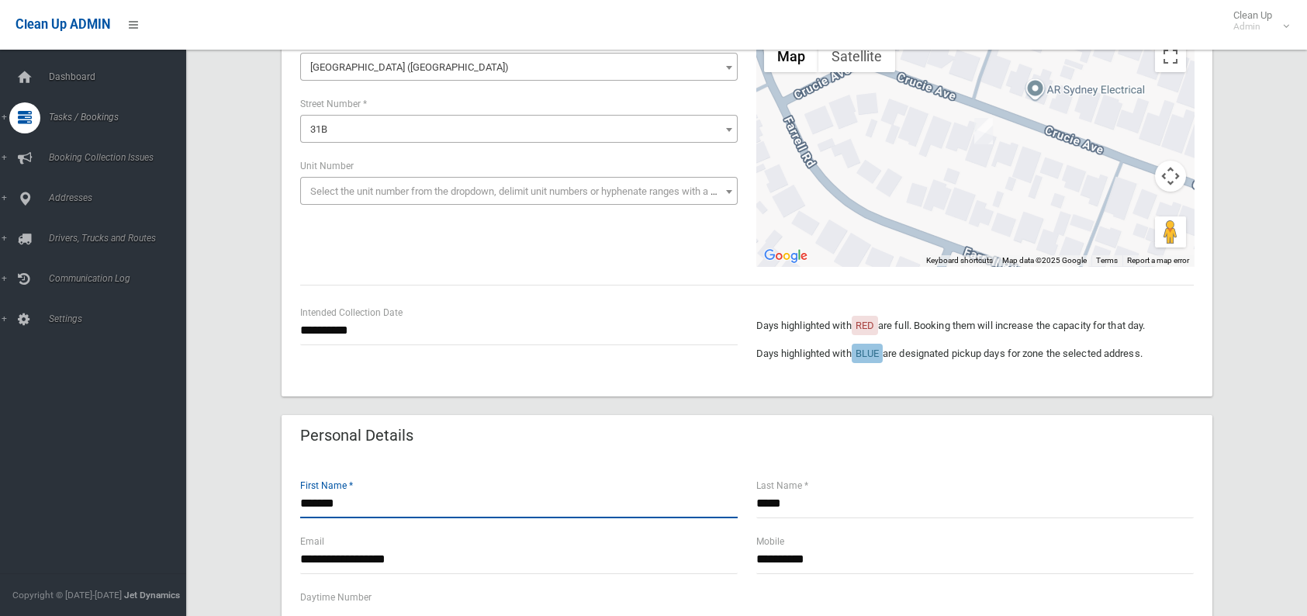
click at [369, 504] on input "*******" at bounding box center [518, 503] width 437 height 29
type input "*"
type input "****"
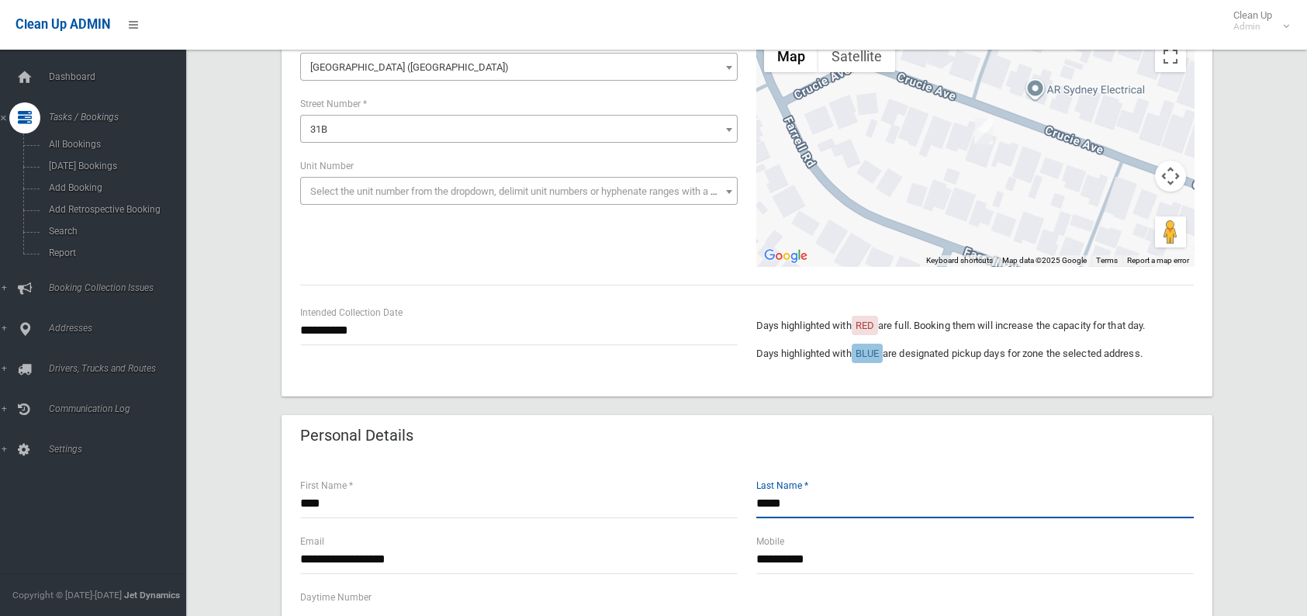
type input "*****"
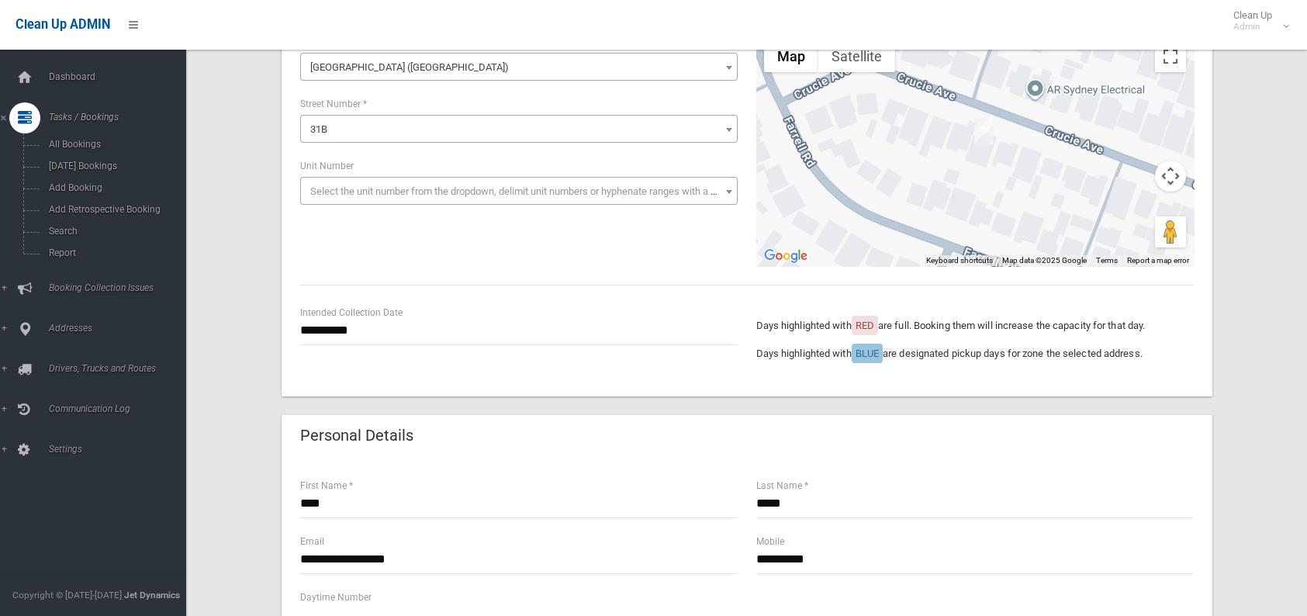
drag, startPoint x: 482, startPoint y: 585, endPoint x: 476, endPoint y: 575, distance: 11.5
click at [481, 583] on div "**********" at bounding box center [519, 561] width 456 height 56
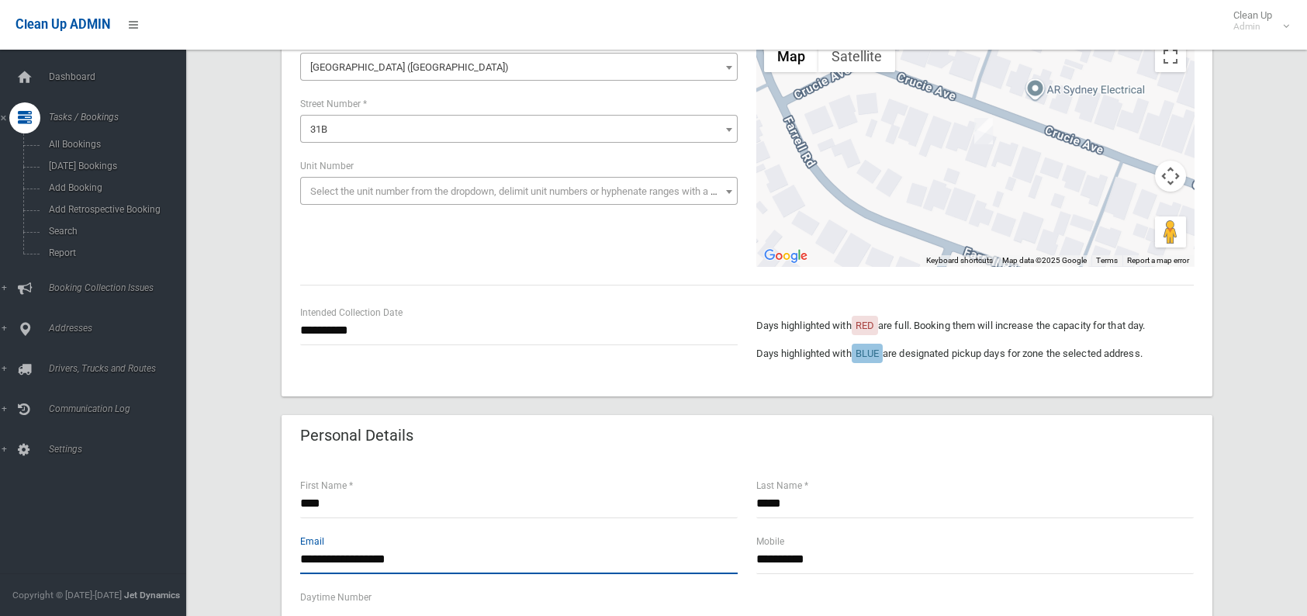
click at [467, 567] on input "**********" at bounding box center [518, 559] width 437 height 29
type input "*"
type input "**********"
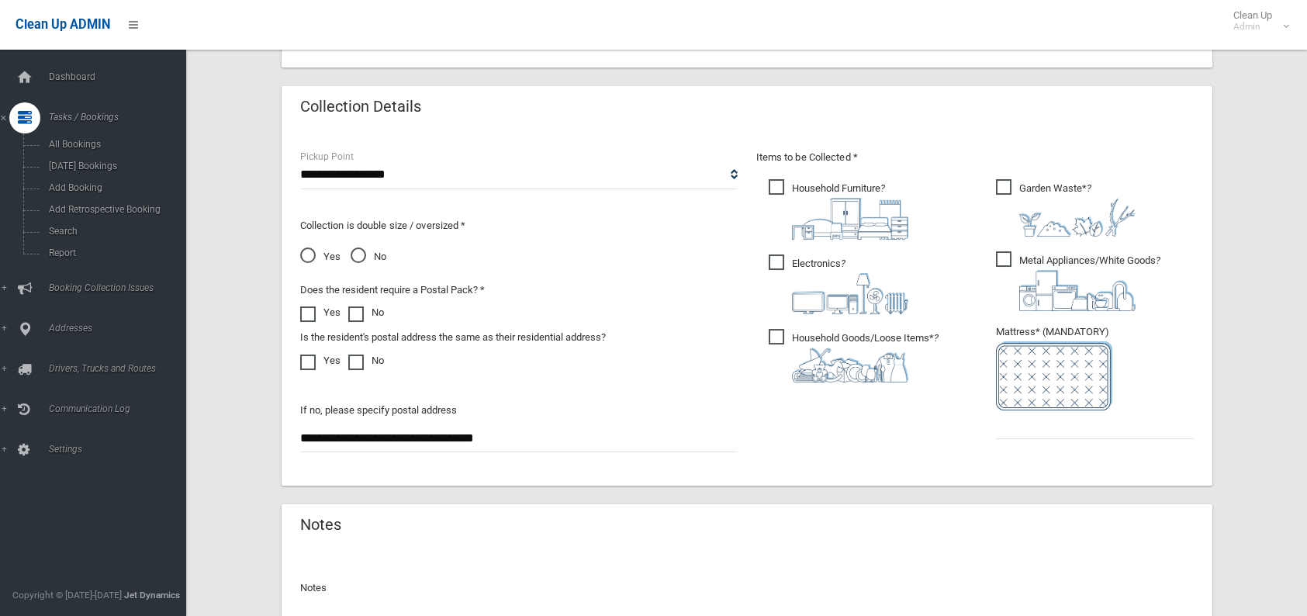
scroll to position [776, 0]
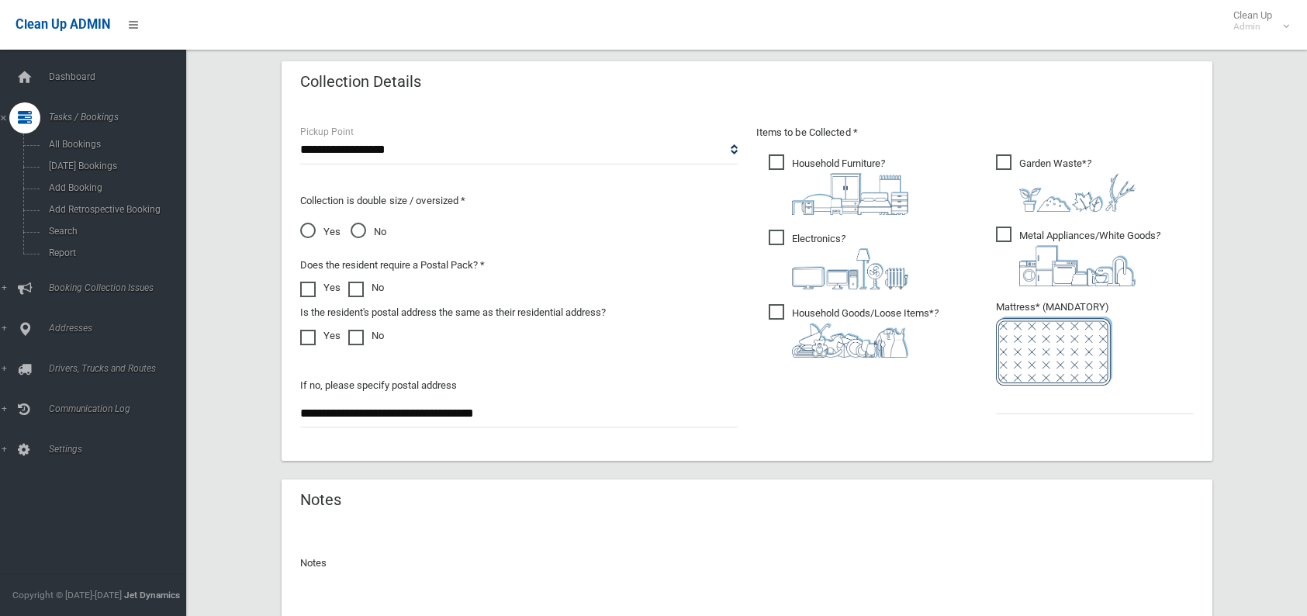
type input "**********"
click at [1019, 407] on input "text" at bounding box center [1095, 399] width 198 height 29
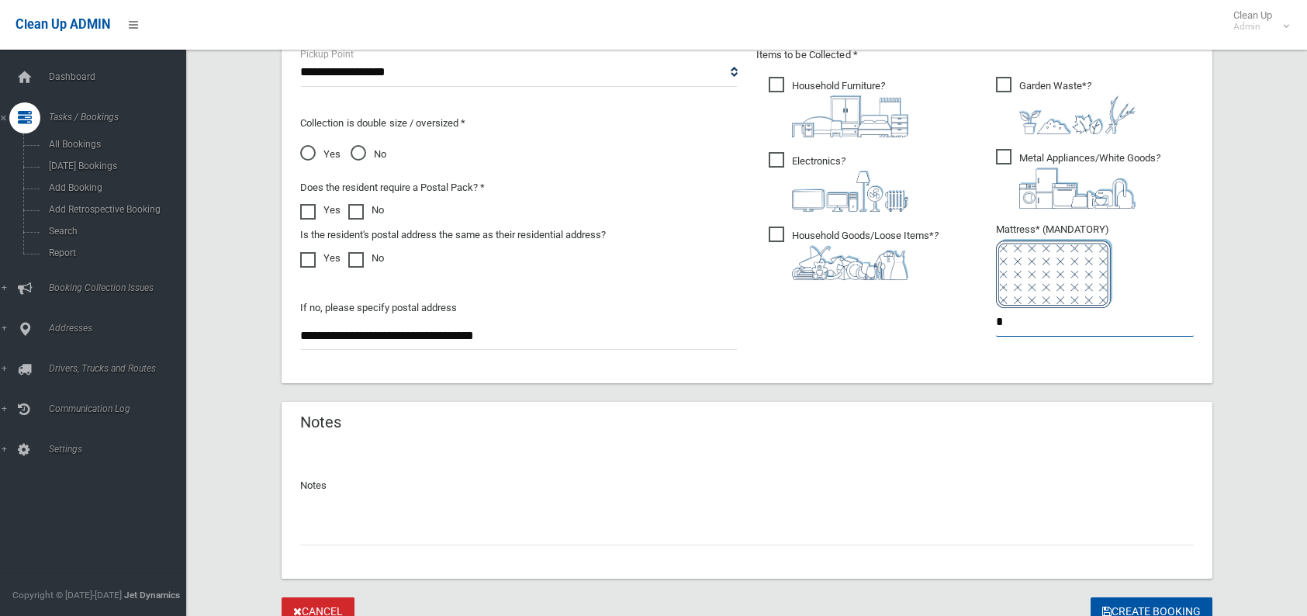
scroll to position [918, 0]
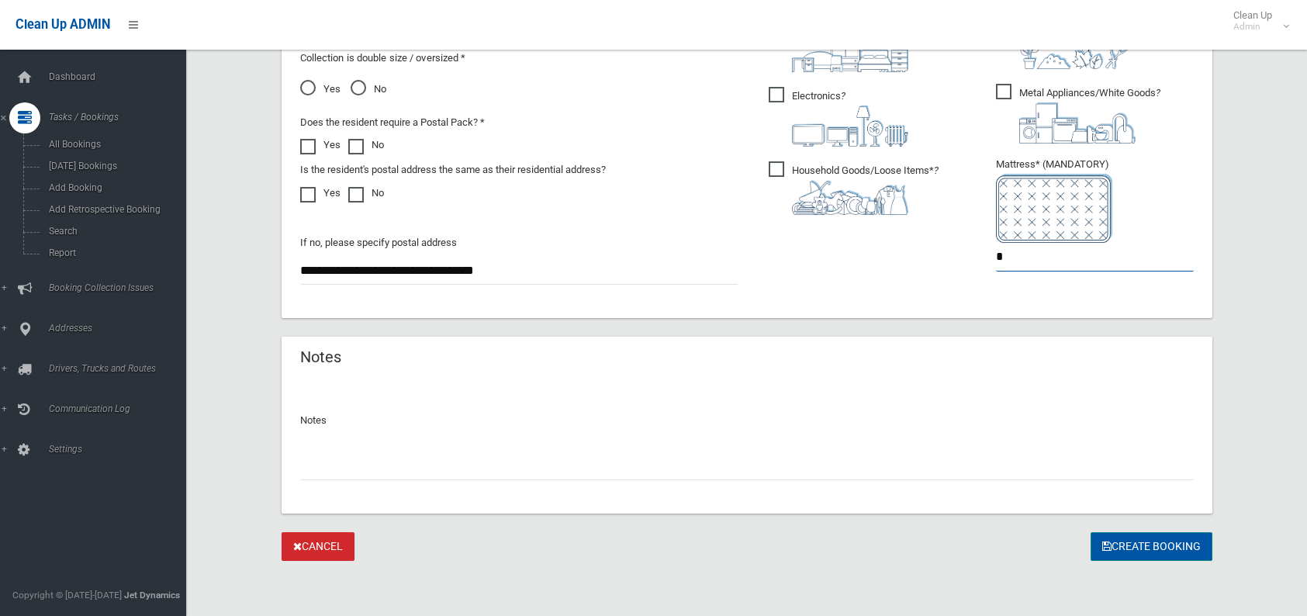
type input "*"
click at [1109, 550] on button "Create Booking" at bounding box center [1152, 546] width 122 height 29
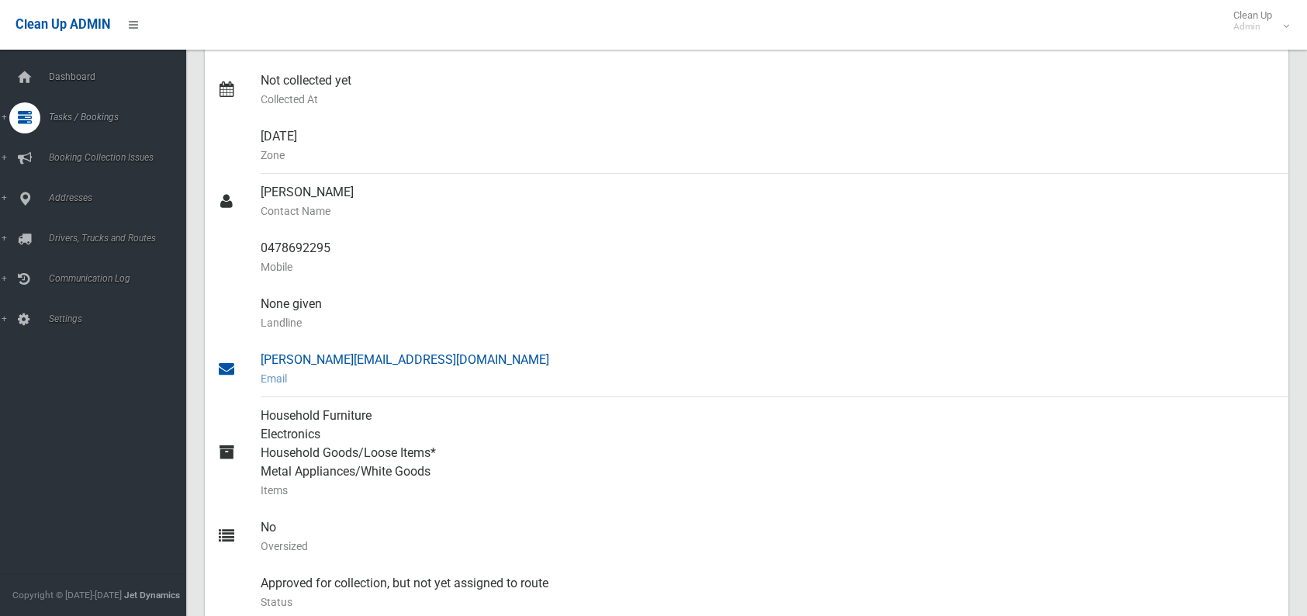
scroll to position [388, 0]
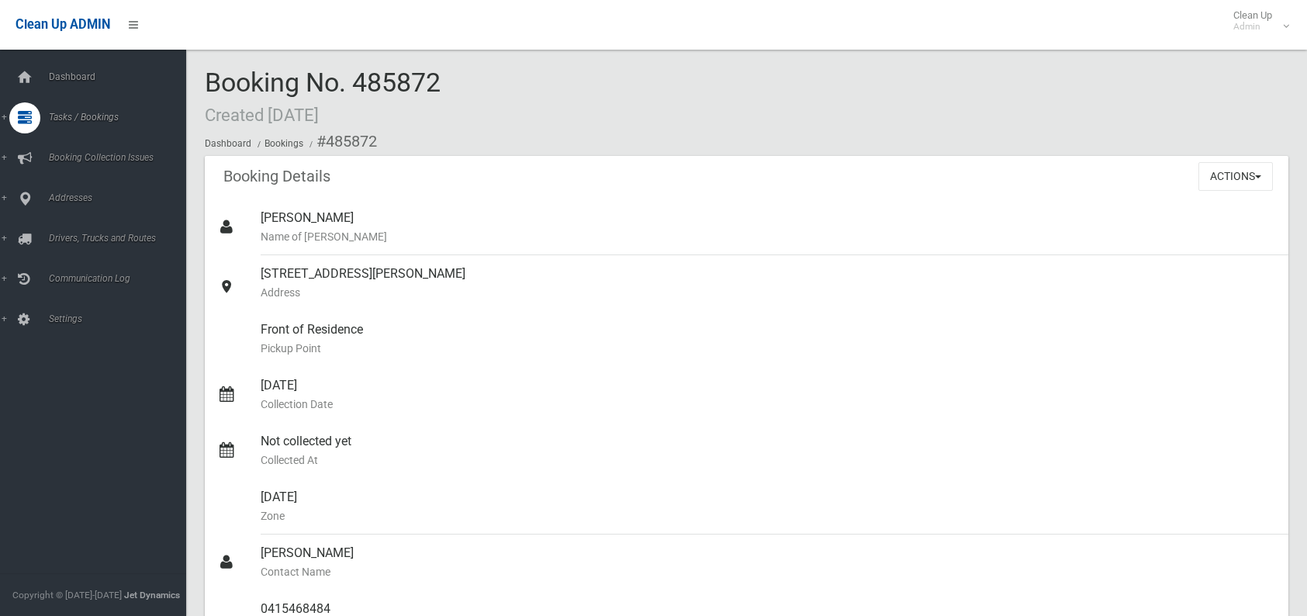
scroll to position [1086, 0]
